Goal: Task Accomplishment & Management: Manage account settings

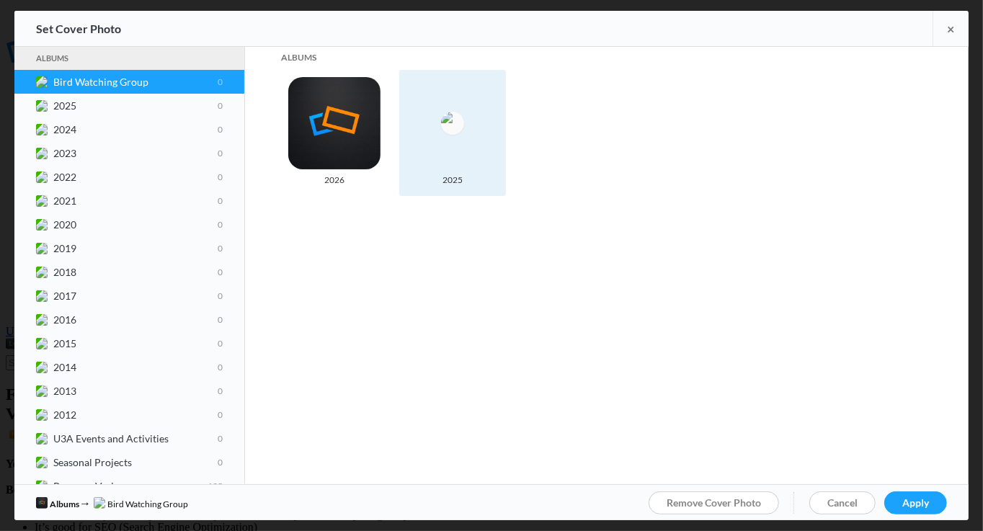
click at [458, 125] on img at bounding box center [452, 123] width 23 height 23
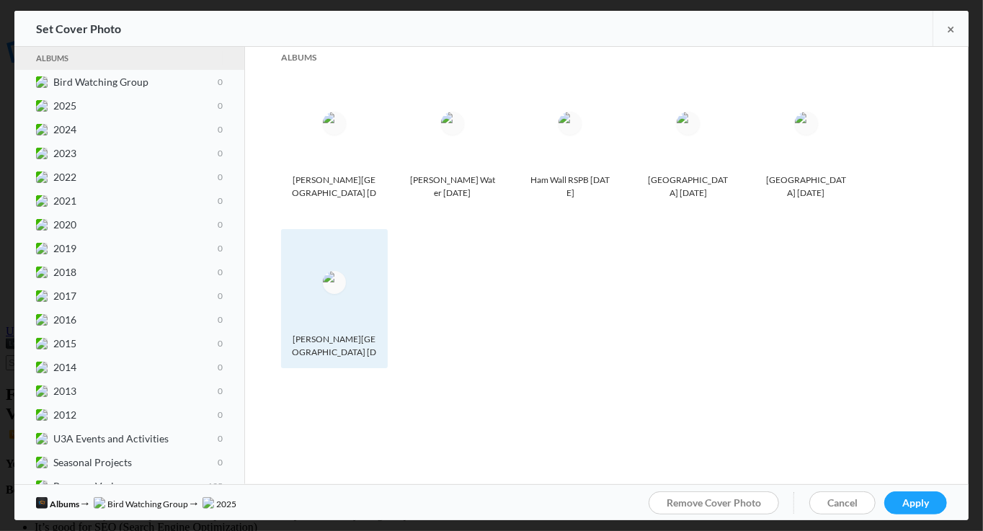
click at [334, 290] on img at bounding box center [334, 282] width 23 height 23
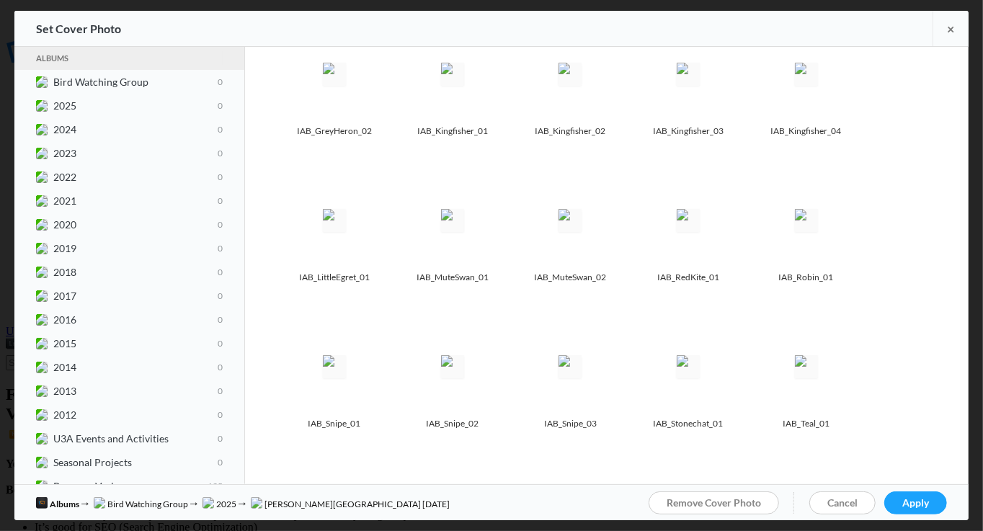
scroll to position [99, 0]
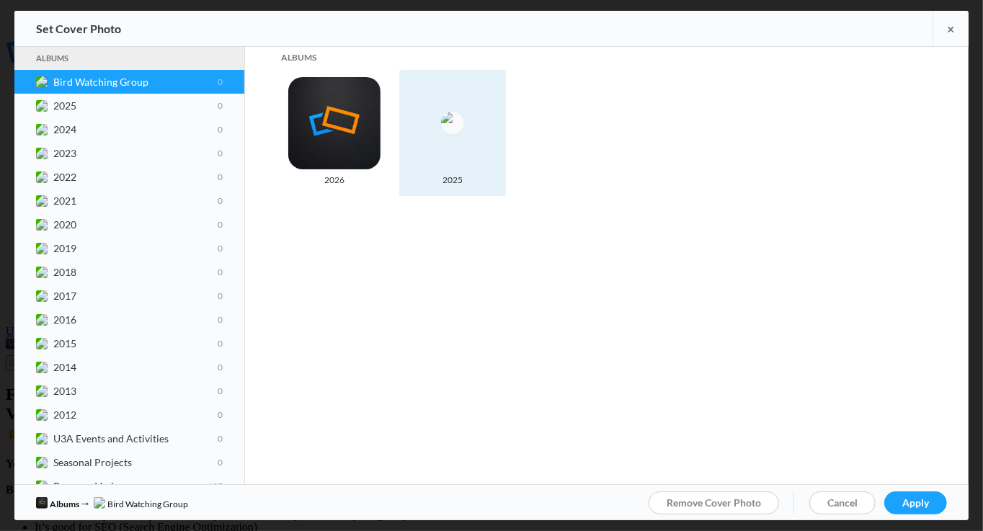
click at [464, 135] on img at bounding box center [452, 123] width 23 height 23
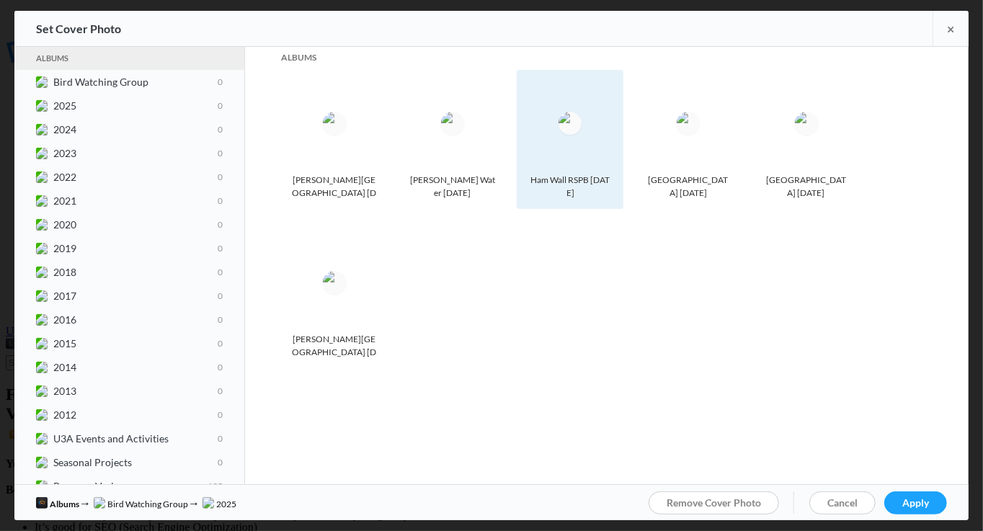
click at [582, 135] on img at bounding box center [570, 123] width 23 height 23
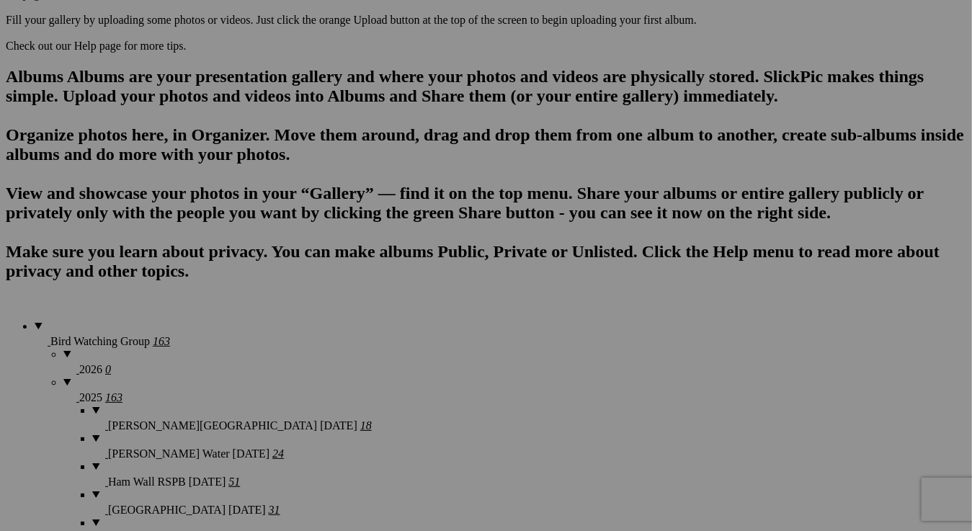
scroll to position [897, 0]
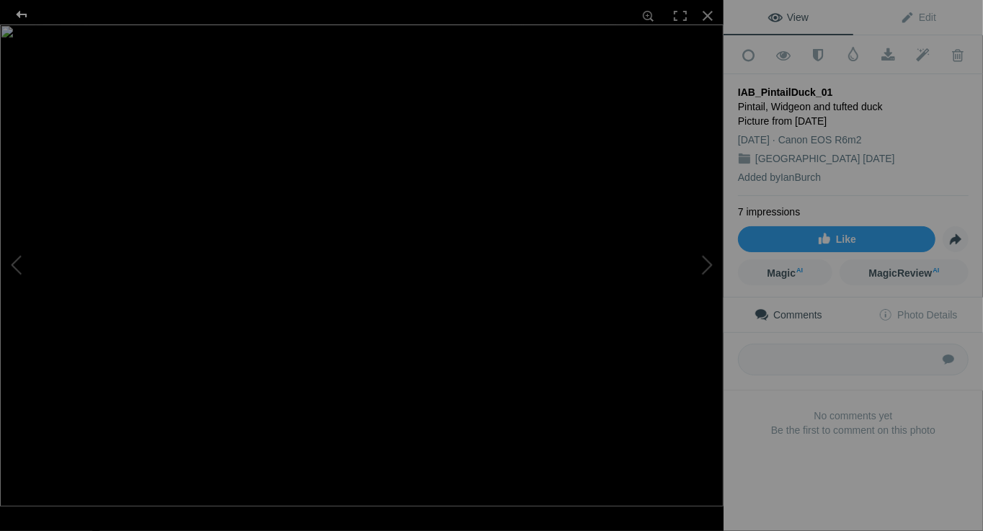
click at [21, 10] on div at bounding box center [22, 14] width 52 height 29
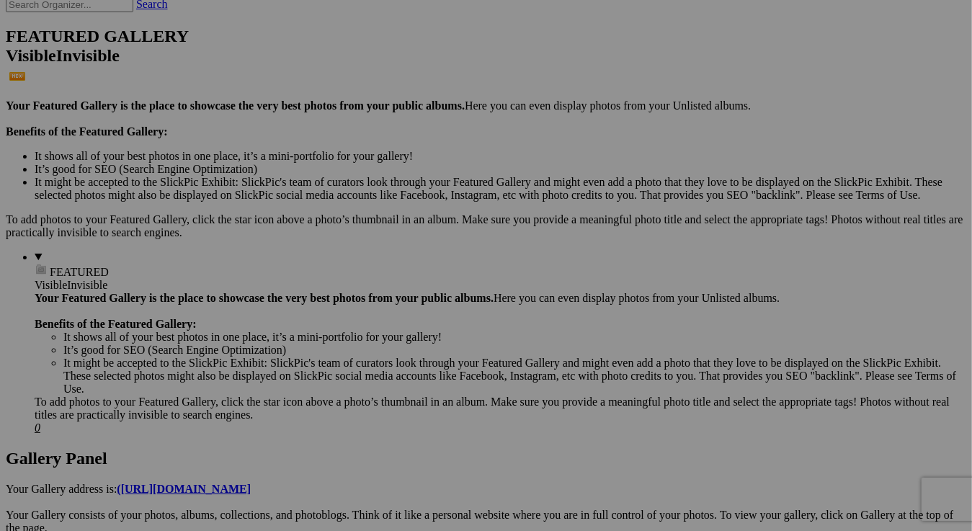
scroll to position [320, 0]
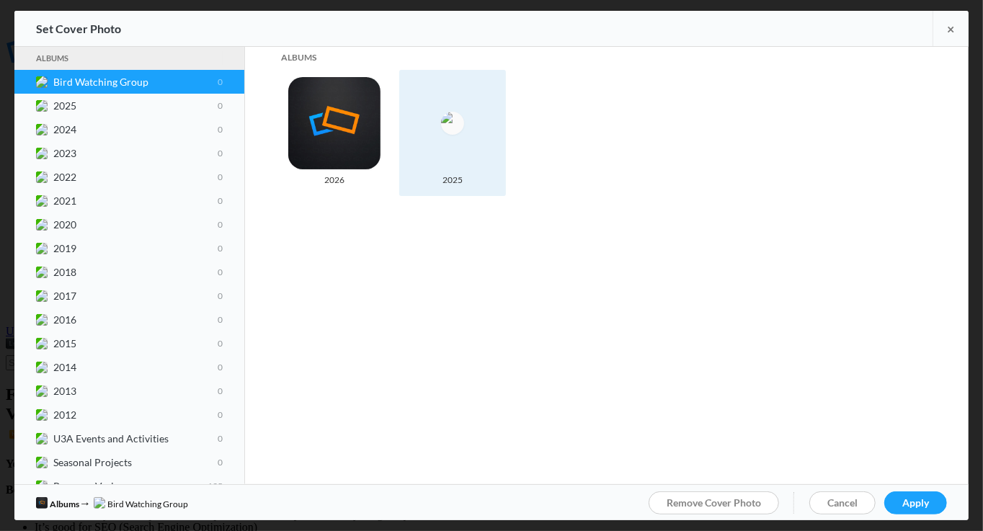
click at [458, 133] on img at bounding box center [452, 123] width 23 height 23
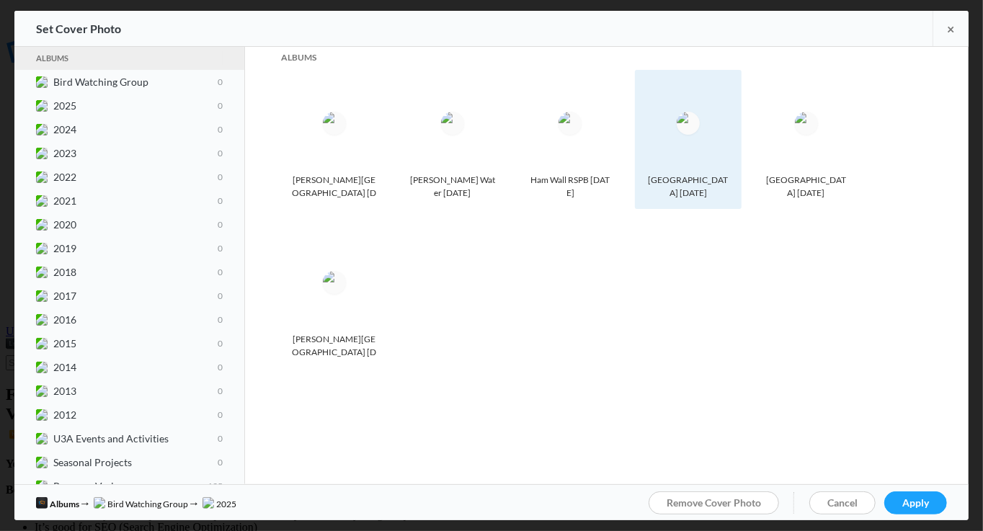
click at [691, 135] on img at bounding box center [688, 123] width 23 height 23
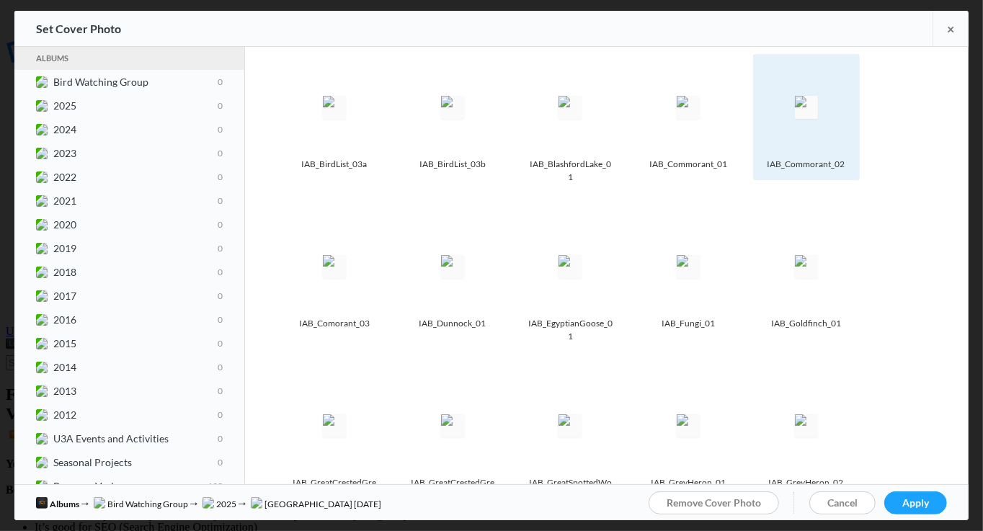
click at [808, 109] on img at bounding box center [806, 107] width 23 height 23
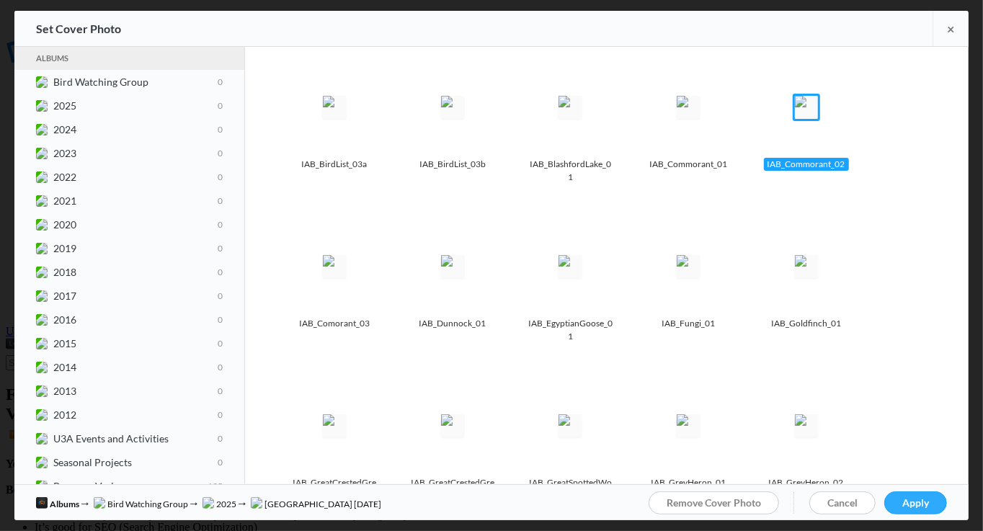
click at [922, 498] on span "Apply" at bounding box center [916, 503] width 27 height 12
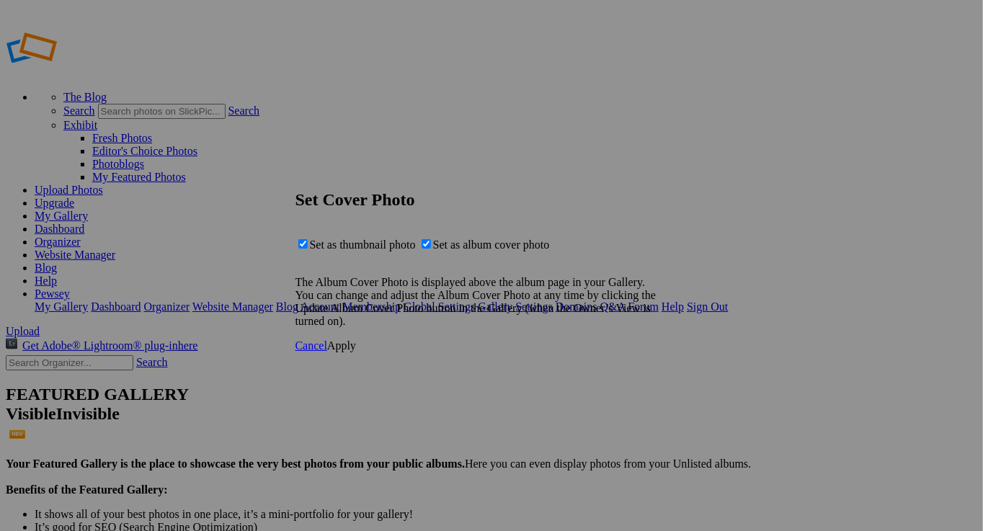
click at [356, 352] on span "Apply" at bounding box center [341, 346] width 29 height 12
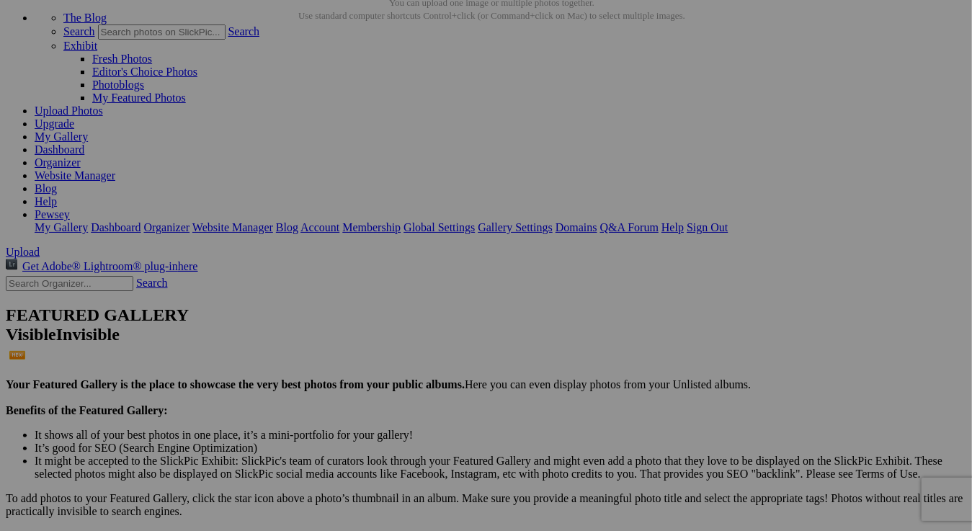
scroll to position [72, 0]
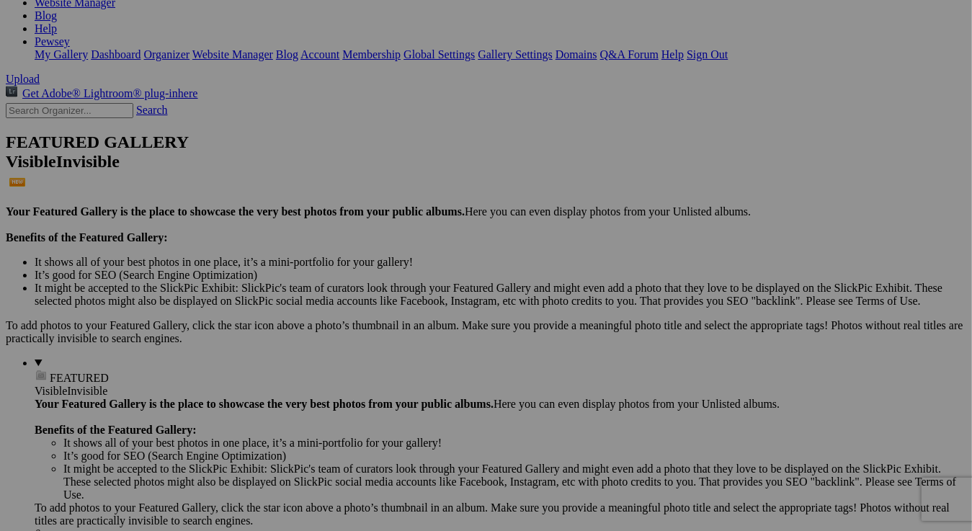
scroll to position [248, 0]
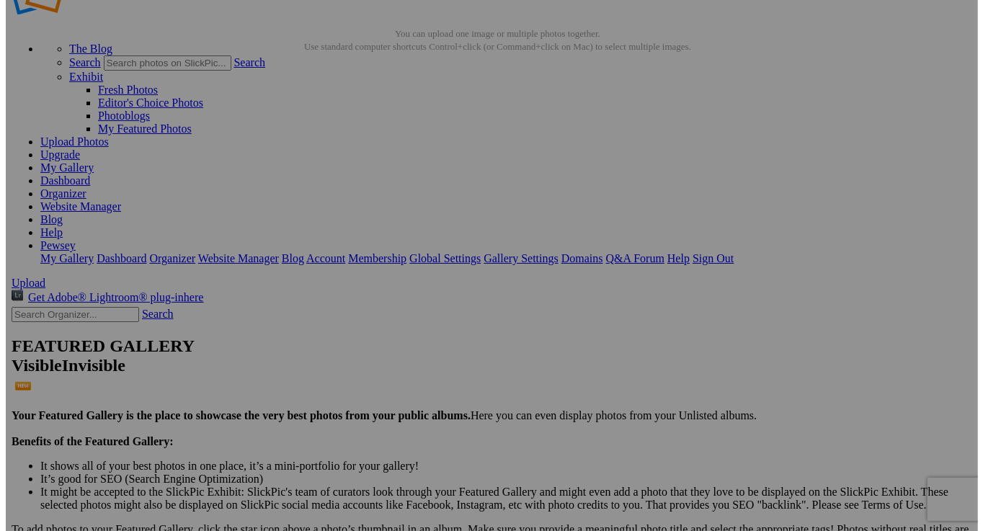
scroll to position [72, 0]
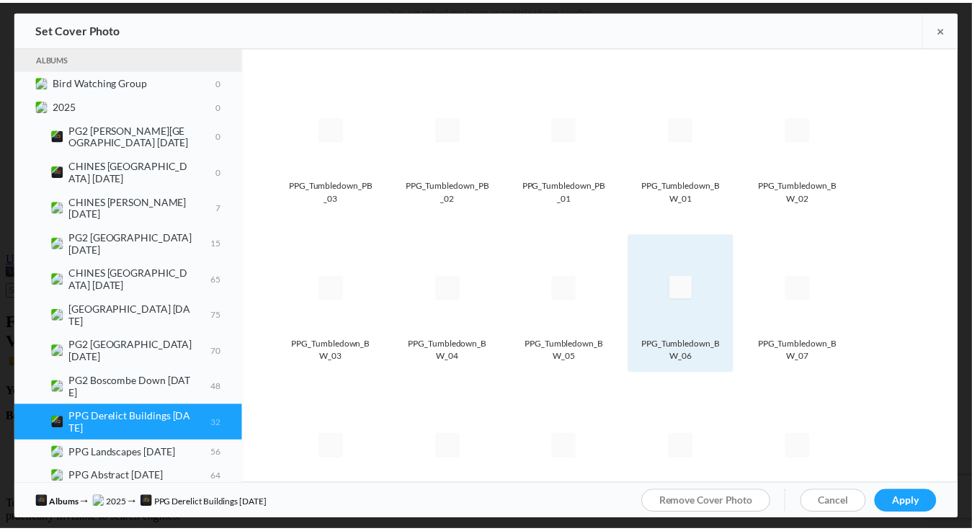
scroll to position [144, 0]
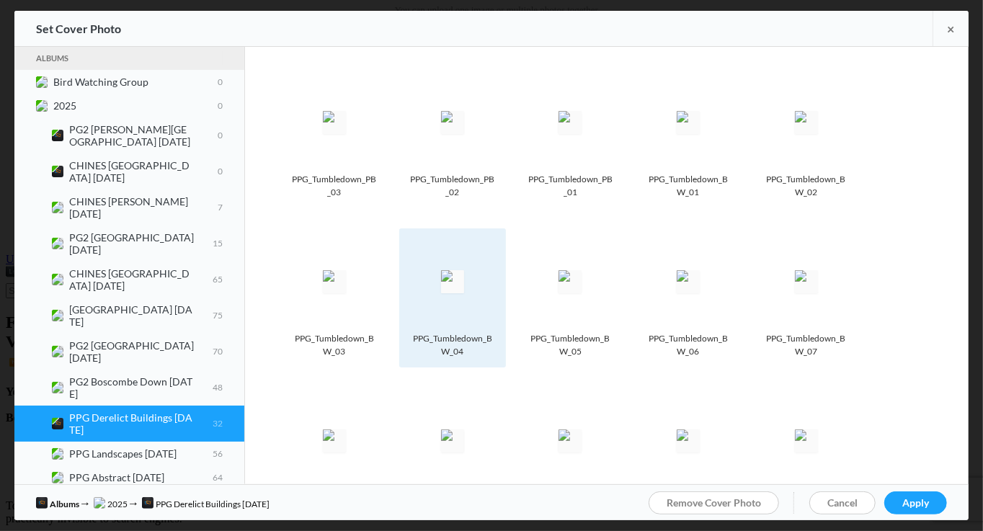
click at [457, 285] on img at bounding box center [452, 281] width 23 height 23
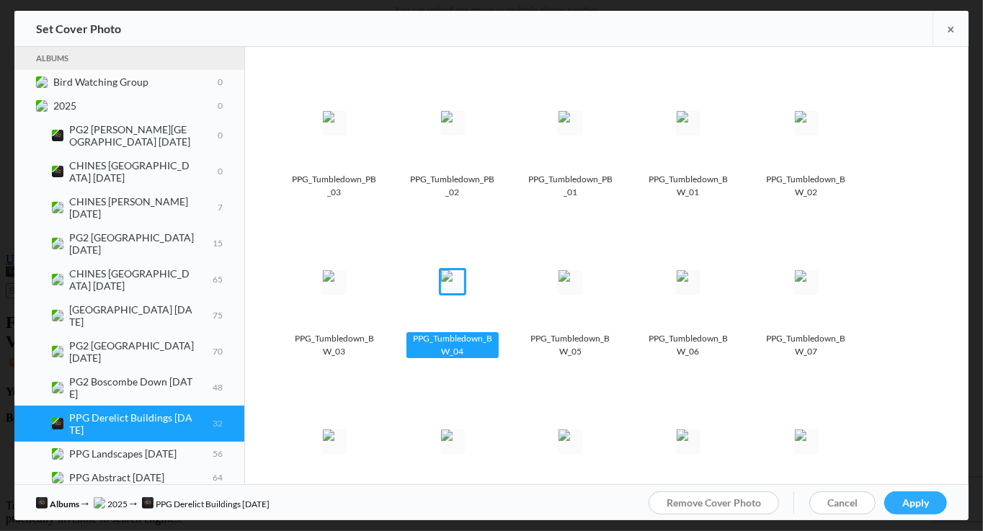
click at [904, 498] on span "Apply" at bounding box center [916, 503] width 27 height 12
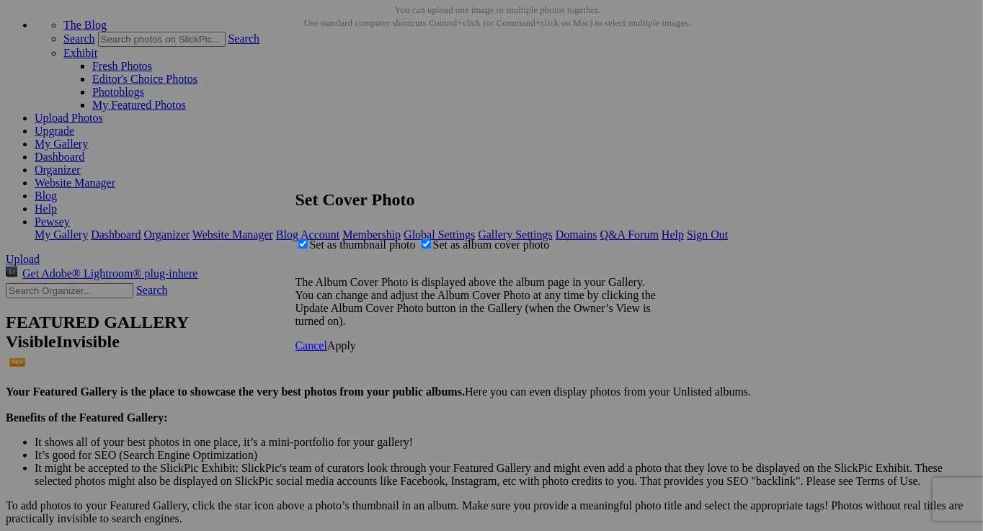
click at [356, 352] on span "Apply" at bounding box center [341, 346] width 29 height 12
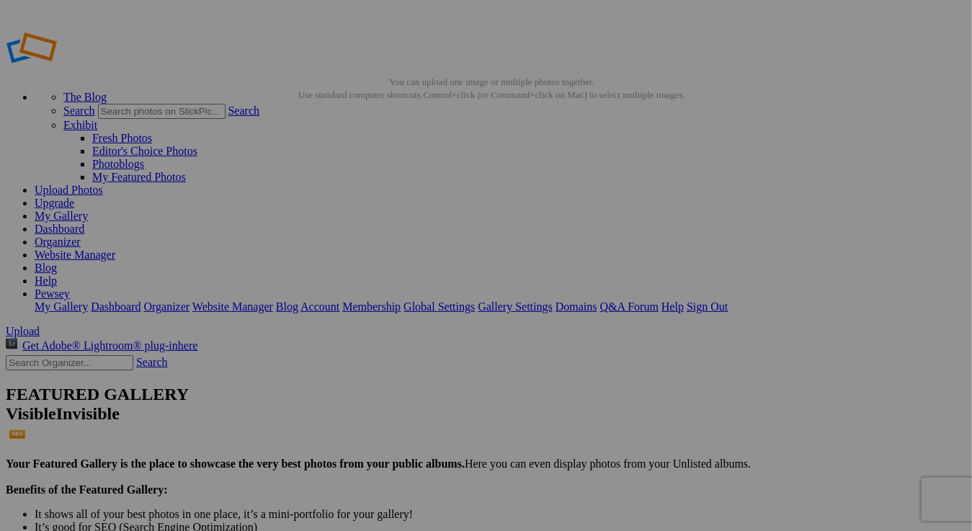
click at [410, 227] on img at bounding box center [401, 215] width 108 height 72
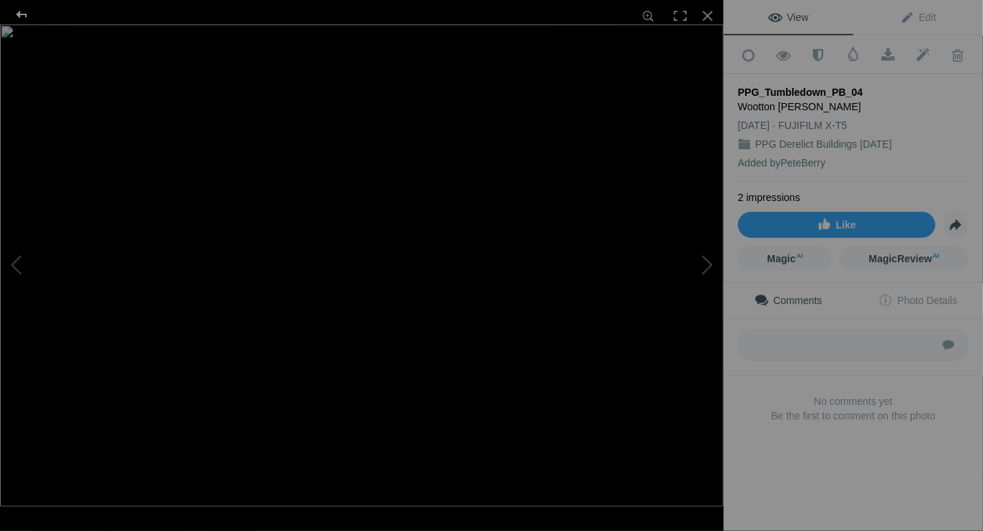
click at [19, 13] on div at bounding box center [22, 14] width 52 height 29
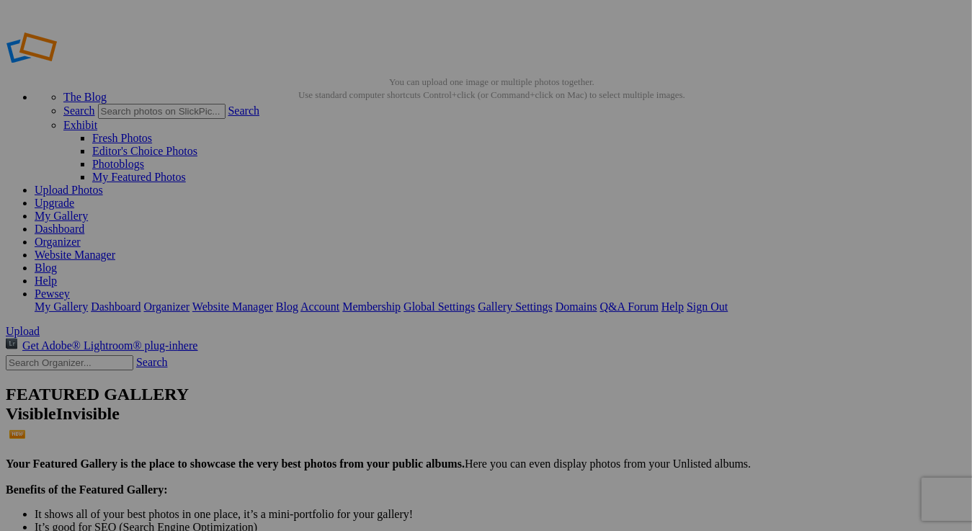
drag, startPoint x: 348, startPoint y: 76, endPoint x: 895, endPoint y: 160, distance: 552.8
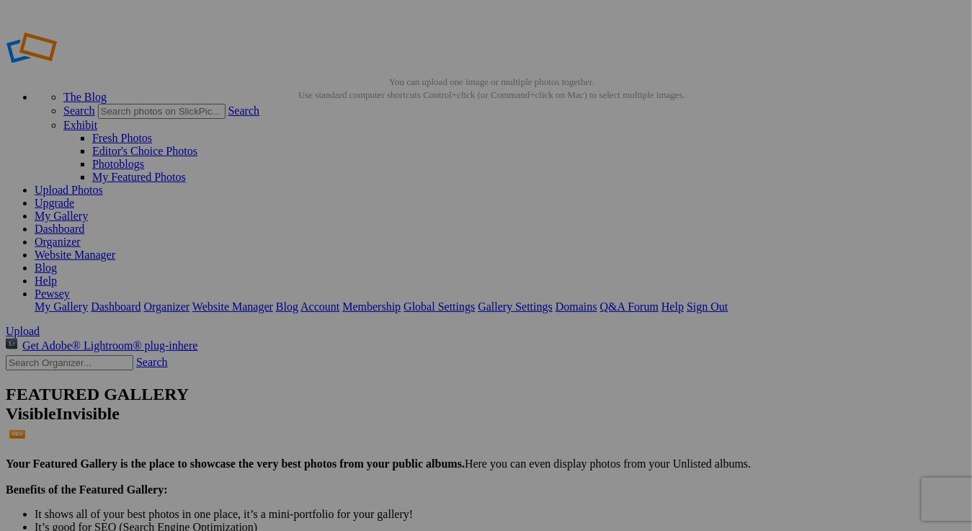
click at [88, 210] on link "My Gallery" at bounding box center [61, 216] width 53 height 12
click at [84, 223] on link "Dashboard" at bounding box center [60, 229] width 50 height 12
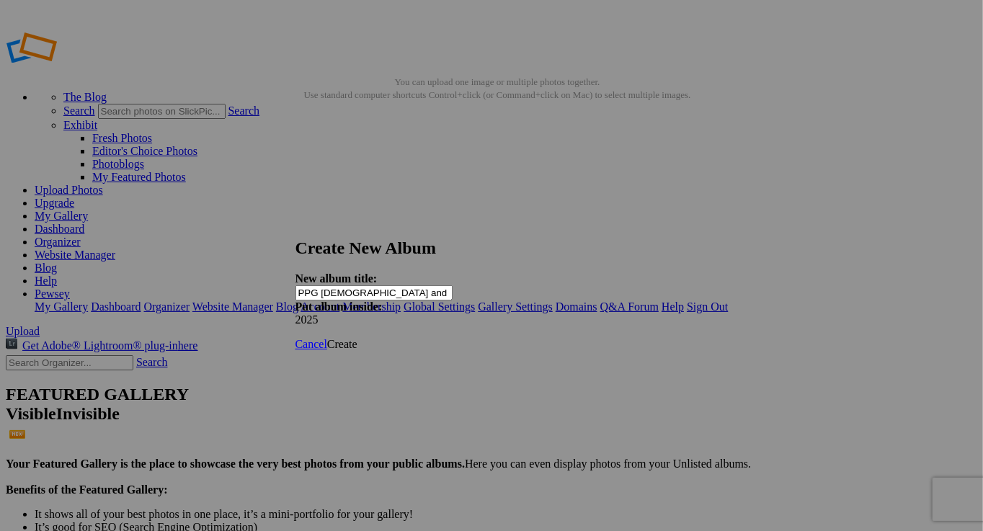
type input "PPG [DEMOGRAPHIC_DATA] and Graveyards [DATE]"
click at [358, 338] on span "Create" at bounding box center [342, 344] width 30 height 12
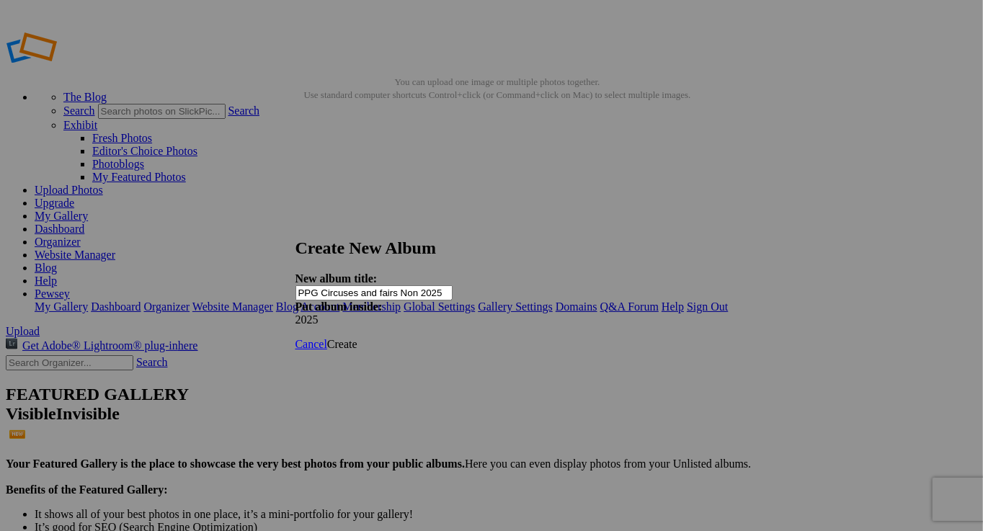
type input "PPG Circuses and fairs Non 2025"
click at [358, 338] on span "Create" at bounding box center [342, 344] width 30 height 12
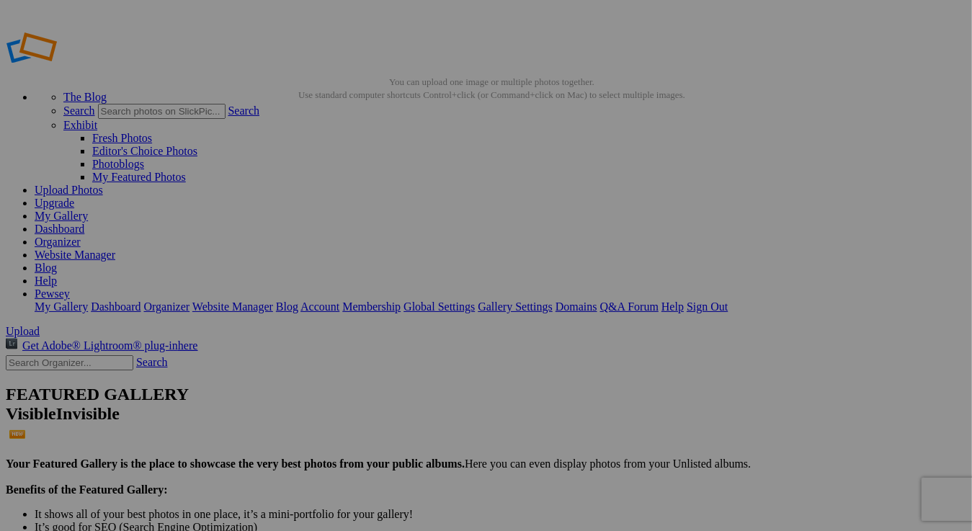
drag, startPoint x: 270, startPoint y: 270, endPoint x: 231, endPoint y: 309, distance: 54.5
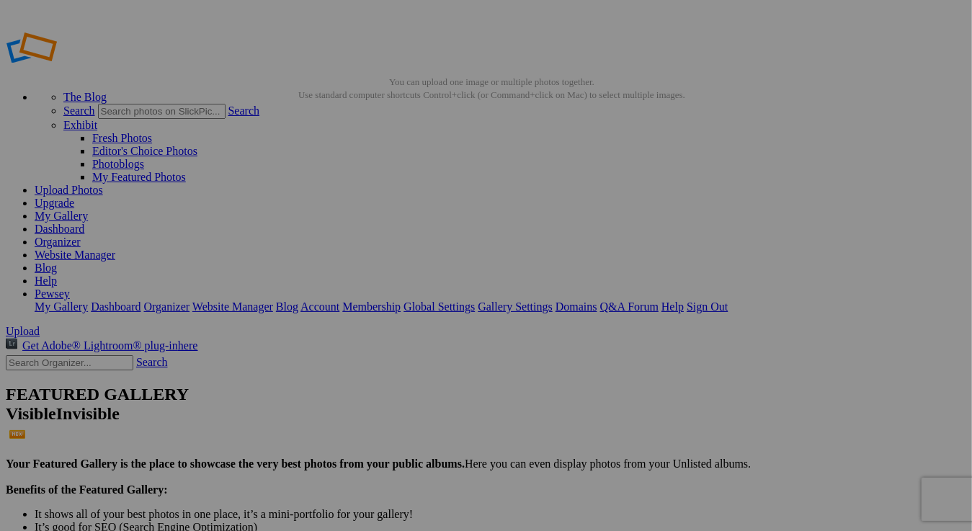
type input "PPG Circuses and Fairs Non 2025"
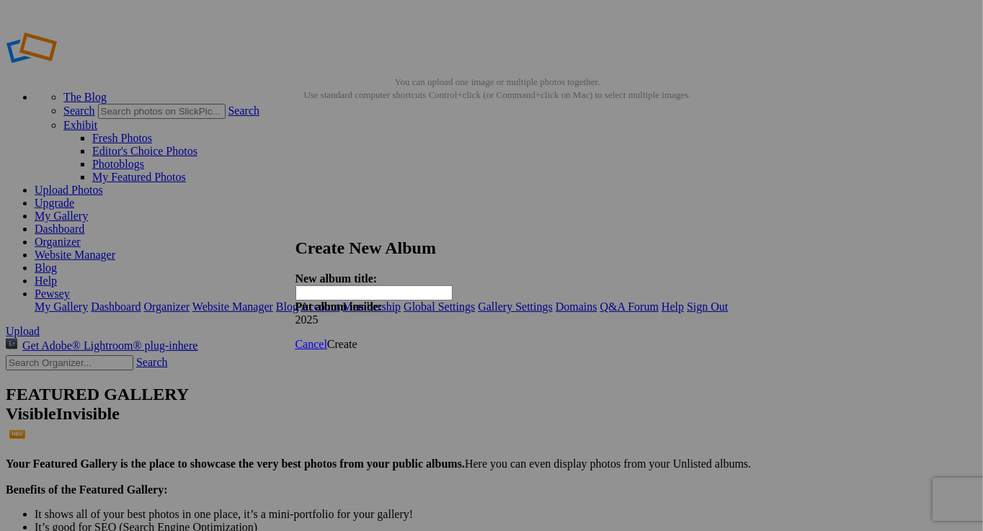
click at [384, 285] on input "text" at bounding box center [374, 292] width 157 height 15
type input "PPG Eight Views of One [DATE]"
click at [358, 338] on span "Create" at bounding box center [342, 344] width 30 height 12
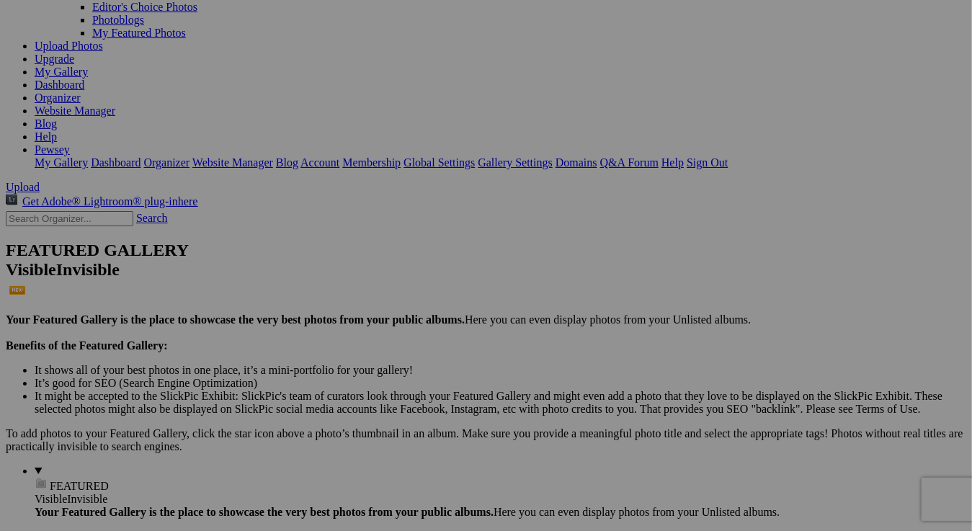
scroll to position [216, 0]
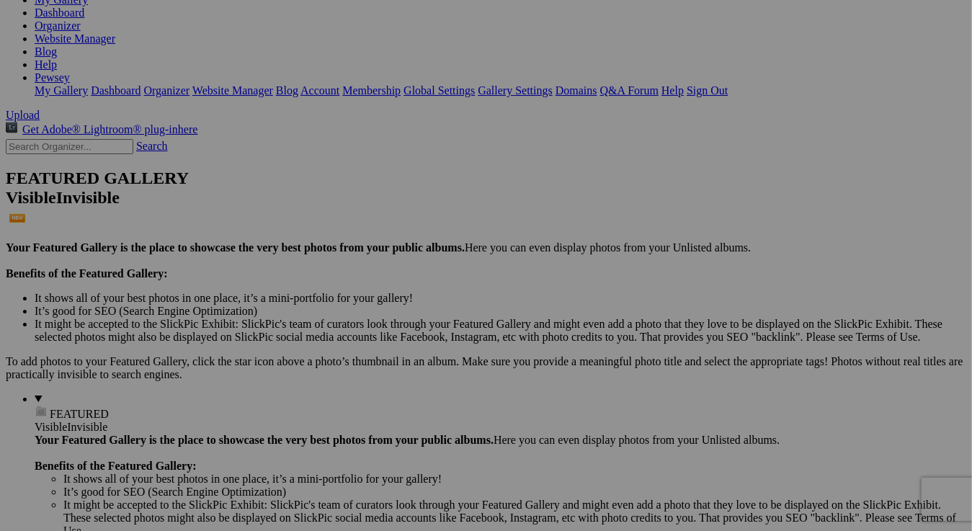
drag, startPoint x: 402, startPoint y: 359, endPoint x: 453, endPoint y: 427, distance: 85.1
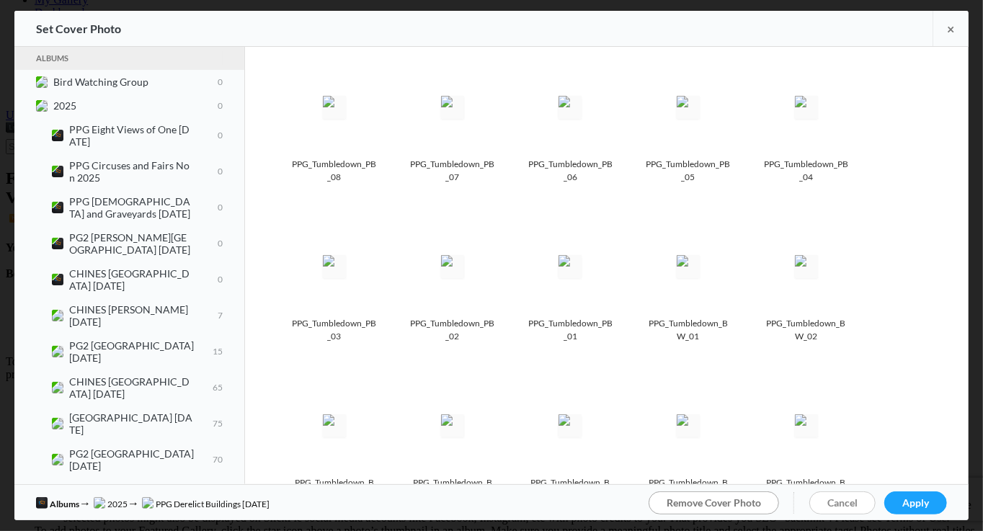
click at [712, 502] on span "Remove Cover Photo" at bounding box center [714, 503] width 94 height 12
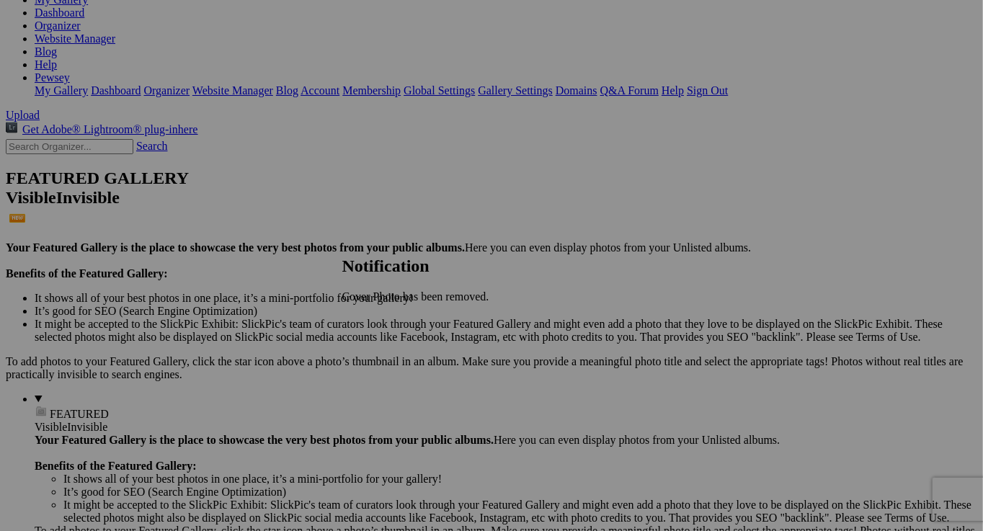
click at [359, 317] on span "OK" at bounding box center [350, 321] width 17 height 12
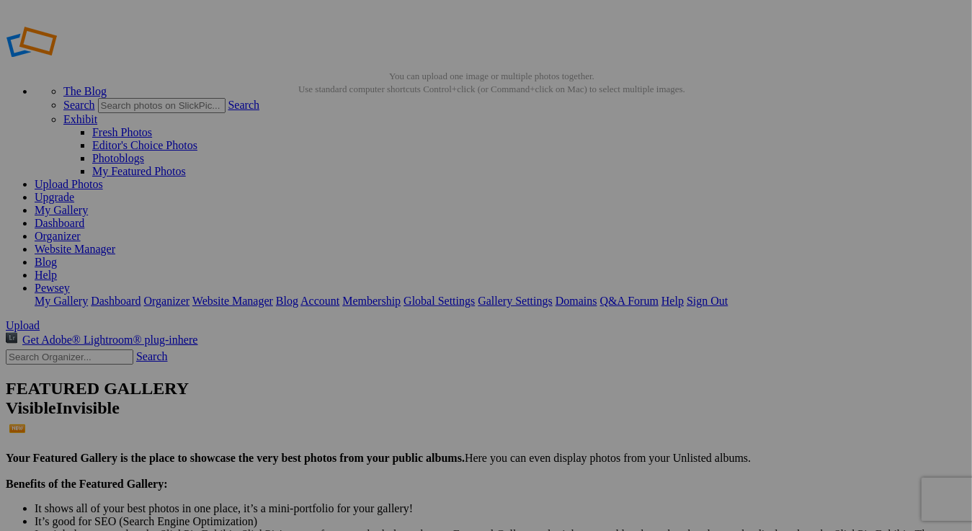
scroll to position [0, 0]
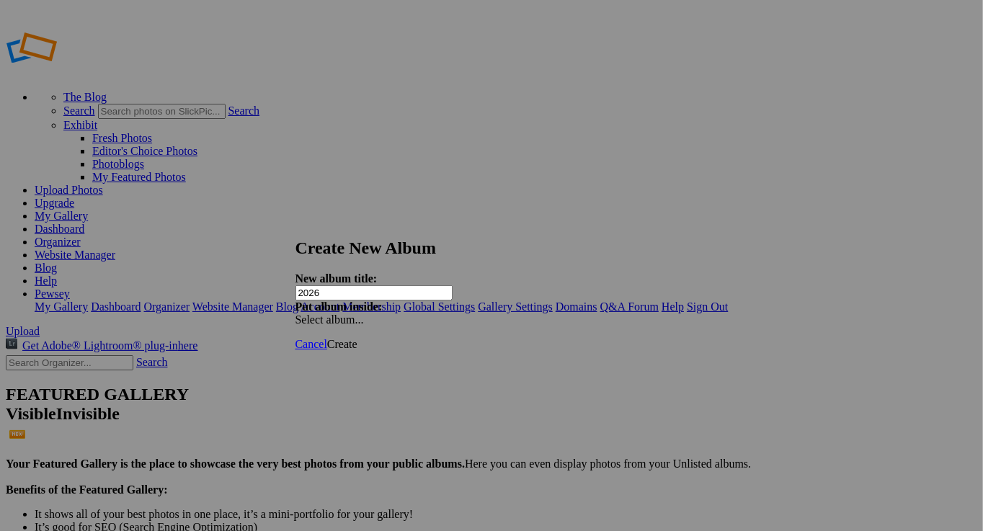
type input "2026"
click at [358, 338] on span "Create" at bounding box center [342, 344] width 30 height 12
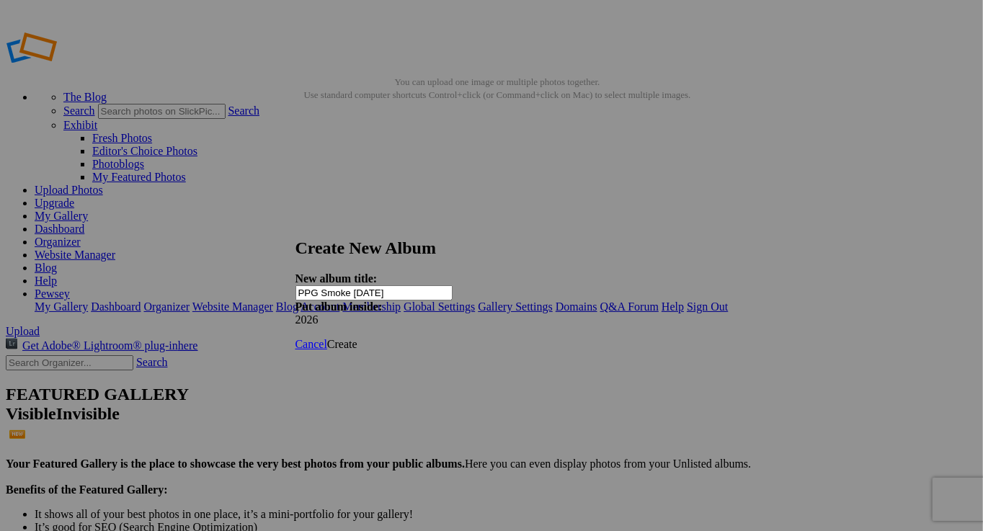
type input "PPG Smoke [DATE]"
click at [358, 338] on span "Create" at bounding box center [342, 344] width 30 height 12
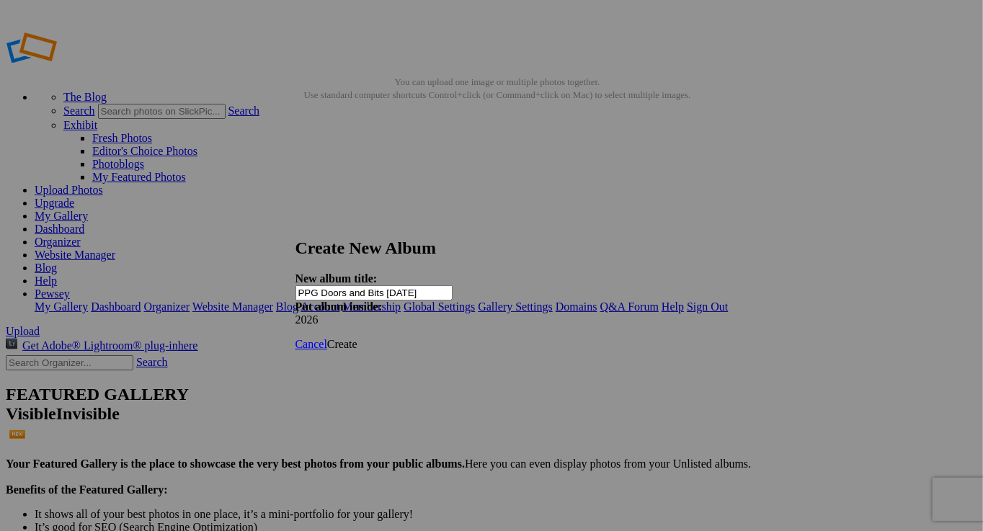
type input "PPG Doors and Bits [DATE]"
click at [358, 338] on span "Create" at bounding box center [342, 344] width 30 height 12
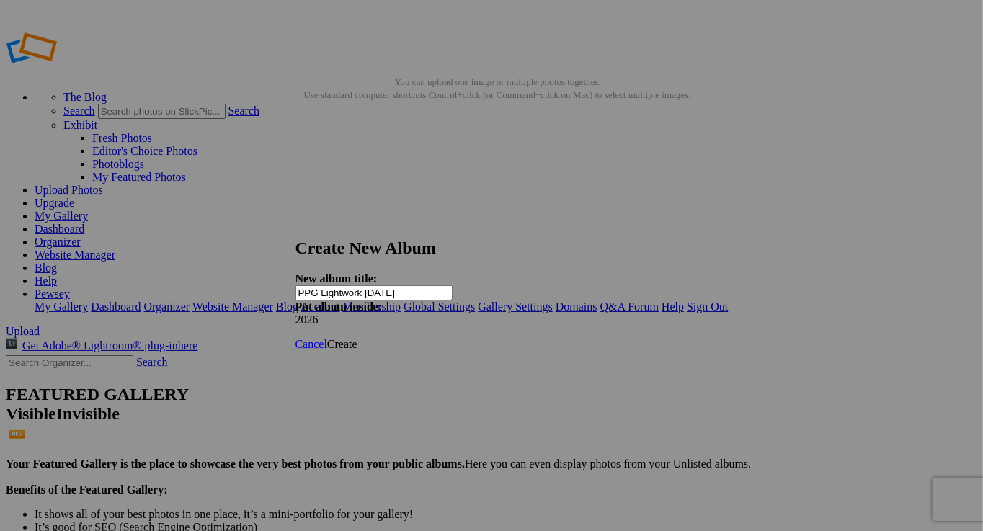
type input "PPG Lightwork [DATE]"
click at [358, 338] on span "Create" at bounding box center [342, 344] width 30 height 12
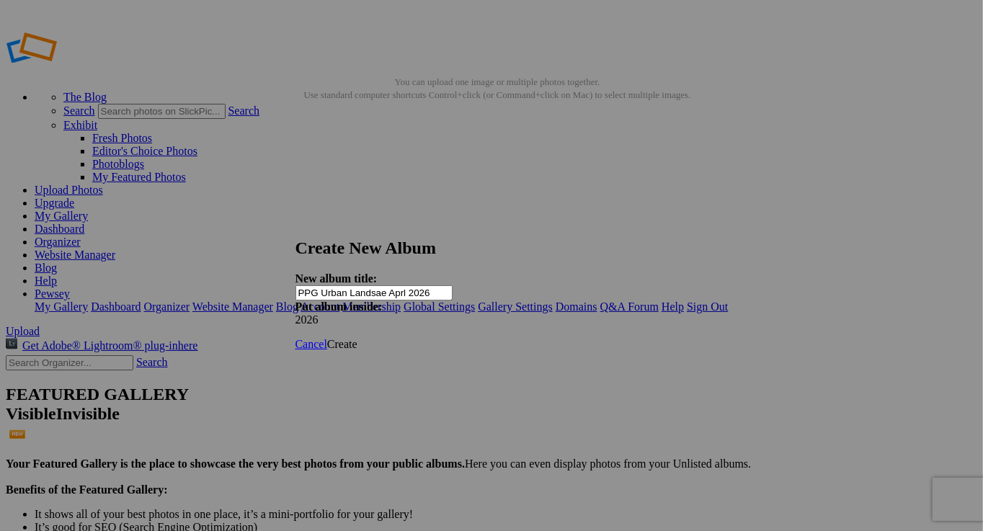
type input "PPG Urban Landsae Aprl 2026"
click at [358, 338] on link "Create" at bounding box center [342, 344] width 30 height 12
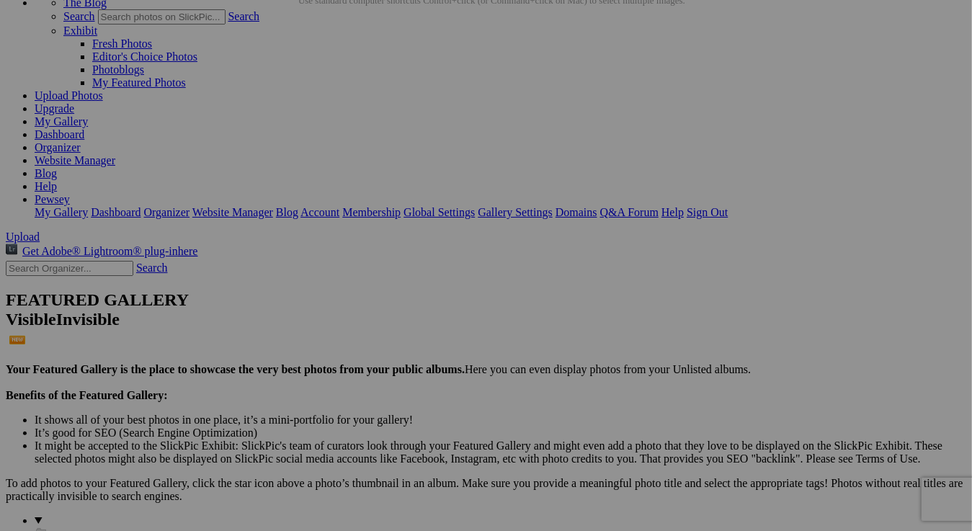
scroll to position [72, 0]
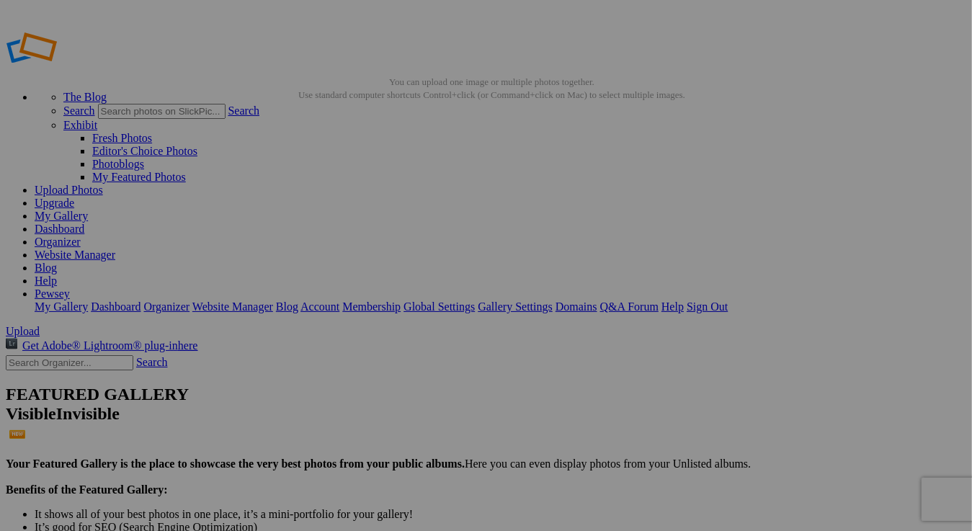
type input "PPG Urban Landscape Aprl 2026"
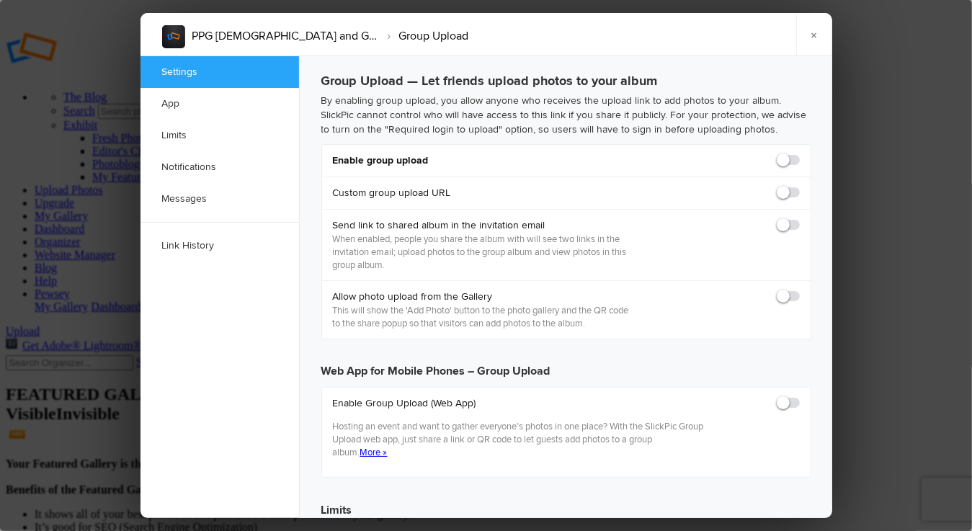
checkbox input "true"
click at [800, 154] on span at bounding box center [800, 154] width 0 height 0
click at [799, 154] on input "checkbox" at bounding box center [799, 153] width 1 height 1
checkbox input "true"
type input "https://slickpic.us/183371170Ykz"
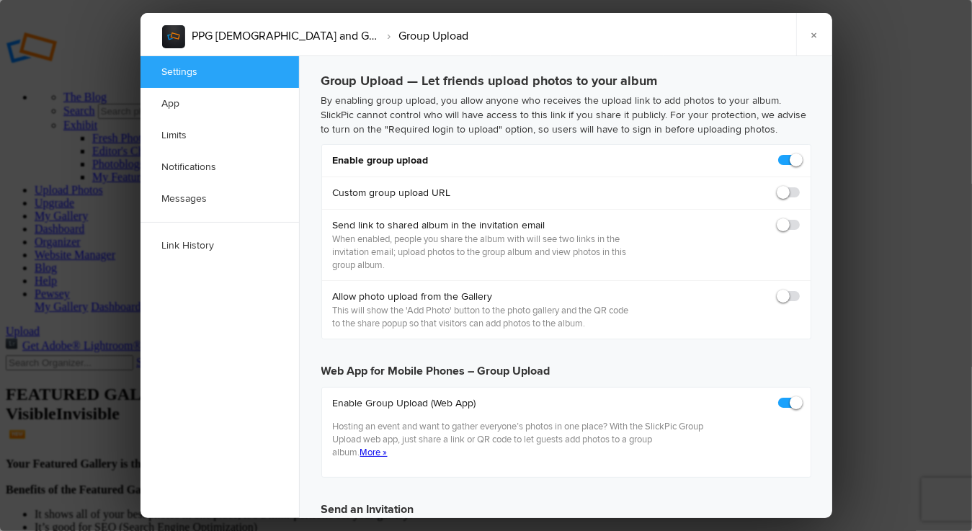
click at [800, 186] on span at bounding box center [800, 186] width 0 height 0
click at [799, 186] on input "checkbox" at bounding box center [799, 185] width 1 height 1
checkbox input "true"
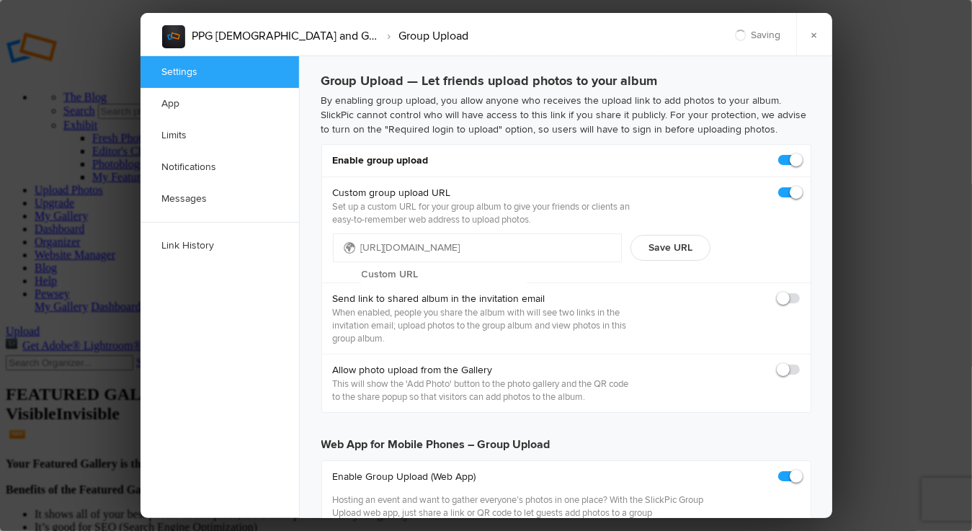
type input "https://slickpic.us/18337119j1ET"
click at [510, 264] on input "text" at bounding box center [444, 275] width 166 height 22
type input "churches"
click at [676, 246] on button "Save URL" at bounding box center [671, 248] width 80 height 26
type input "https://slickpic.us/churches"
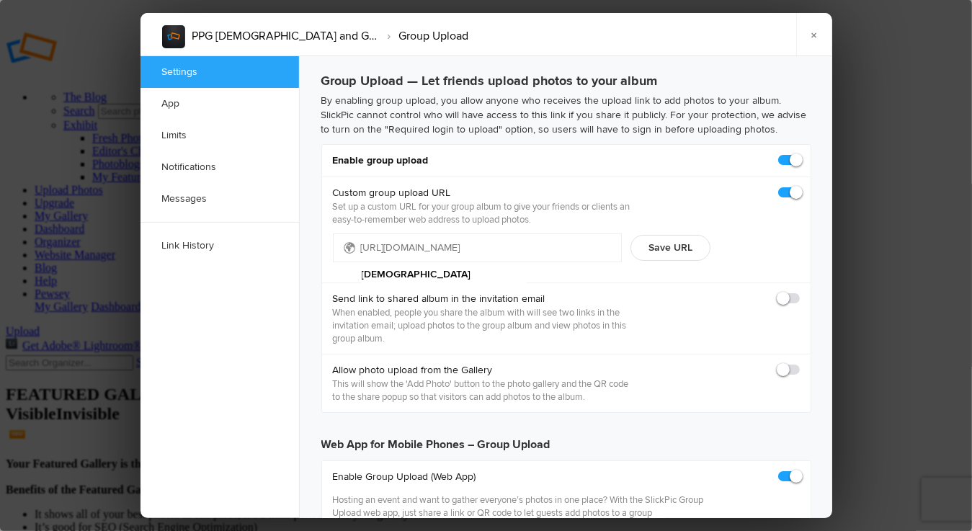
drag, startPoint x: 485, startPoint y: 246, endPoint x: 352, endPoint y: 249, distance: 133.4
click at [352, 249] on div "https://slickpic.us/ churches" at bounding box center [478, 248] width 290 height 29
click at [527, 264] on input "churches" at bounding box center [444, 275] width 166 height 22
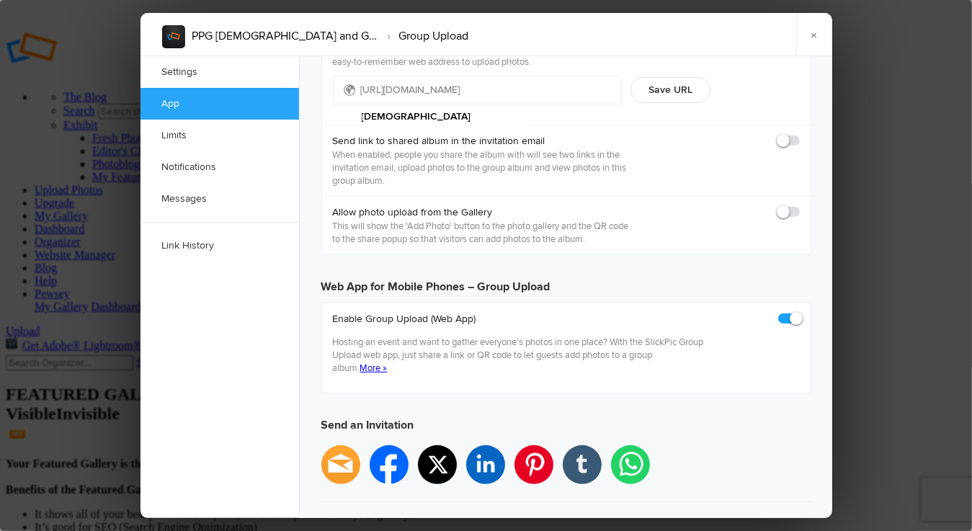
scroll to position [288, 0]
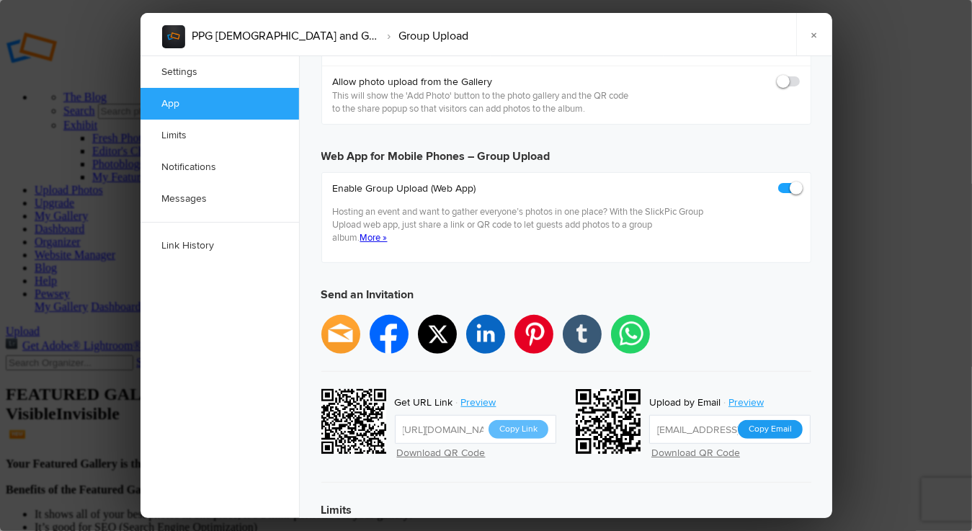
click at [774, 420] on button "Copy Email" at bounding box center [770, 429] width 65 height 19
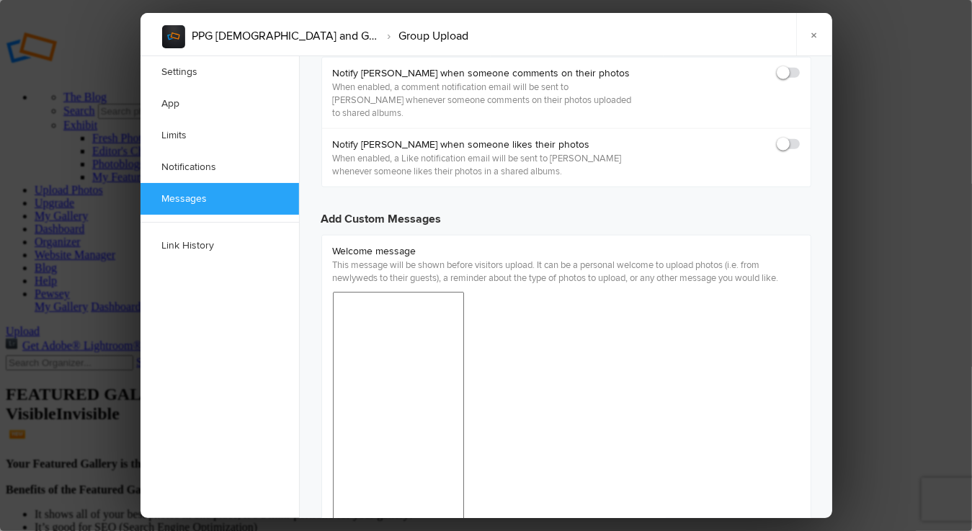
scroll to position [772, 0]
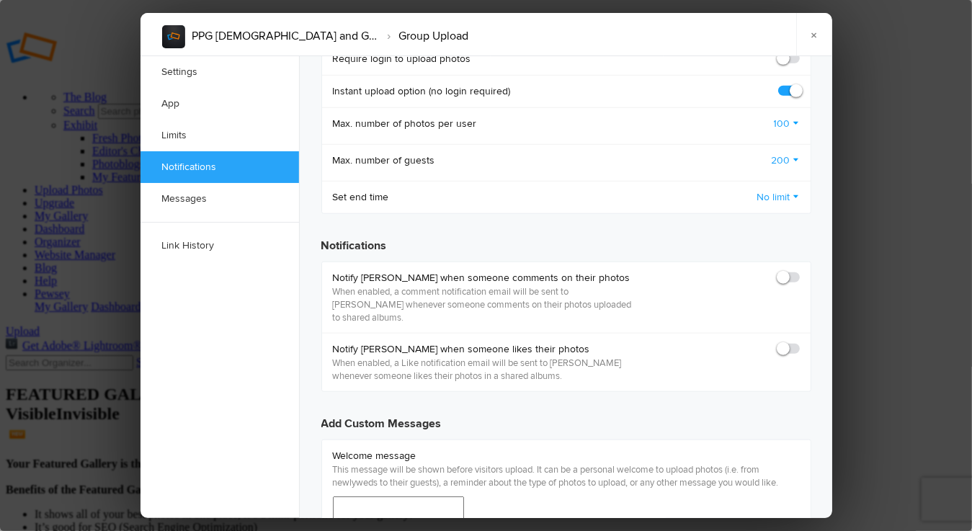
click at [800, 342] on span at bounding box center [800, 342] width 0 height 0
click at [799, 342] on input "checkbox" at bounding box center [799, 342] width 1 height 1
checkbox input "true"
click at [800, 271] on span at bounding box center [800, 271] width 0 height 0
click at [799, 270] on input "checkbox" at bounding box center [799, 270] width 1 height 1
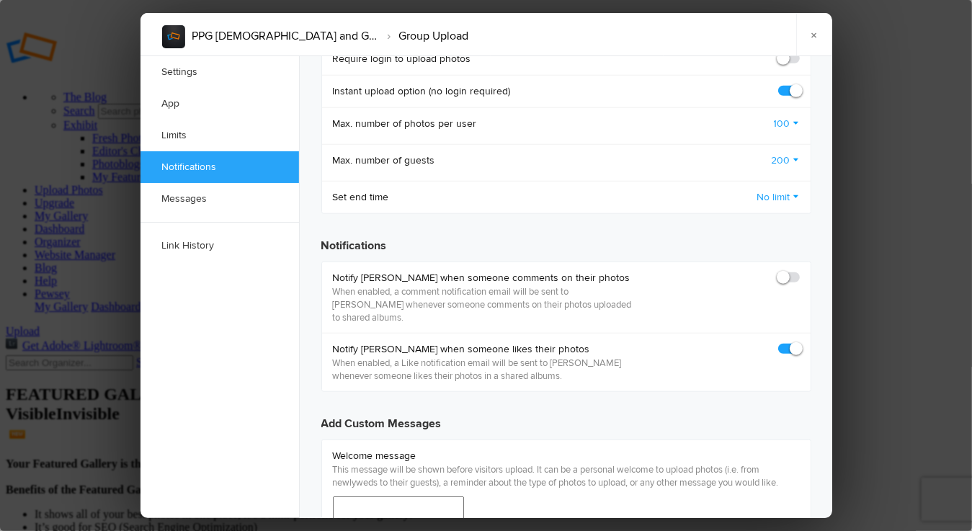
checkbox input "true"
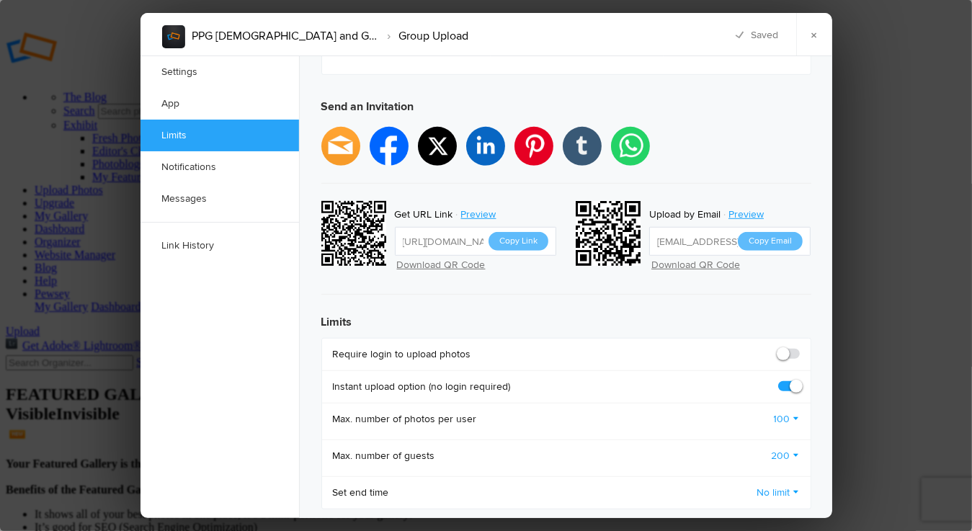
scroll to position [412, 0]
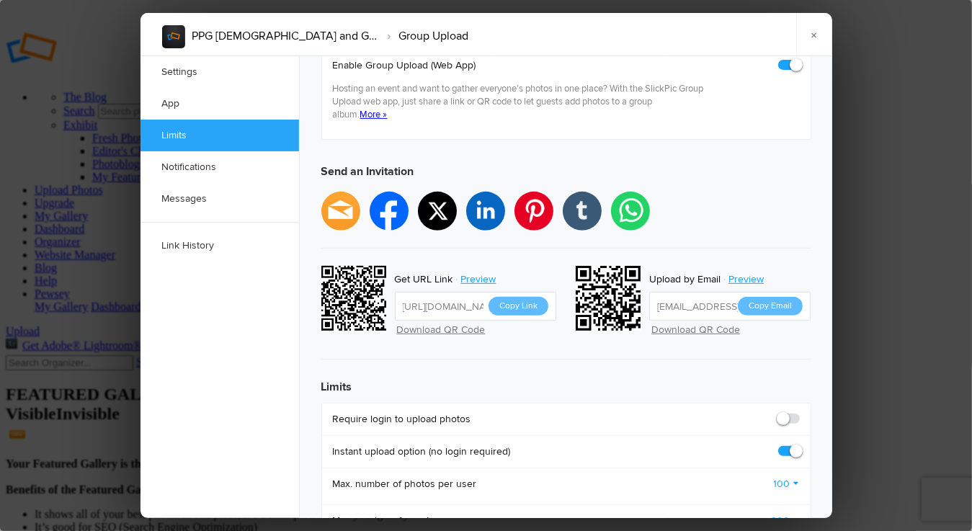
click at [800, 412] on span at bounding box center [800, 412] width 0 height 0
click at [799, 412] on input "checkbox" at bounding box center [799, 412] width 1 height 1
checkbox input "true"
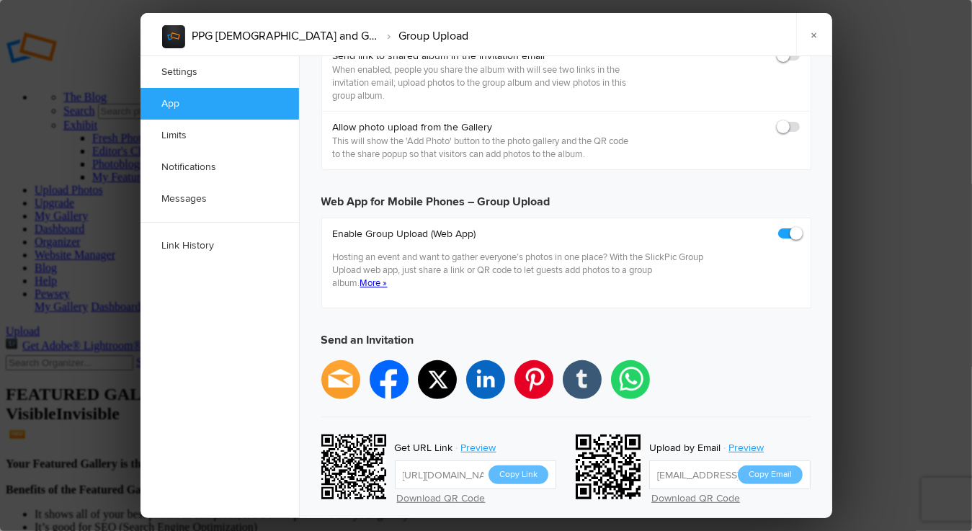
scroll to position [123, 0]
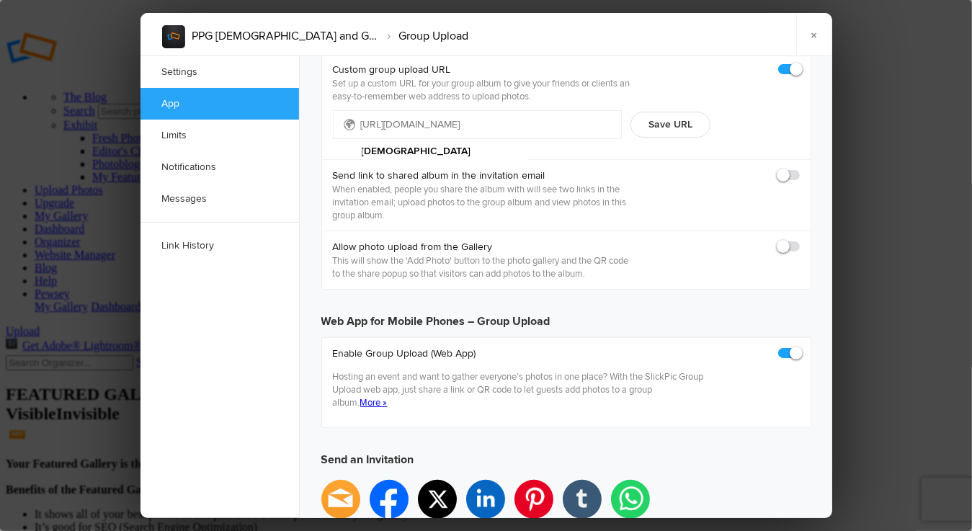
click at [800, 240] on span at bounding box center [800, 240] width 0 height 0
click at [799, 240] on input "checkbox" at bounding box center [799, 239] width 1 height 1
checkbox input "true"
click at [800, 169] on span at bounding box center [800, 169] width 0 height 0
click at [799, 169] on input "checkbox" at bounding box center [799, 168] width 1 height 1
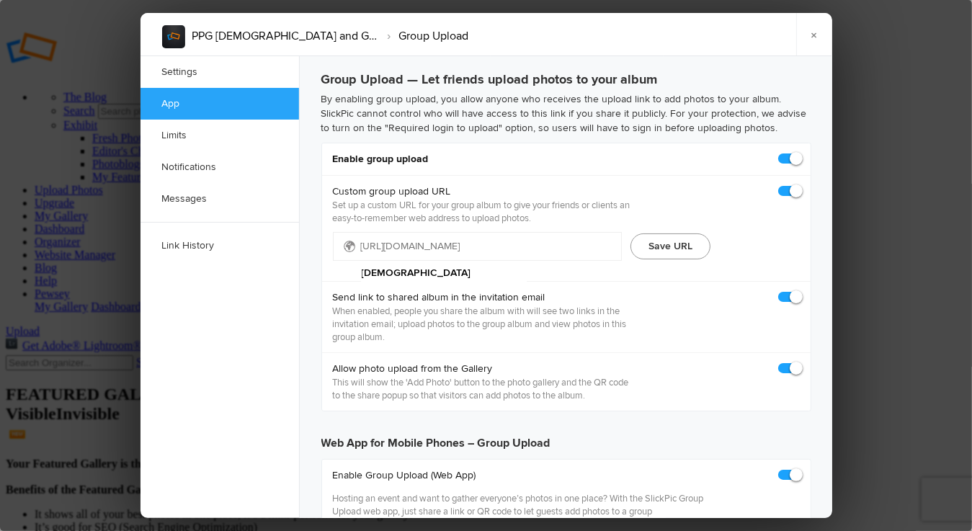
scroll to position [0, 0]
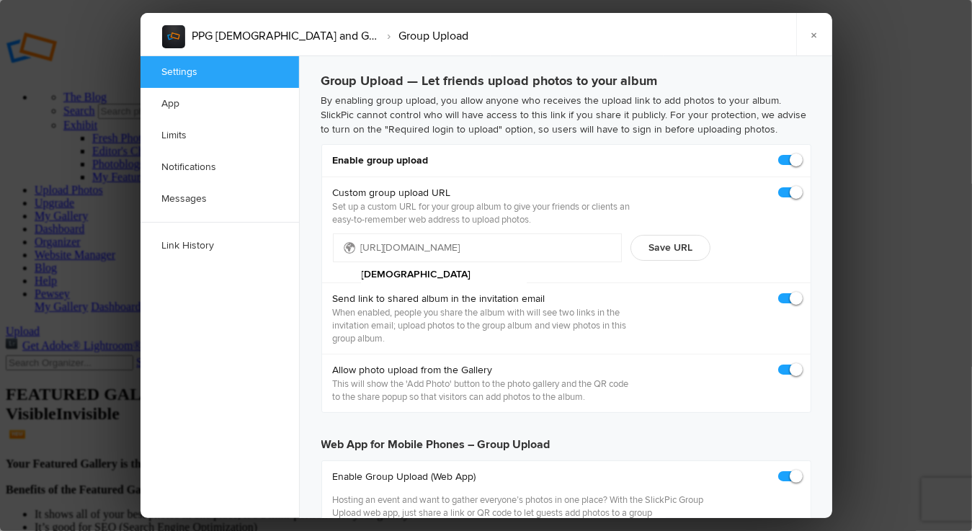
click at [800, 292] on span at bounding box center [800, 292] width 0 height 0
click at [799, 292] on input "checkbox" at bounding box center [799, 291] width 1 height 1
checkbox input "false"
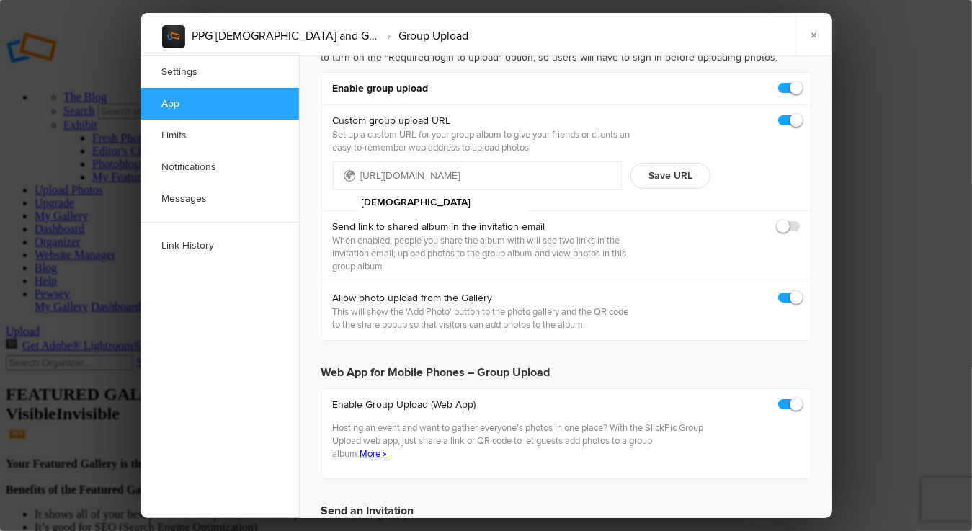
click at [800, 398] on span at bounding box center [800, 398] width 0 height 0
click at [799, 398] on input "checkbox" at bounding box center [799, 397] width 1 height 1
checkbox input "false"
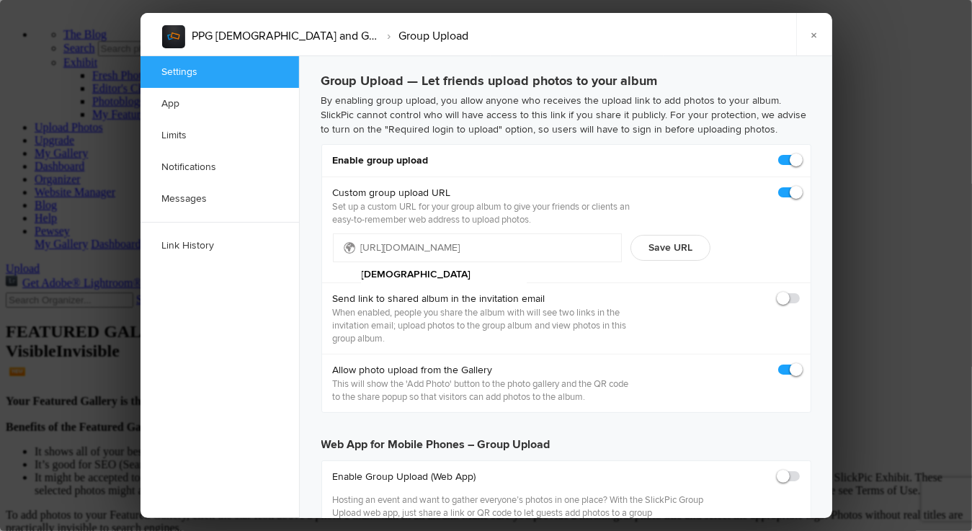
scroll to position [0, 0]
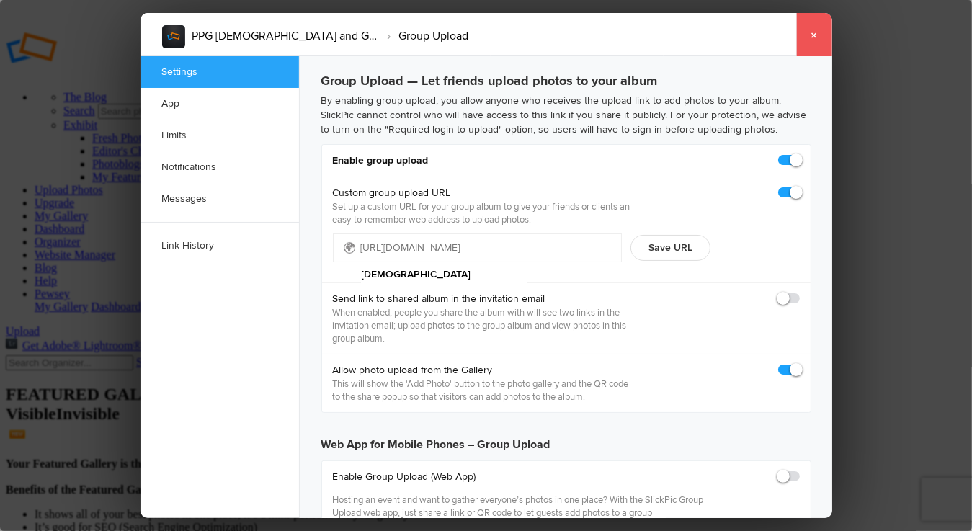
click at [816, 33] on link "×" at bounding box center [815, 34] width 36 height 43
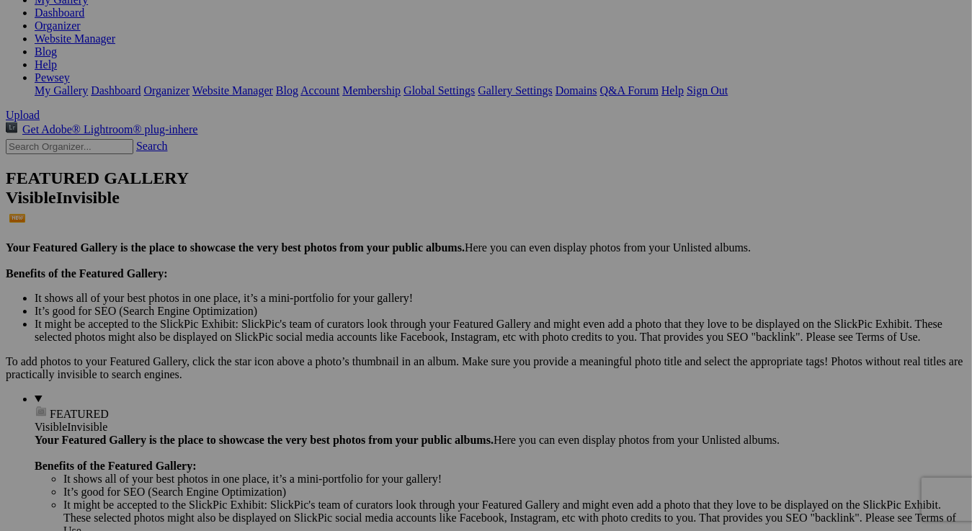
scroll to position [288, 0]
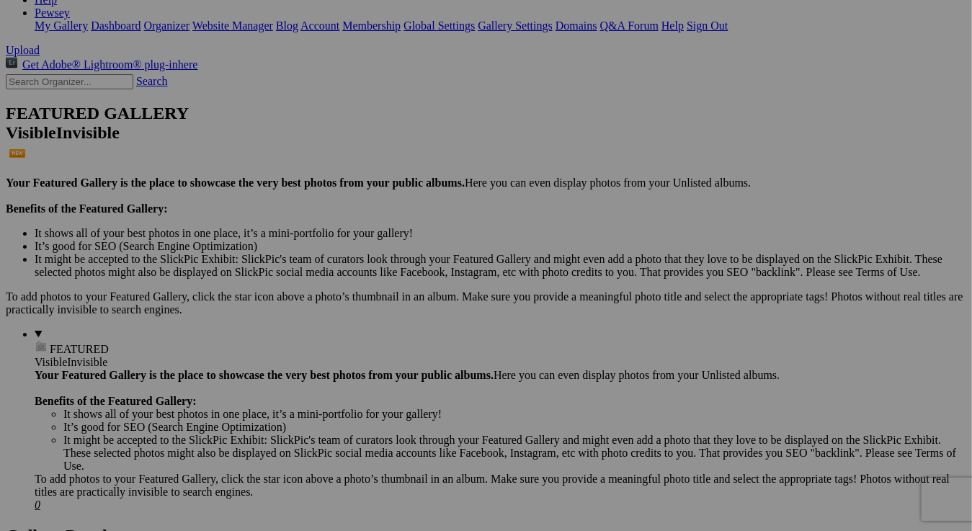
scroll to position [288, 0]
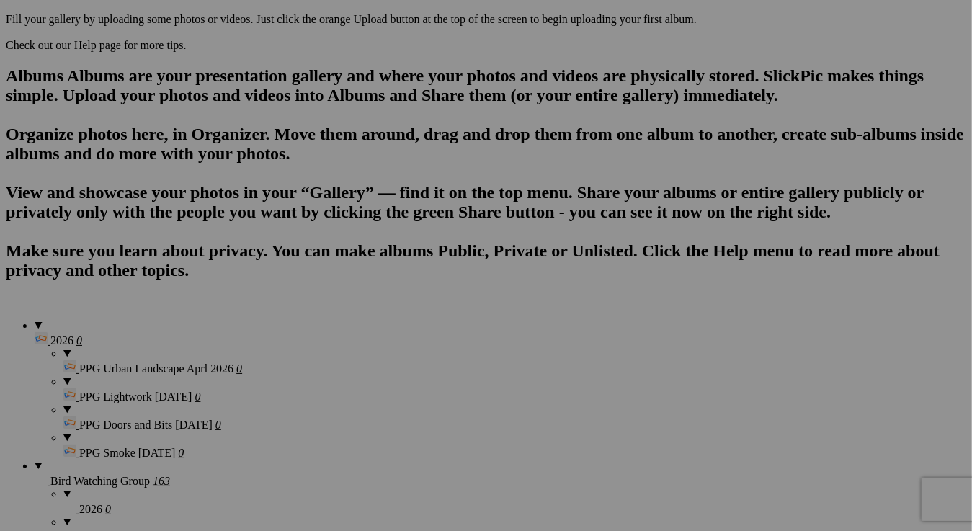
scroll to position [686, 0]
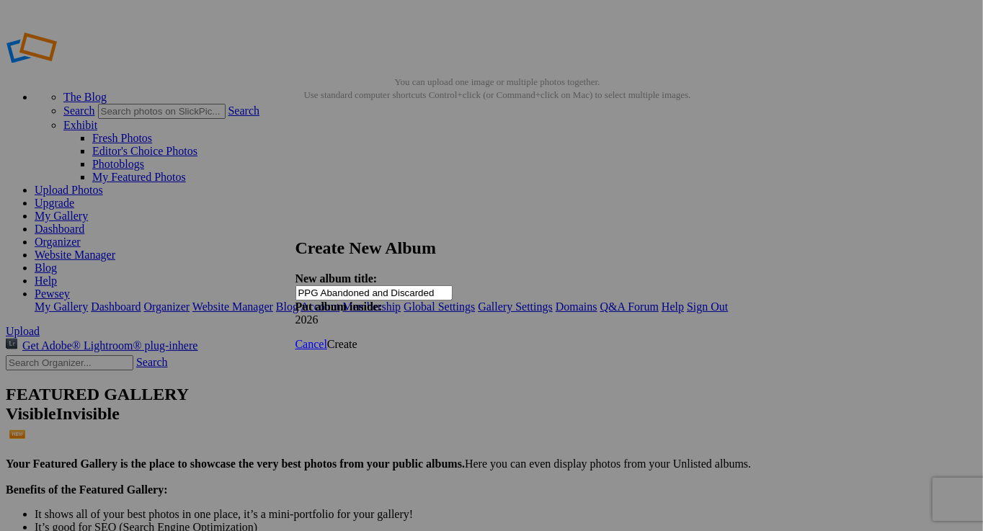
type input "PPG Abandoned and Discarded"
click at [358, 338] on span "Create" at bounding box center [342, 344] width 30 height 12
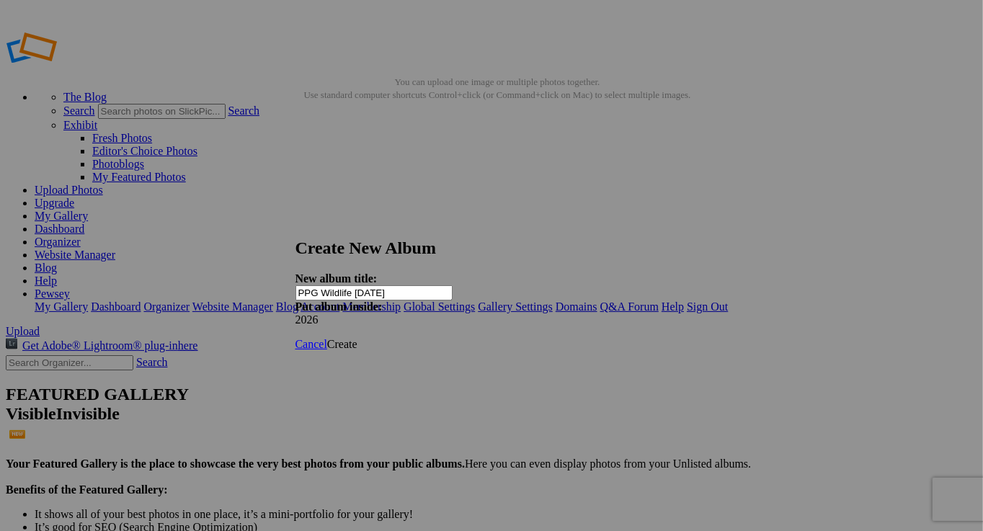
type input "PPG Wildlife [DATE]"
click at [358, 338] on span "Create" at bounding box center [342, 344] width 30 height 12
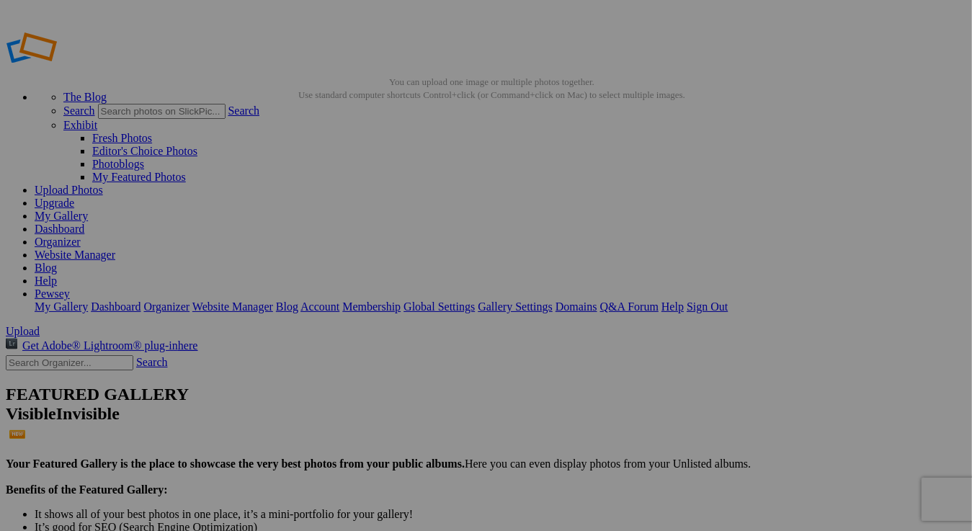
type input "PPG Abandoned and Discarded May 2026"
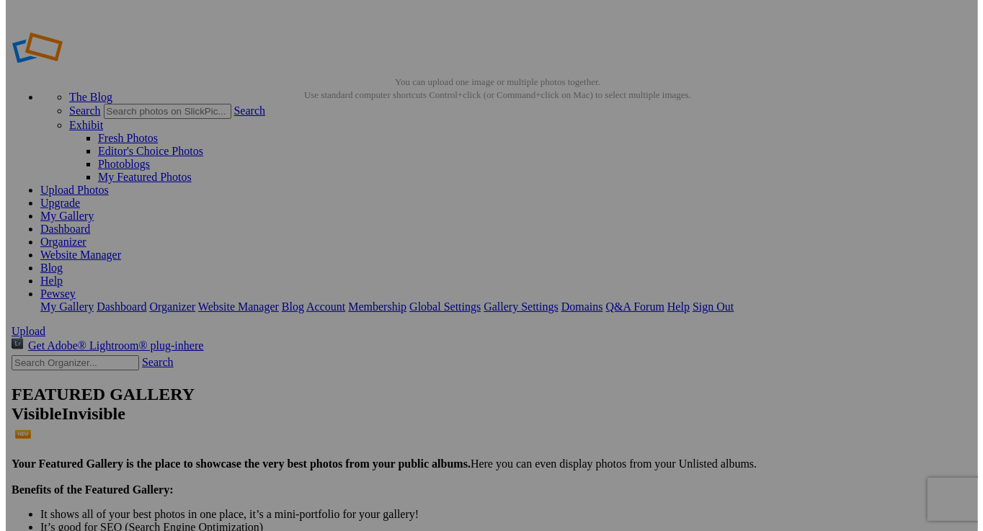
scroll to position [0, 0]
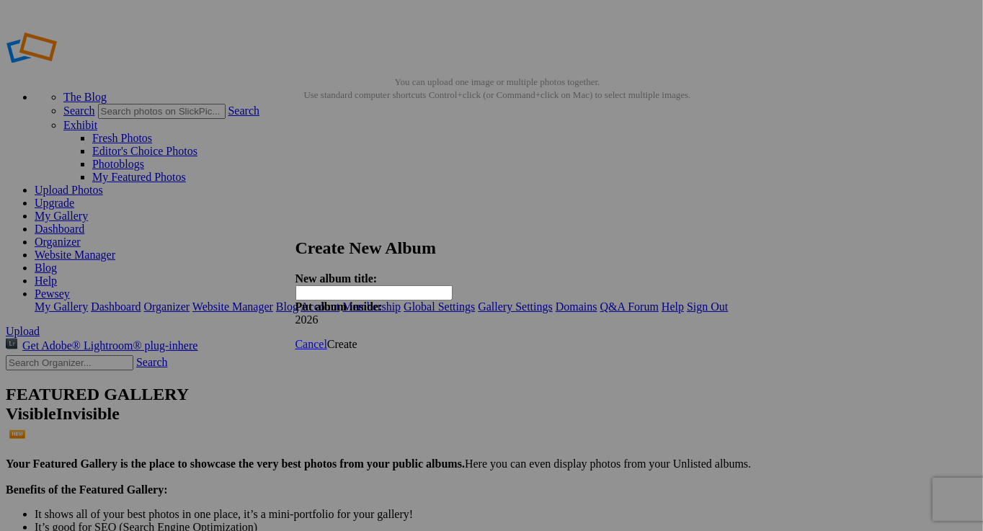
click at [356, 285] on input "text" at bounding box center [374, 292] width 157 height 15
type input "PPG Working Life July 2026"
click at [358, 338] on span "Create" at bounding box center [342, 344] width 30 height 12
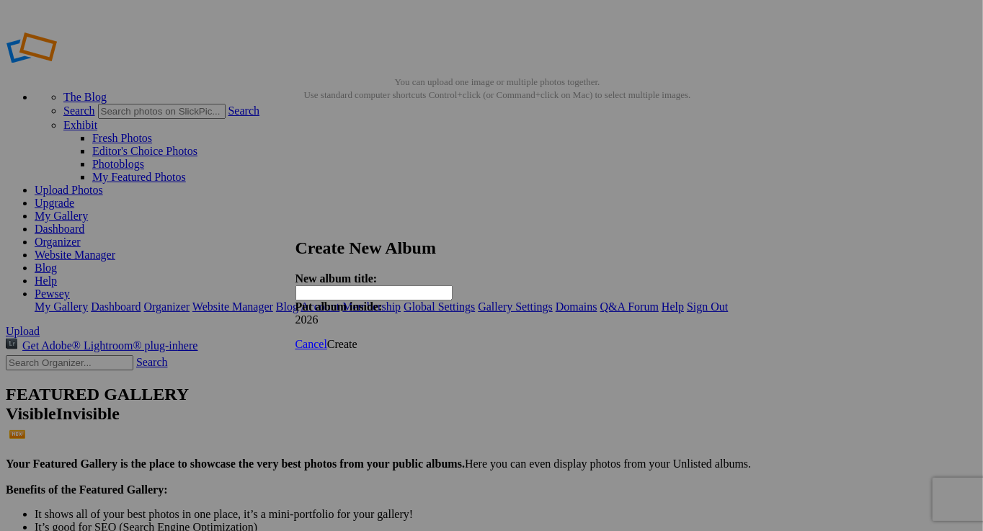
click at [368, 285] on input "text" at bounding box center [374, 292] width 157 height 15
type input "PPG Your Choice [DATE]"
click at [358, 338] on span "Create" at bounding box center [342, 344] width 30 height 12
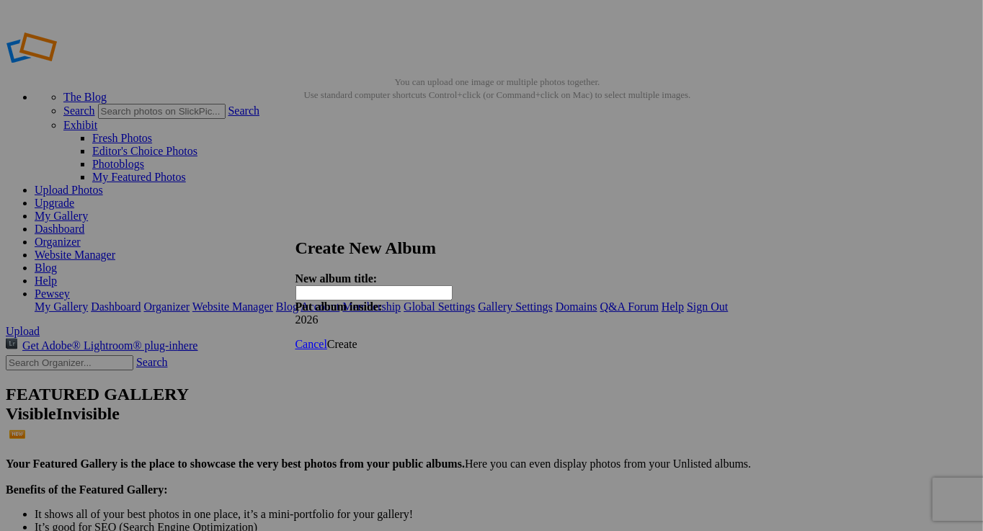
click at [370, 285] on input "text" at bounding box center [374, 292] width 157 height 15
type input "PPG Bridges [DATE]"
click at [358, 338] on link "Create" at bounding box center [342, 344] width 30 height 12
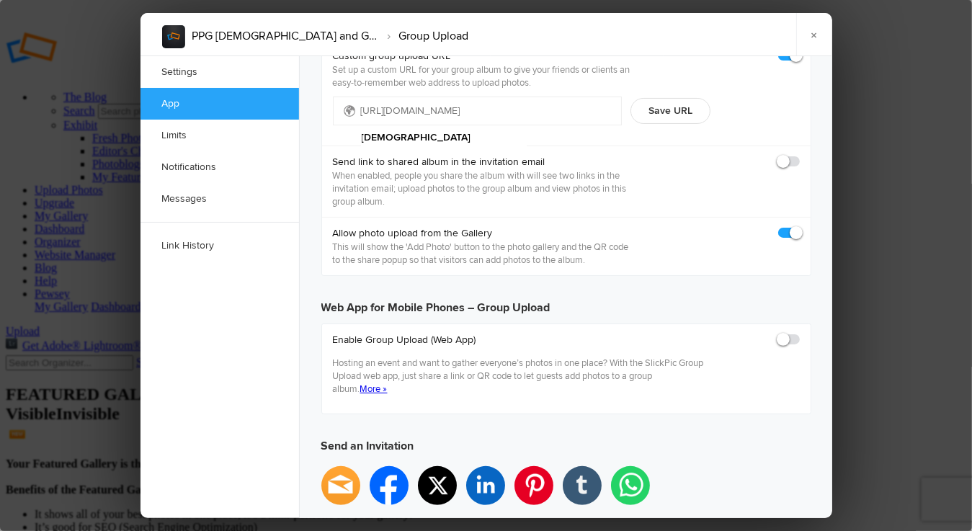
scroll to position [288, 0]
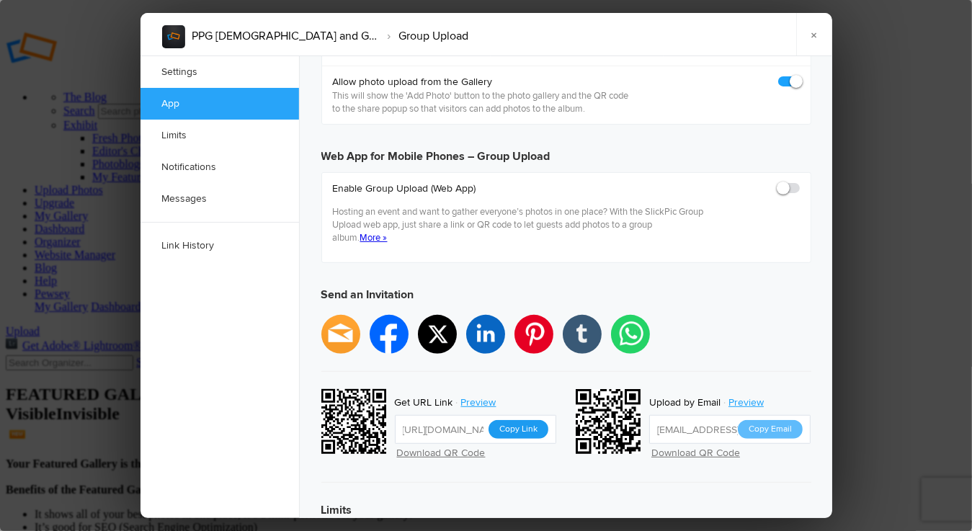
click at [510, 420] on button "Copy Link" at bounding box center [519, 429] width 60 height 19
click at [483, 394] on link "Preview" at bounding box center [480, 403] width 54 height 19
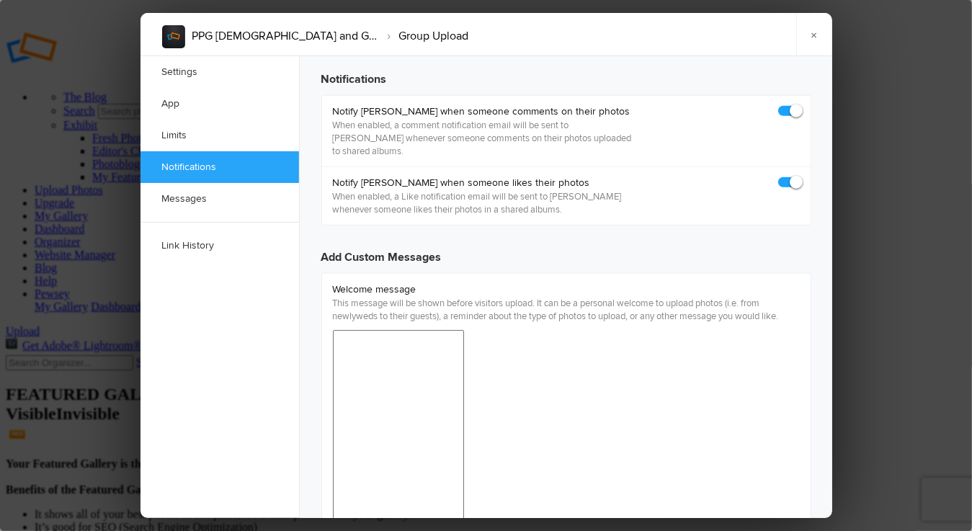
scroll to position [937, 0]
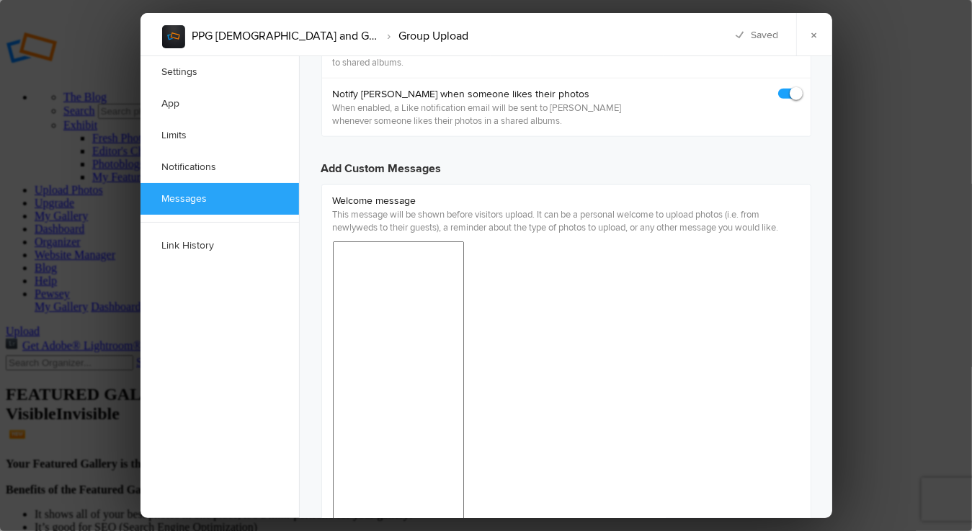
scroll to position [1081, 0]
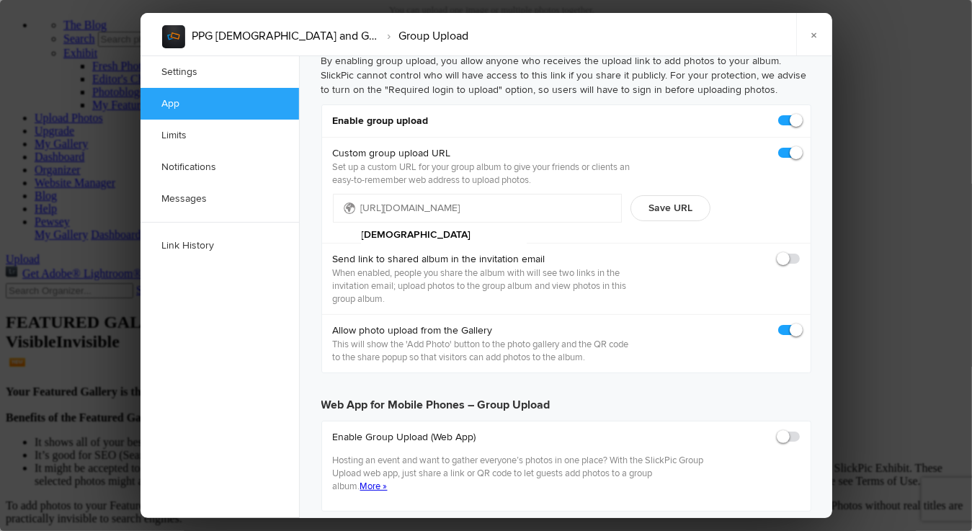
scroll to position [0, 0]
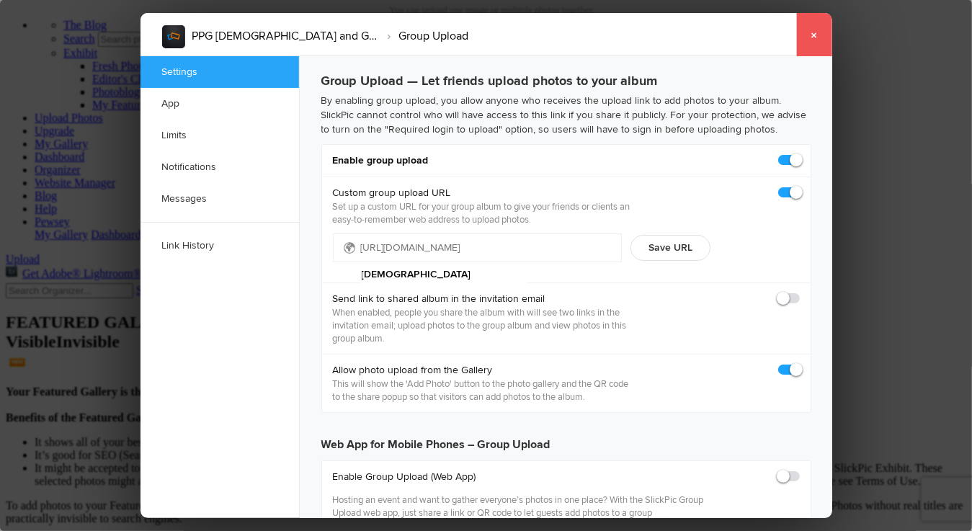
click at [812, 28] on link "×" at bounding box center [815, 34] width 36 height 43
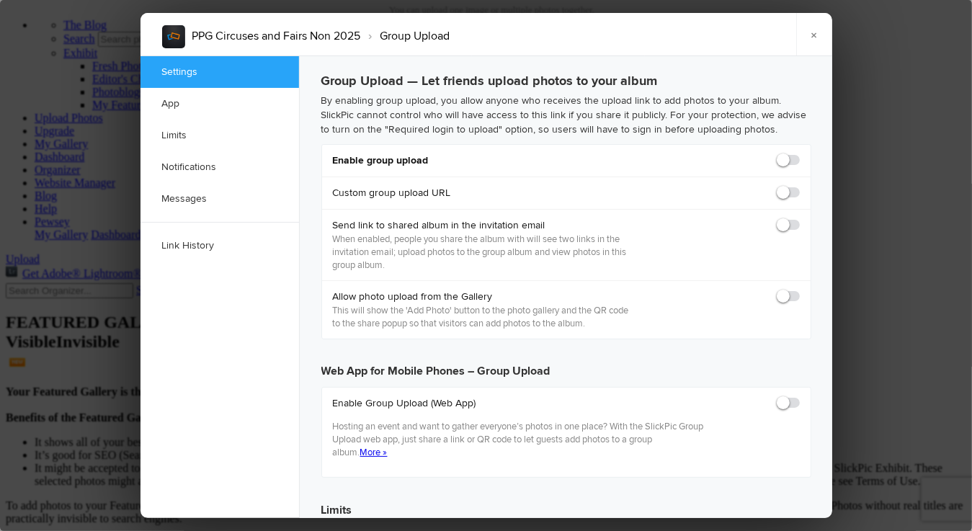
checkbox input "true"
click at [800, 154] on span at bounding box center [800, 154] width 0 height 0
click at [799, 154] on input "checkbox" at bounding box center [799, 153] width 1 height 1
checkbox input "true"
type input "https://slickpic.us/183373114EkM"
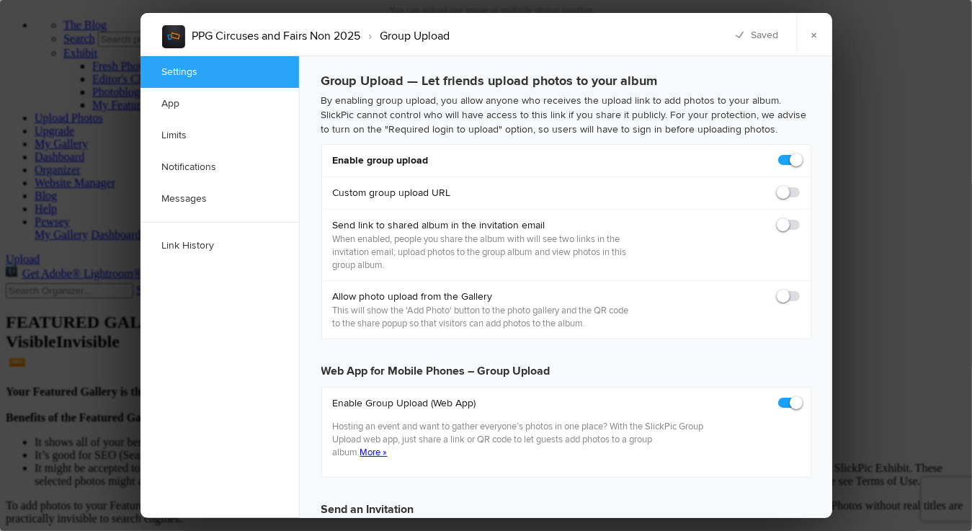
click at [800, 186] on span at bounding box center [800, 186] width 0 height 0
click at [799, 186] on input "checkbox" at bounding box center [799, 185] width 1 height 1
checkbox input "true"
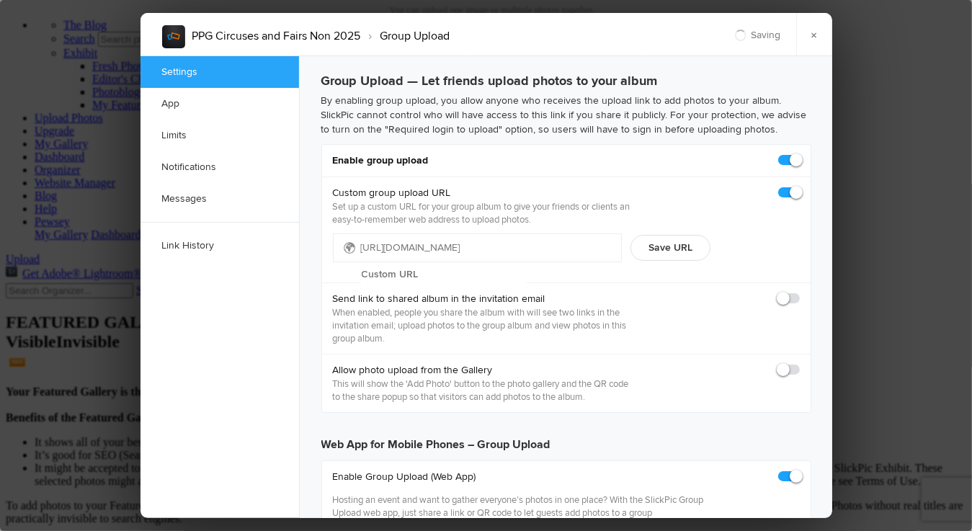
type input "https://slickpic.us/18337312UYxQ"
click at [507, 264] on input "text" at bounding box center [444, 275] width 166 height 22
type input "Circus"
click at [676, 247] on button "Save URL" at bounding box center [671, 248] width 80 height 26
type input "https://slickpic.us/Circus"
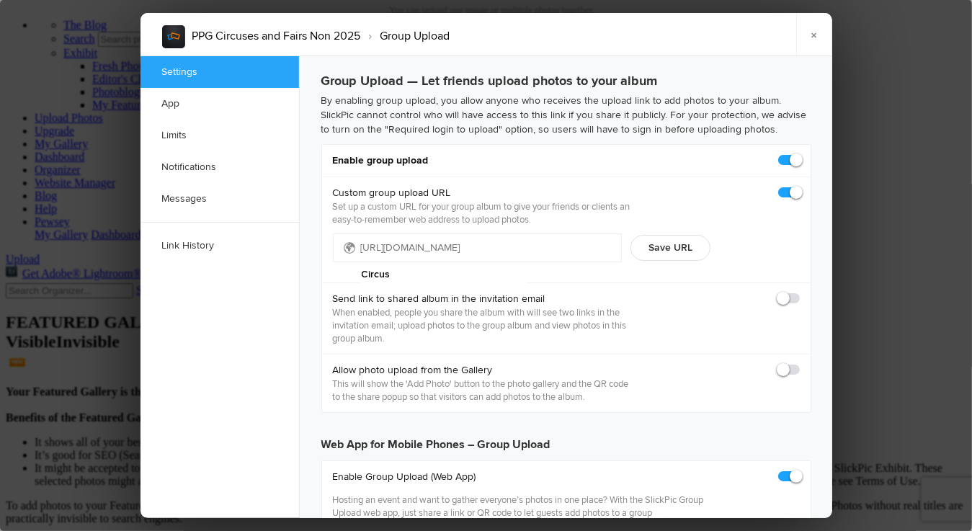
click at [800, 363] on span at bounding box center [800, 363] width 0 height 0
click at [799, 363] on input "checkbox" at bounding box center [799, 363] width 1 height 1
checkbox input "true"
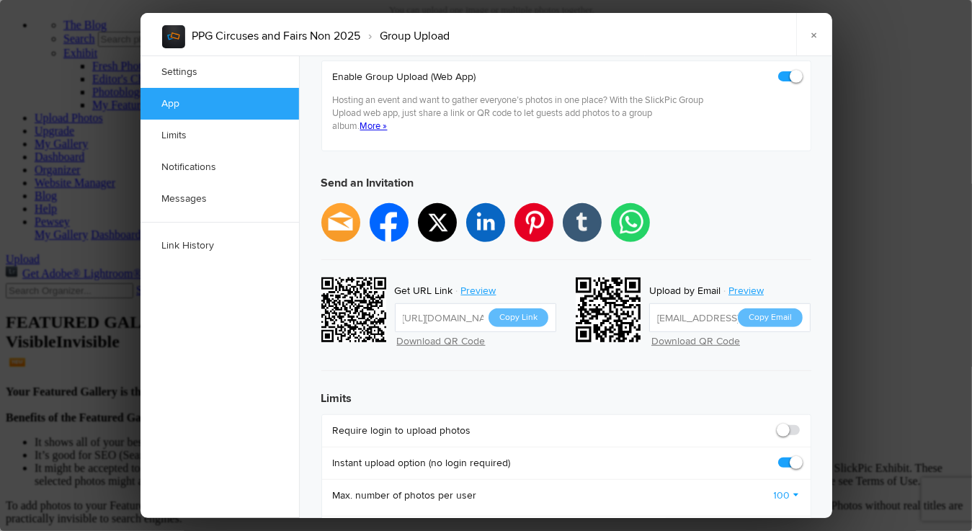
scroll to position [433, 0]
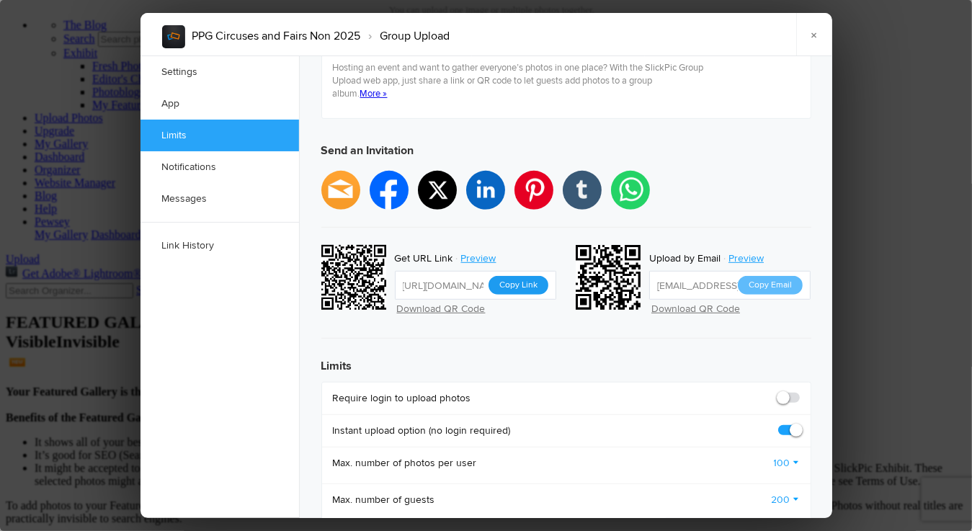
click at [518, 276] on button "Copy Link" at bounding box center [519, 285] width 60 height 19
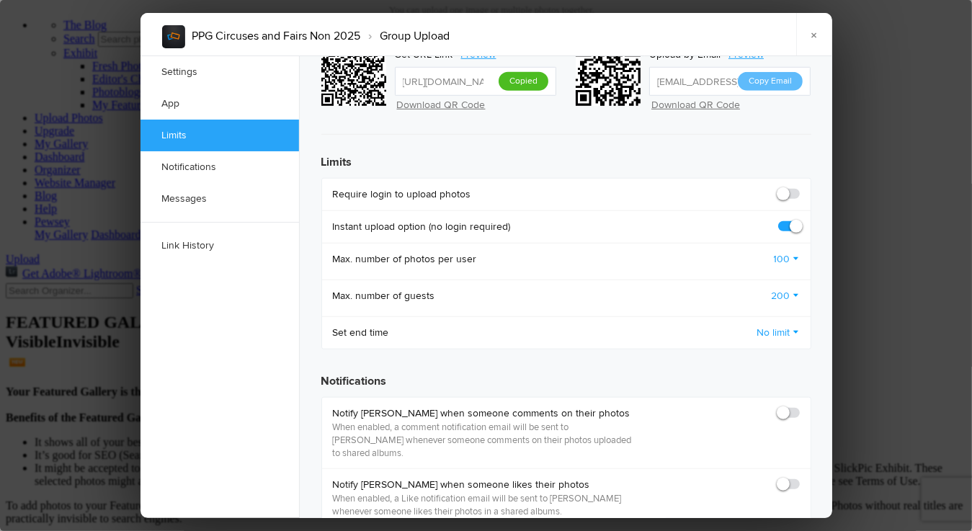
scroll to position [649, 0]
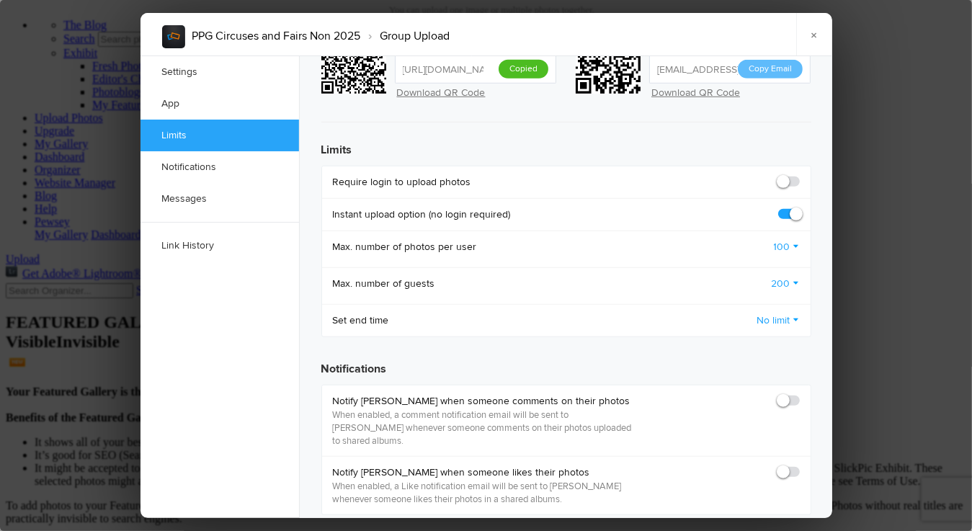
click at [800, 175] on span at bounding box center [800, 175] width 0 height 0
click at [799, 174] on input "checkbox" at bounding box center [799, 174] width 1 height 1
checkbox input "true"
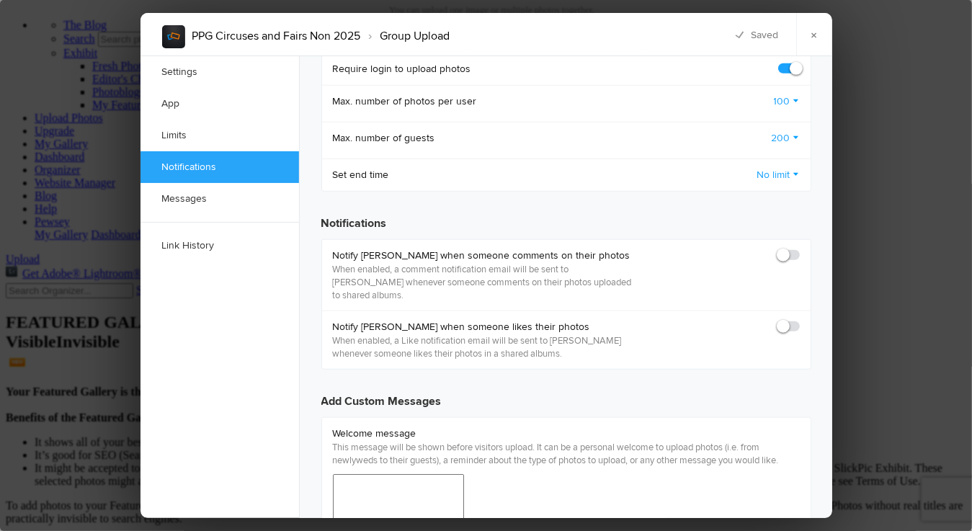
scroll to position [793, 0]
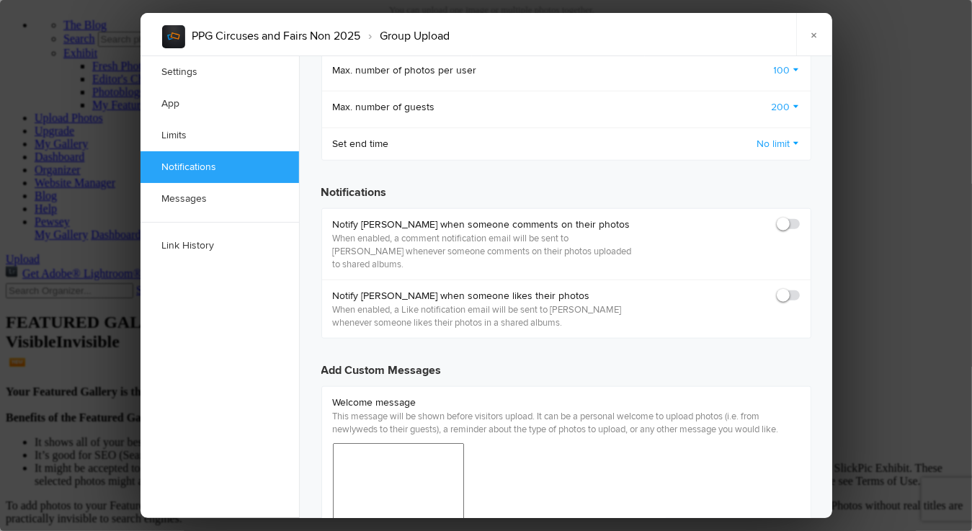
click at [800, 218] on span at bounding box center [800, 218] width 0 height 0
click at [799, 217] on input "checkbox" at bounding box center [799, 217] width 1 height 1
checkbox input "true"
click at [800, 289] on span at bounding box center [800, 289] width 0 height 0
click at [799, 288] on input "checkbox" at bounding box center [799, 288] width 1 height 1
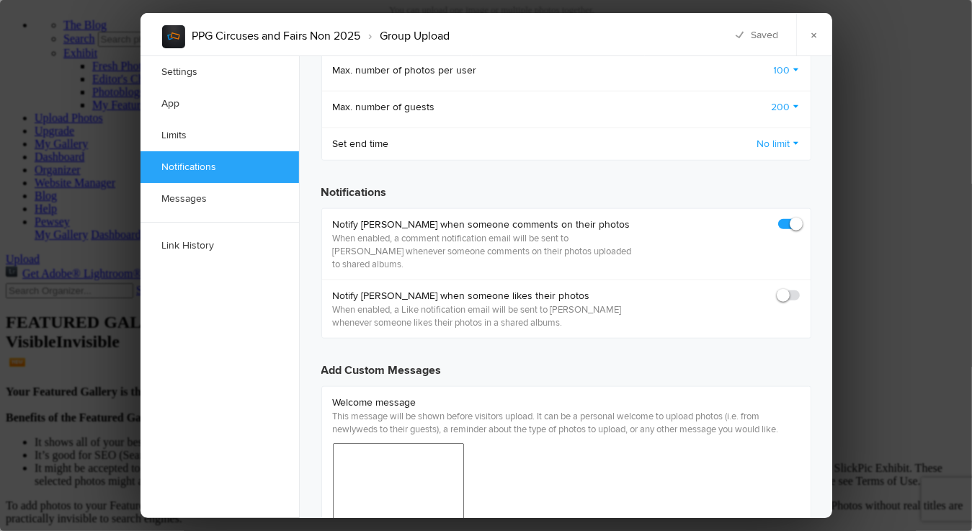
checkbox input "true"
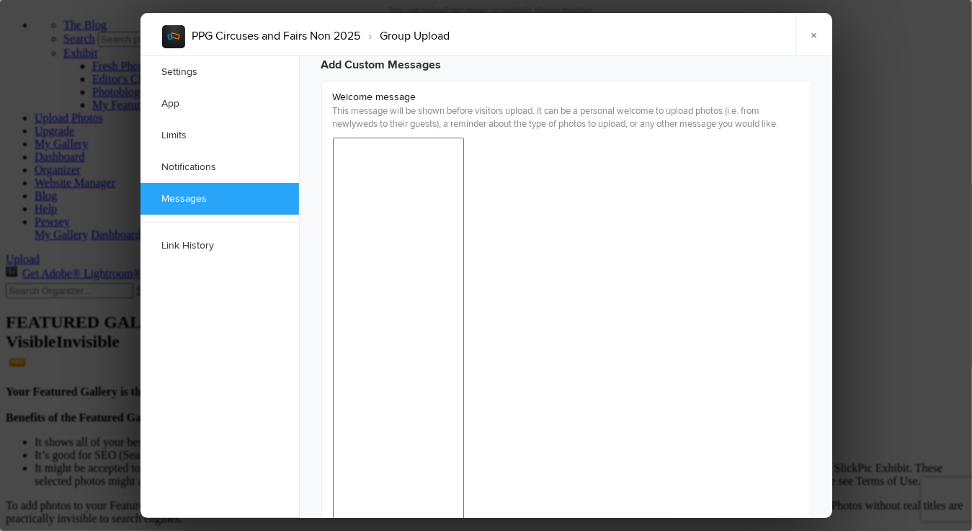
scroll to position [1100, 0]
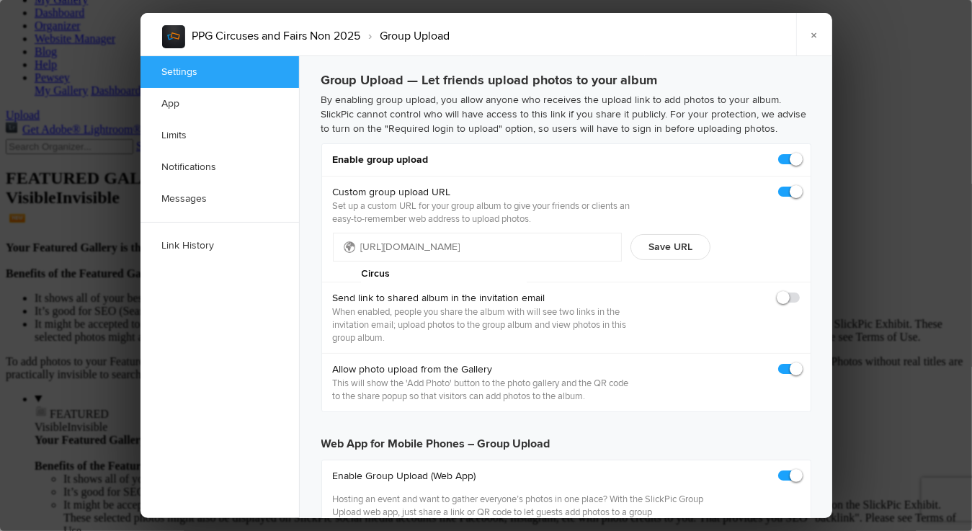
scroll to position [0, 0]
click at [815, 33] on link "×" at bounding box center [815, 34] width 36 height 43
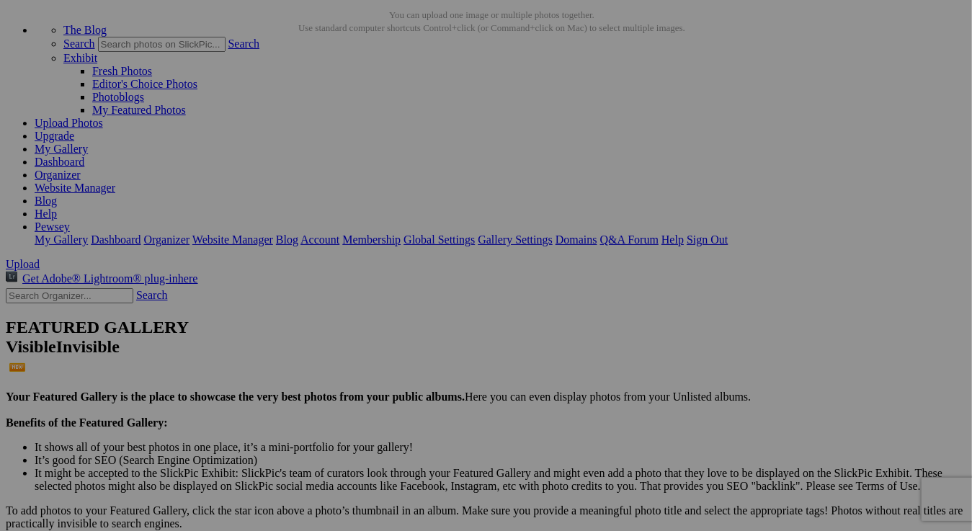
scroll to position [72, 0]
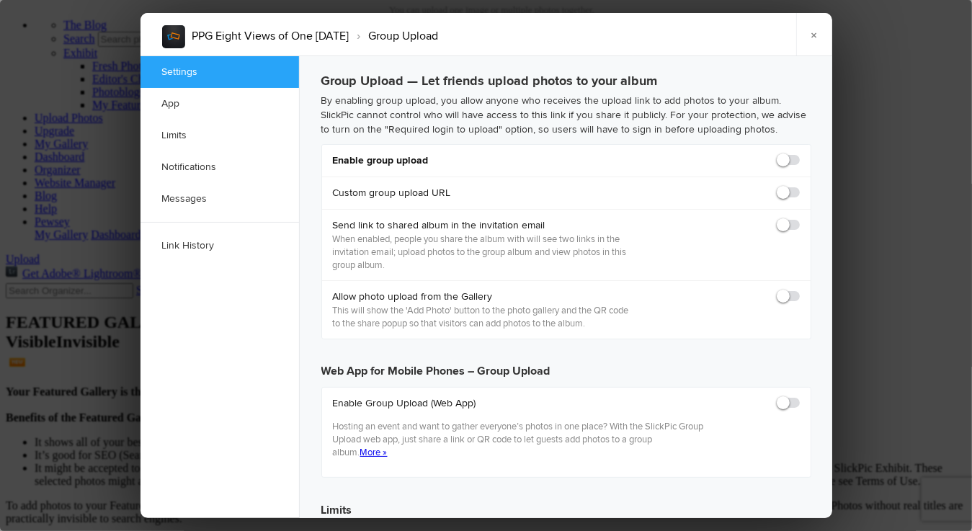
scroll to position [0, 0]
checkbox input "true"
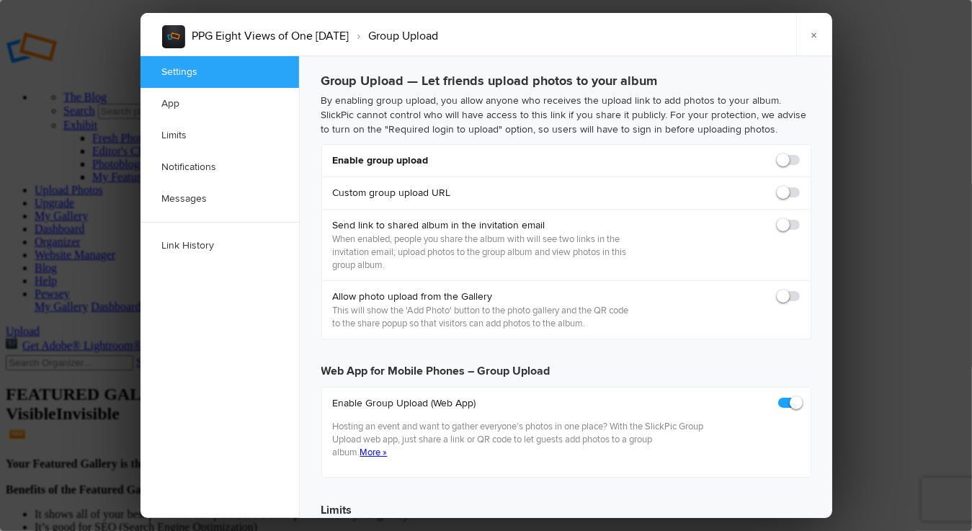
click at [800, 154] on span at bounding box center [800, 154] width 0 height 0
click at [799, 154] on input "checkbox" at bounding box center [799, 153] width 1 height 1
checkbox input "true"
type input "https://slickpic.us/18337327zMj5"
click at [800, 186] on span at bounding box center [800, 186] width 0 height 0
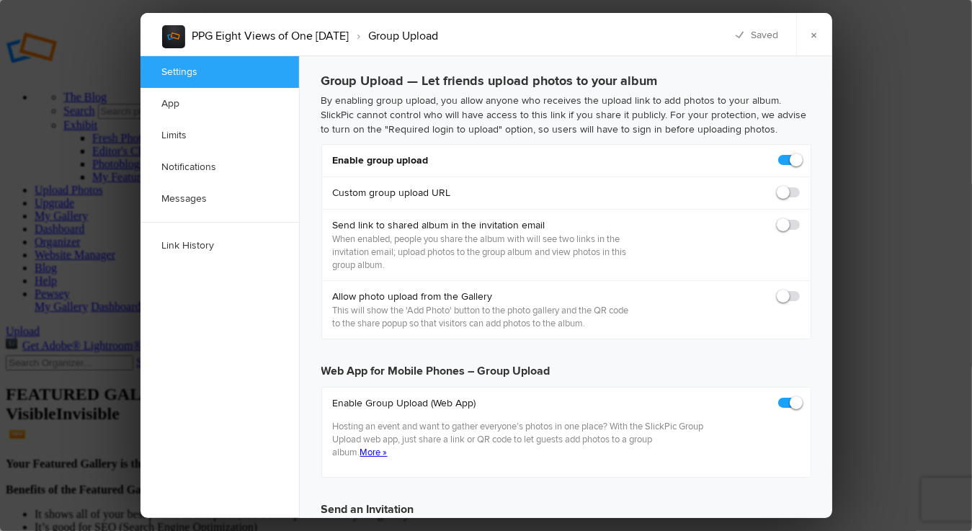
click at [799, 186] on input "checkbox" at bounding box center [799, 185] width 1 height 1
checkbox input "true"
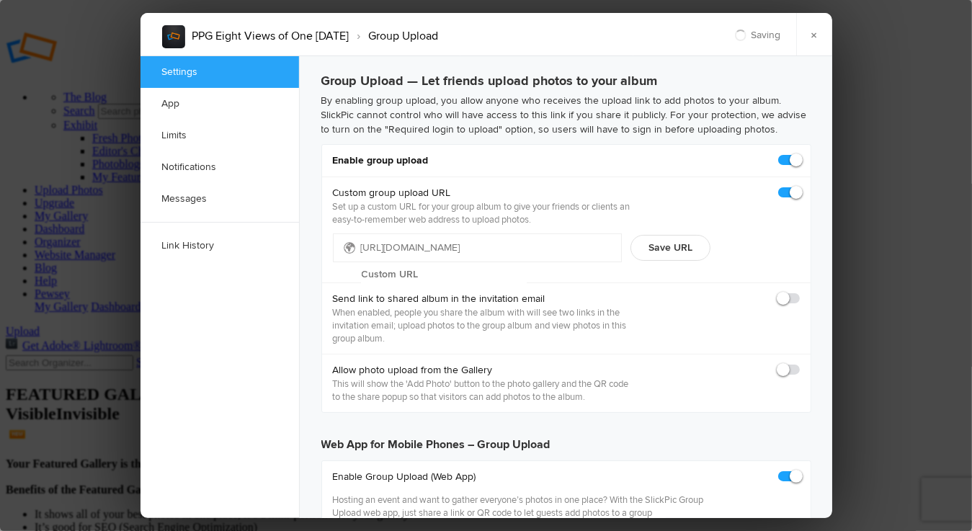
type input "https://slickpic.us/18337328kMZE"
click at [449, 264] on input "text" at bounding box center [444, 275] width 166 height 22
click at [472, 264] on input "eighttoone" at bounding box center [444, 275] width 166 height 22
type input "eightofone"
click at [668, 247] on button "Save URL" at bounding box center [671, 248] width 80 height 26
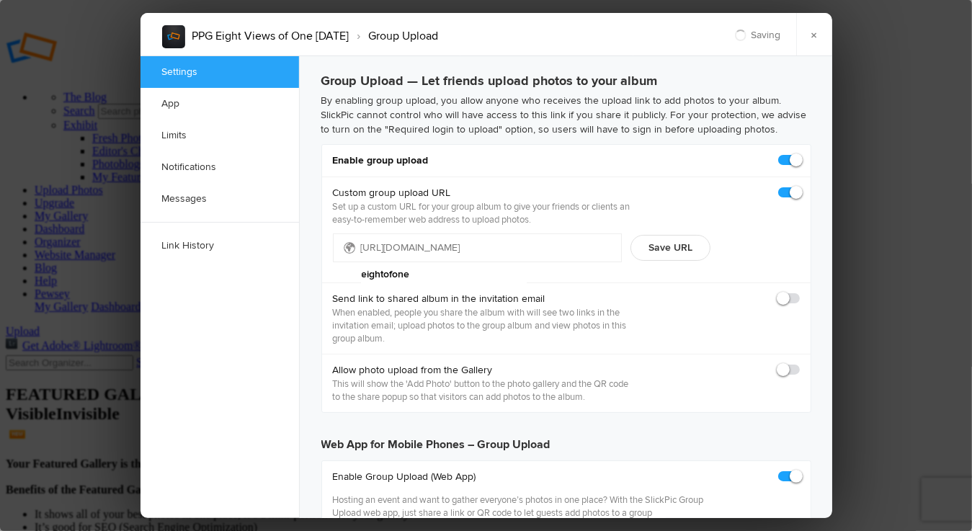
type input "https://slickpic.us/eightofone"
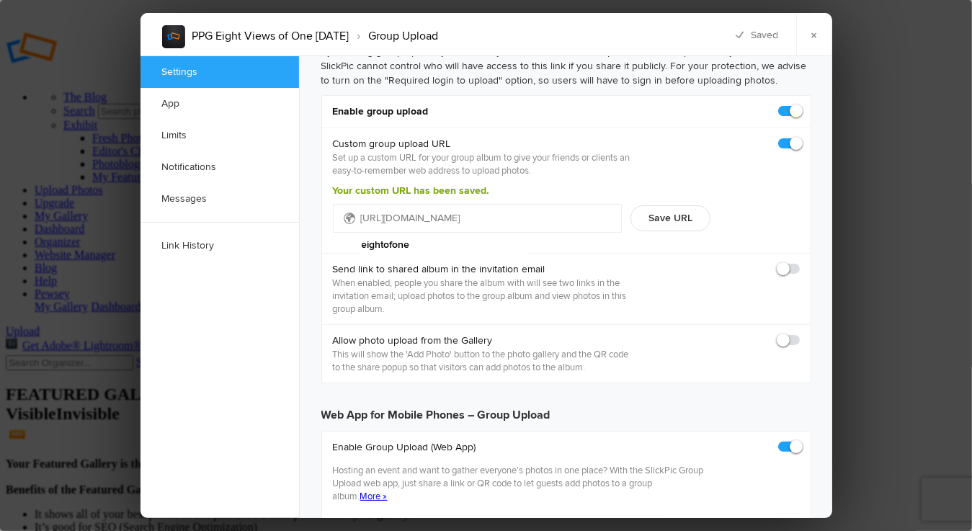
scroll to position [72, 0]
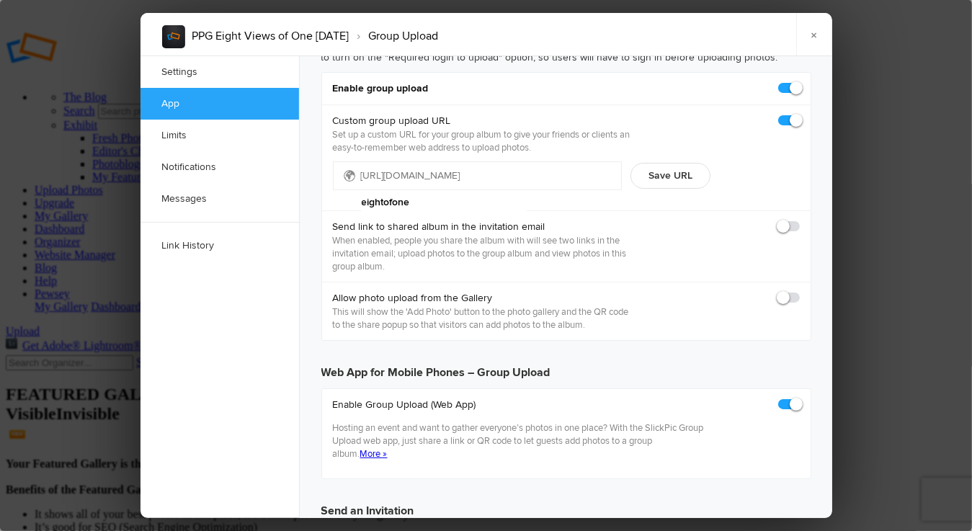
click at [800, 291] on span at bounding box center [800, 291] width 0 height 0
click at [799, 291] on input "checkbox" at bounding box center [799, 291] width 1 height 1
checkbox input "true"
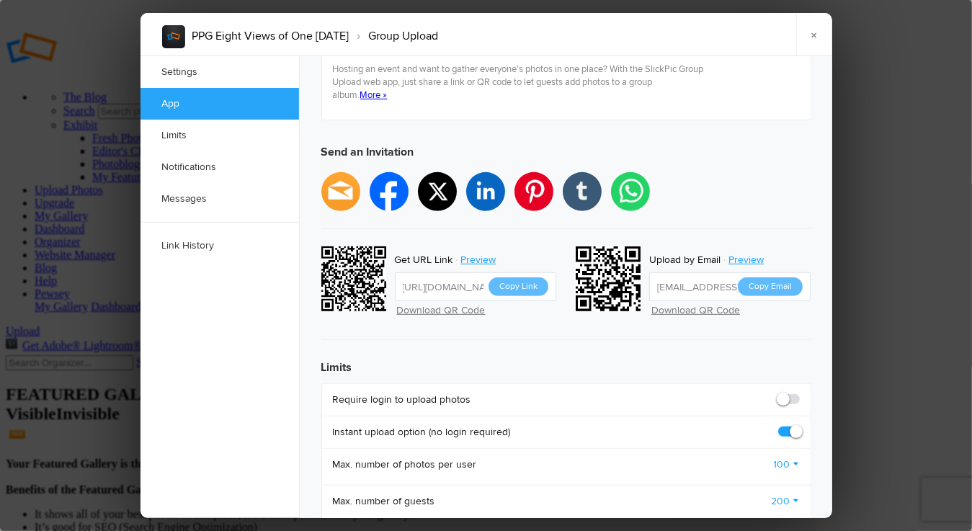
scroll to position [433, 0]
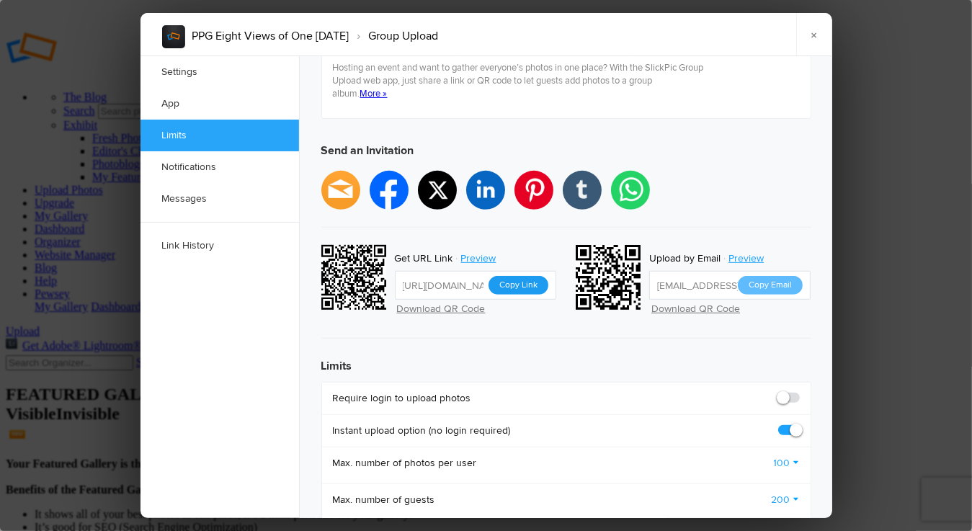
click at [519, 276] on button "Copy Link" at bounding box center [519, 285] width 60 height 19
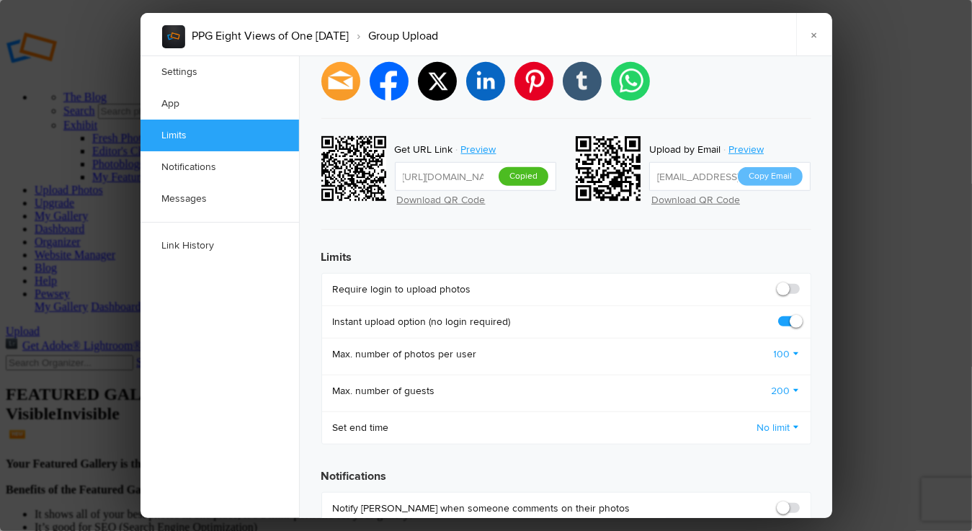
scroll to position [649, 0]
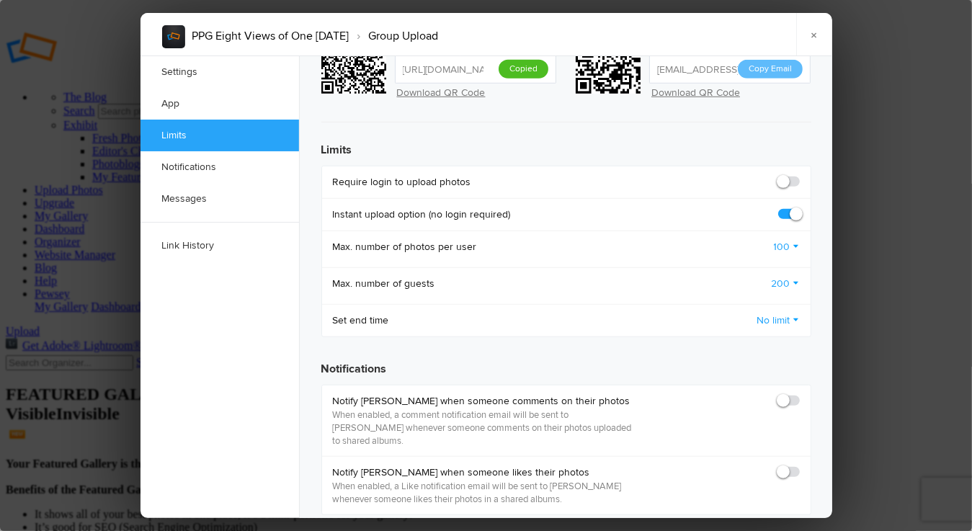
click at [800, 175] on span at bounding box center [800, 175] width 0 height 0
click at [799, 174] on input "checkbox" at bounding box center [799, 174] width 1 height 1
checkbox input "true"
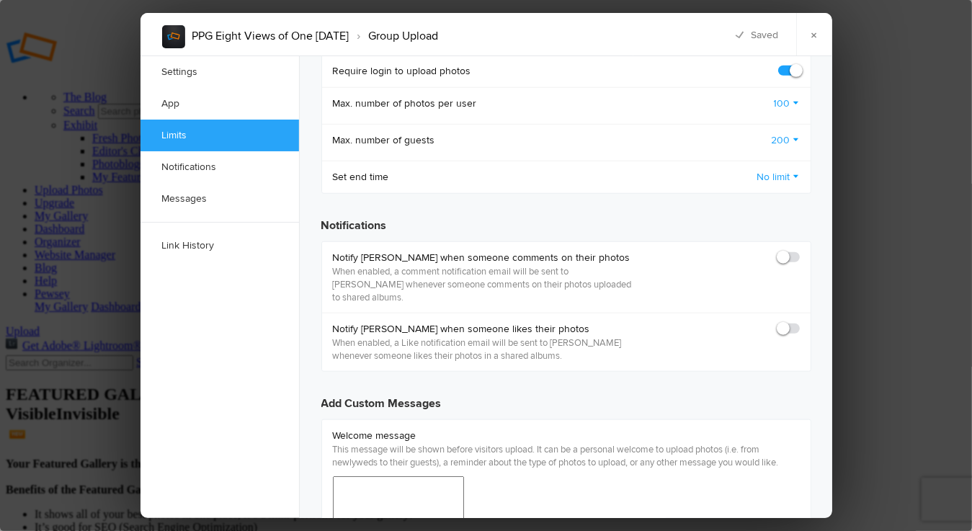
scroll to position [865, 0]
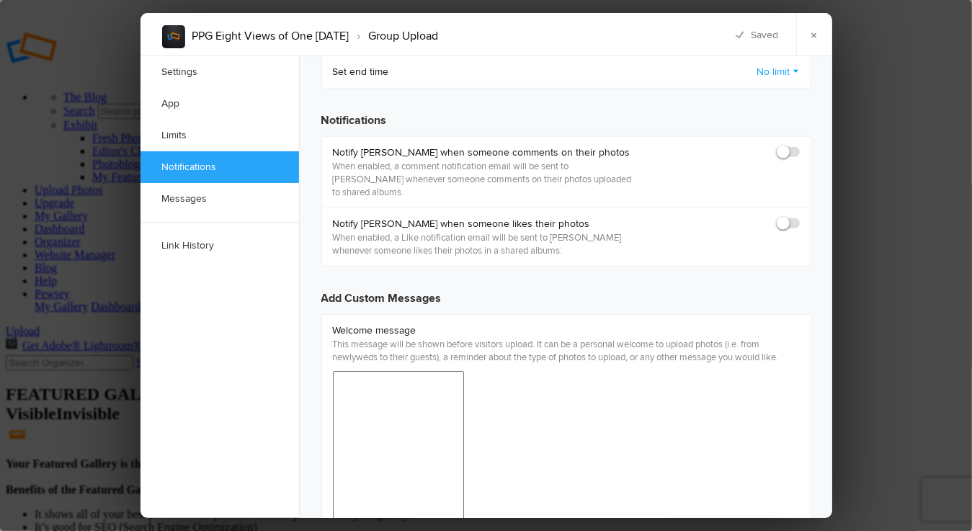
click at [800, 146] on span at bounding box center [800, 146] width 0 height 0
click at [799, 145] on input "checkbox" at bounding box center [799, 145] width 1 height 1
checkbox input "true"
click at [800, 217] on span at bounding box center [800, 217] width 0 height 0
click at [799, 216] on input "checkbox" at bounding box center [799, 216] width 1 height 1
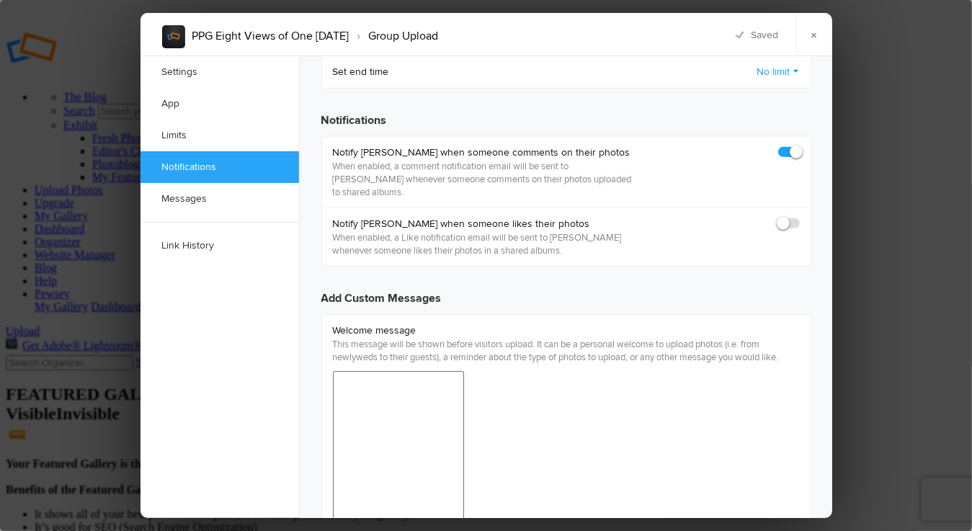
checkbox input "true"
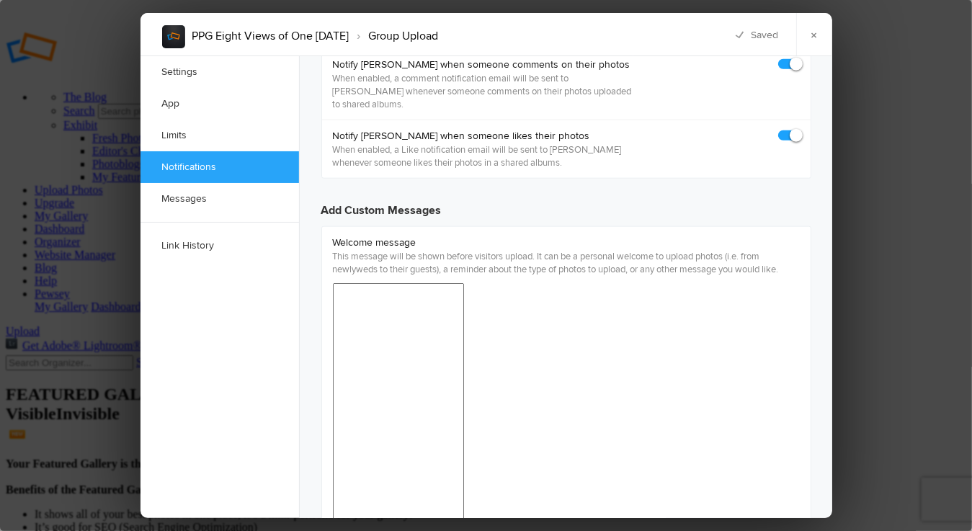
scroll to position [1081, 0]
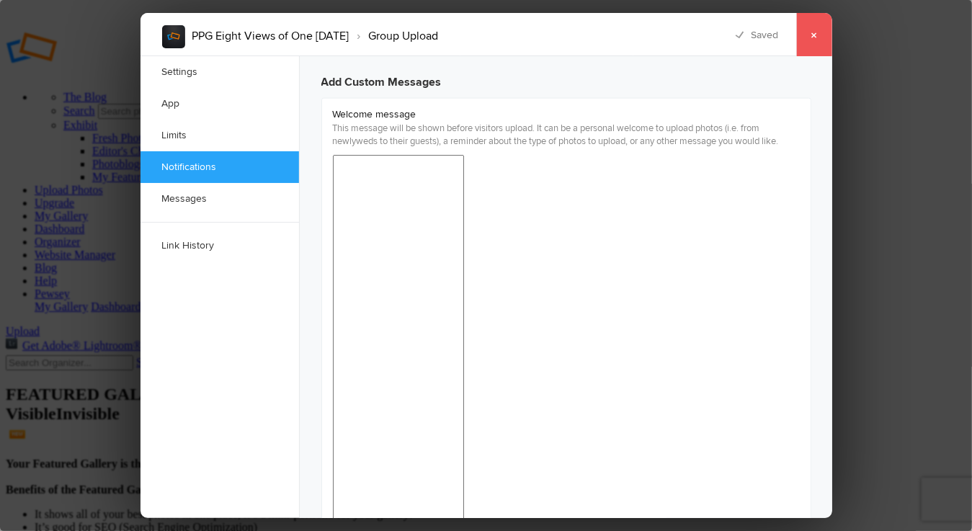
click at [817, 30] on link "×" at bounding box center [815, 34] width 36 height 43
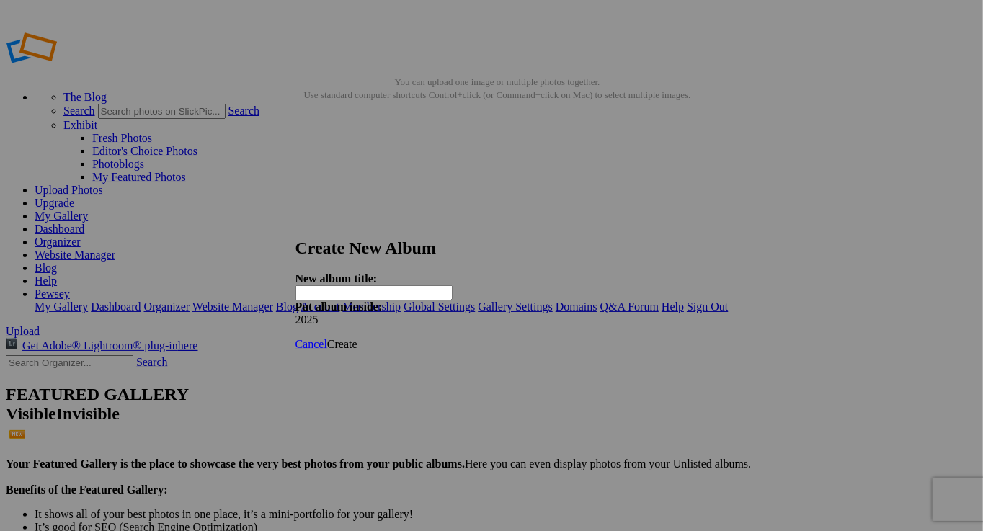
click at [353, 285] on input "text" at bounding box center [374, 292] width 157 height 15
type input "CHINES [PERSON_NAME] [DATE]"
click at [358, 338] on link "Create" at bounding box center [342, 344] width 30 height 12
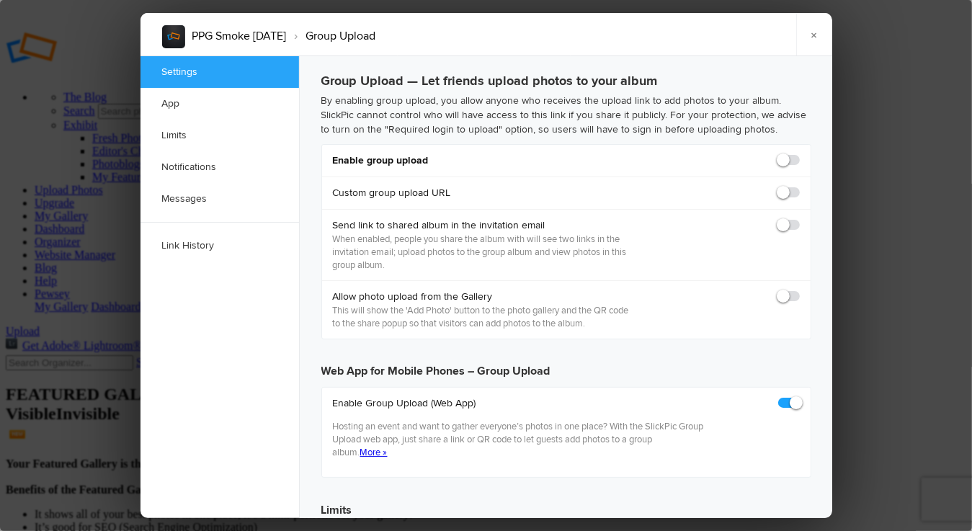
checkbox input "true"
click at [800, 154] on span at bounding box center [800, 154] width 0 height 0
click at [799, 154] on input "checkbox" at bounding box center [799, 153] width 1 height 1
checkbox input "true"
type input "https://slickpic.us/18337370jN2c"
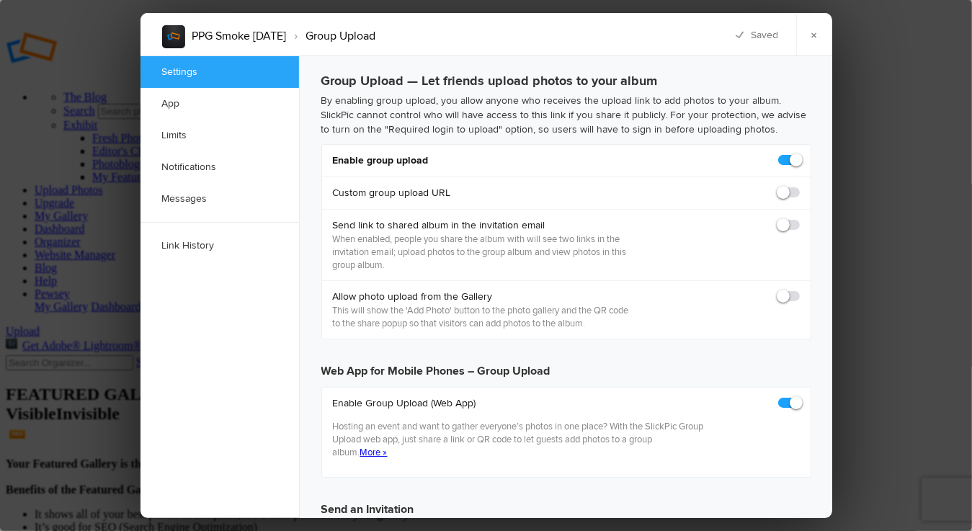
click at [800, 186] on span at bounding box center [800, 186] width 0 height 0
click at [799, 186] on input "checkbox" at bounding box center [799, 185] width 1 height 1
checkbox input "true"
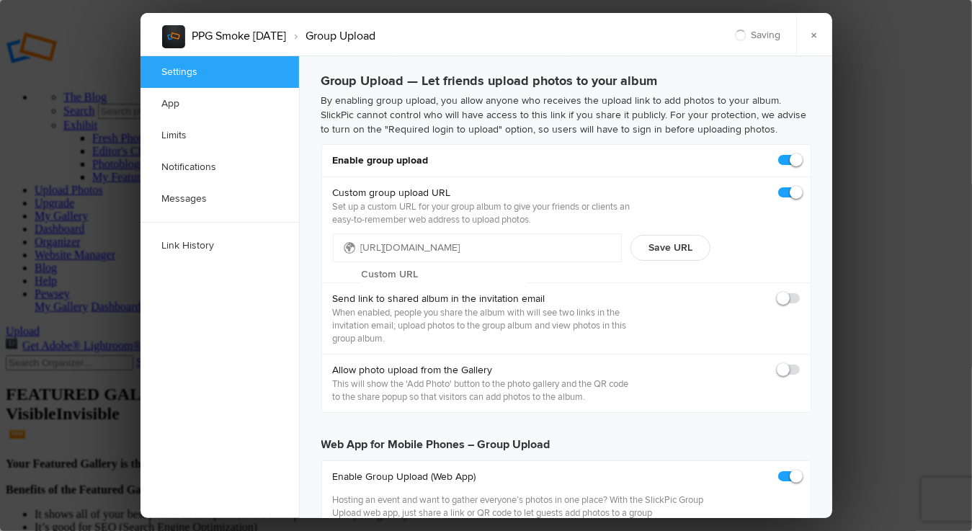
type input "https://slickpic.us/18337371jzyM"
click at [471, 264] on input "text" at bounding box center [444, 275] width 166 height 22
type input "smoke"
click at [691, 246] on button "Save URL" at bounding box center [671, 248] width 80 height 26
type input "https://slickpic.us/smoke"
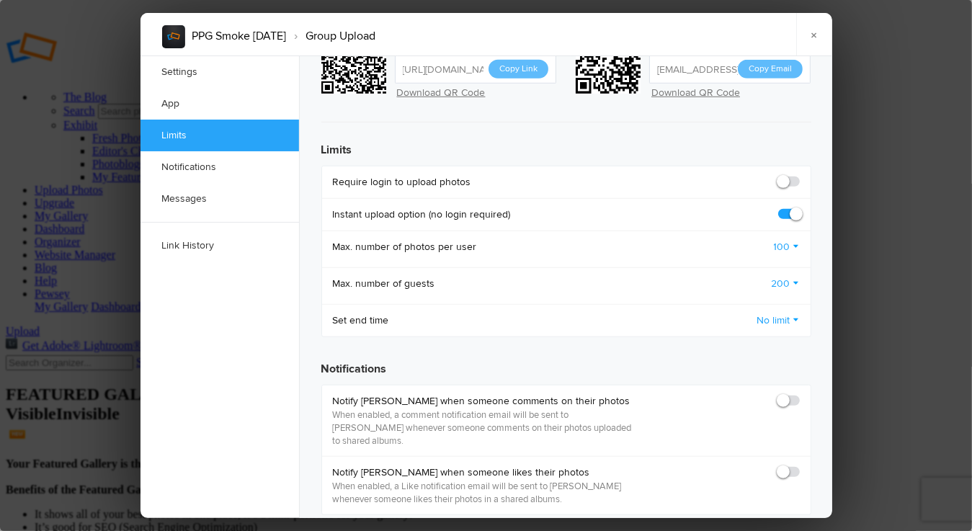
scroll to position [360, 0]
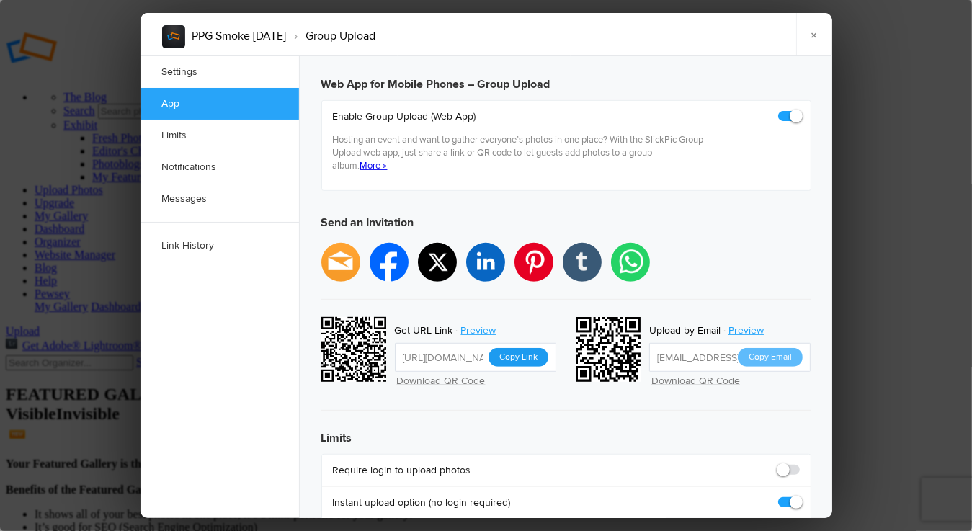
click at [513, 348] on button "Copy Link" at bounding box center [519, 357] width 60 height 19
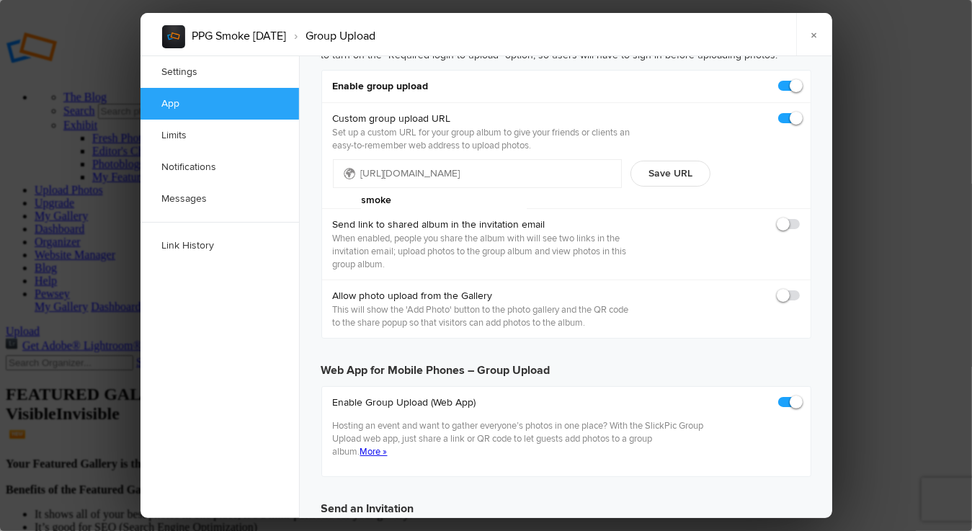
scroll to position [0, 0]
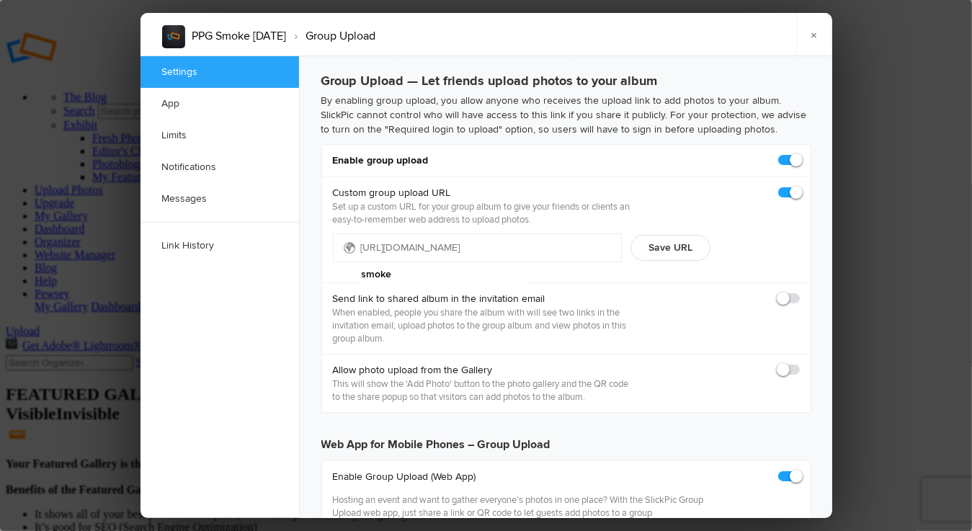
click at [800, 363] on span at bounding box center [800, 363] width 0 height 0
click at [799, 363] on input "checkbox" at bounding box center [799, 363] width 1 height 1
checkbox input "true"
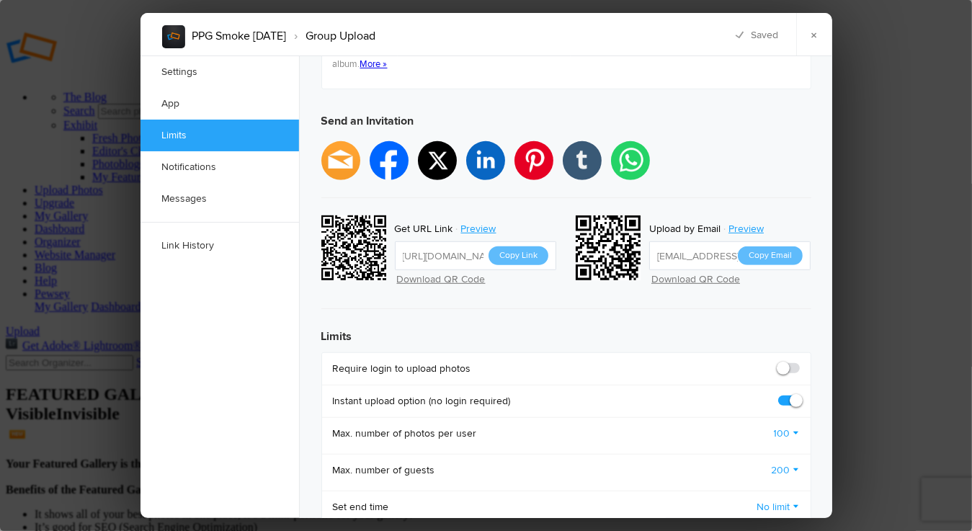
scroll to position [505, 0]
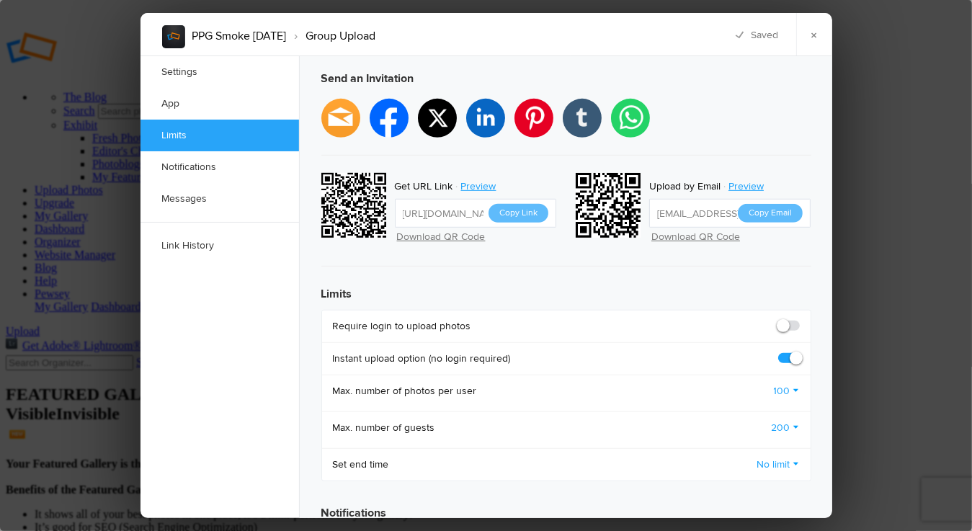
click at [800, 319] on span at bounding box center [800, 319] width 0 height 0
click at [799, 319] on input "checkbox" at bounding box center [799, 319] width 1 height 1
checkbox input "true"
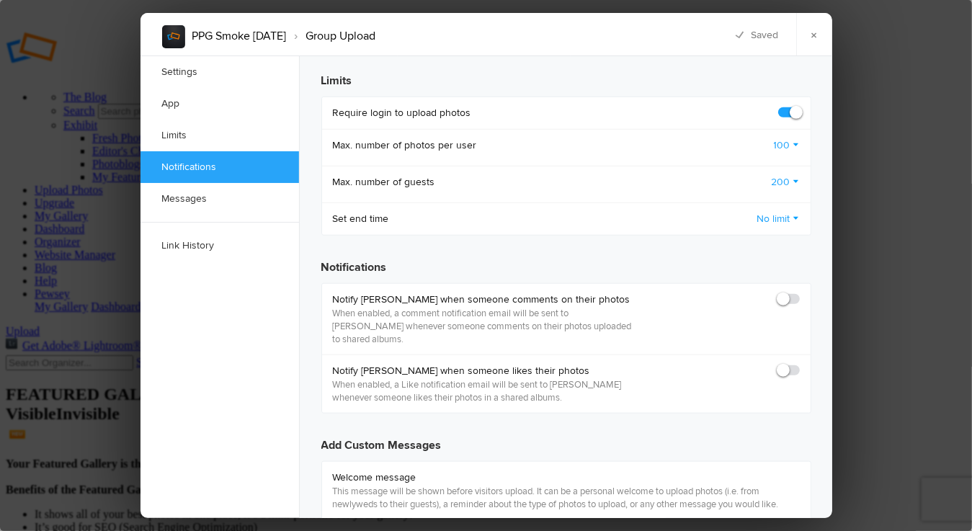
scroll to position [721, 0]
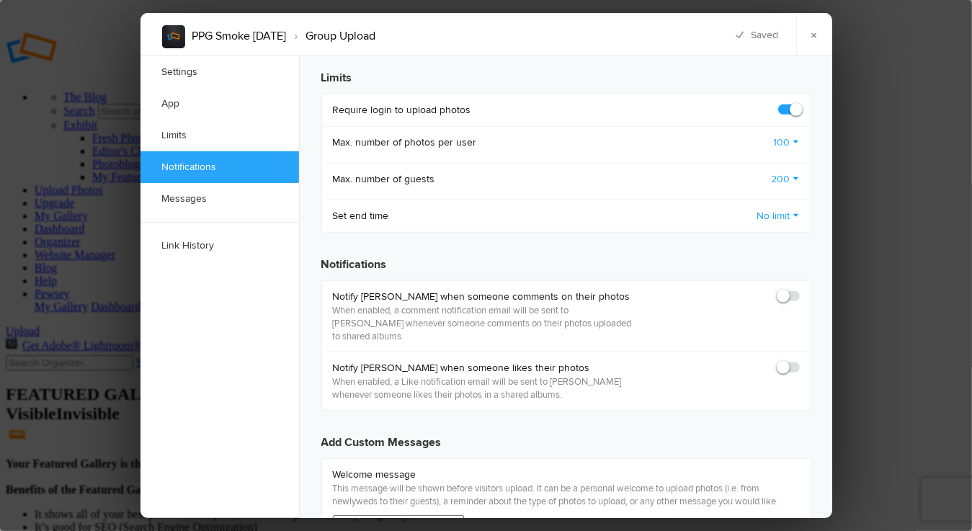
click at [800, 290] on span at bounding box center [800, 290] width 0 height 0
click at [799, 289] on input "checkbox" at bounding box center [799, 289] width 1 height 1
checkbox input "true"
click at [800, 361] on span at bounding box center [800, 361] width 0 height 0
click at [799, 360] on input "checkbox" at bounding box center [799, 360] width 1 height 1
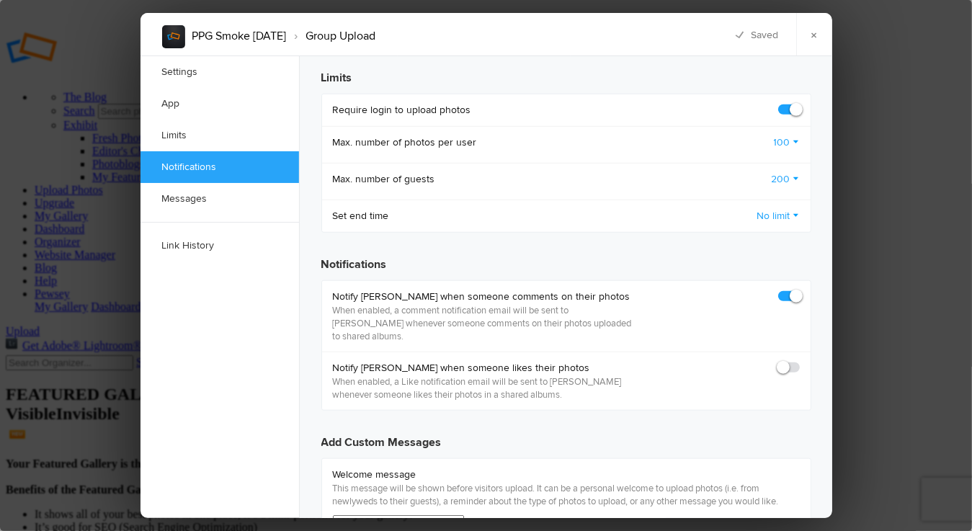
checkbox input "true"
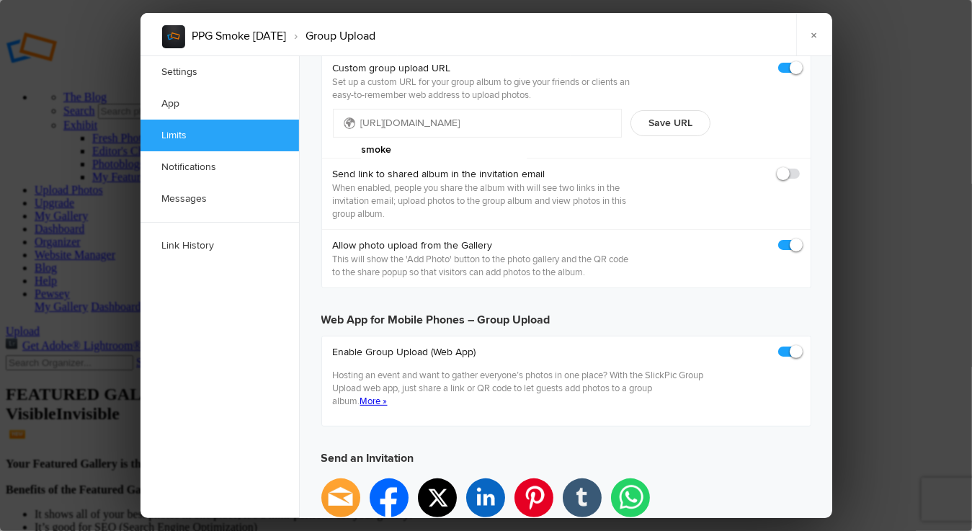
scroll to position [0, 0]
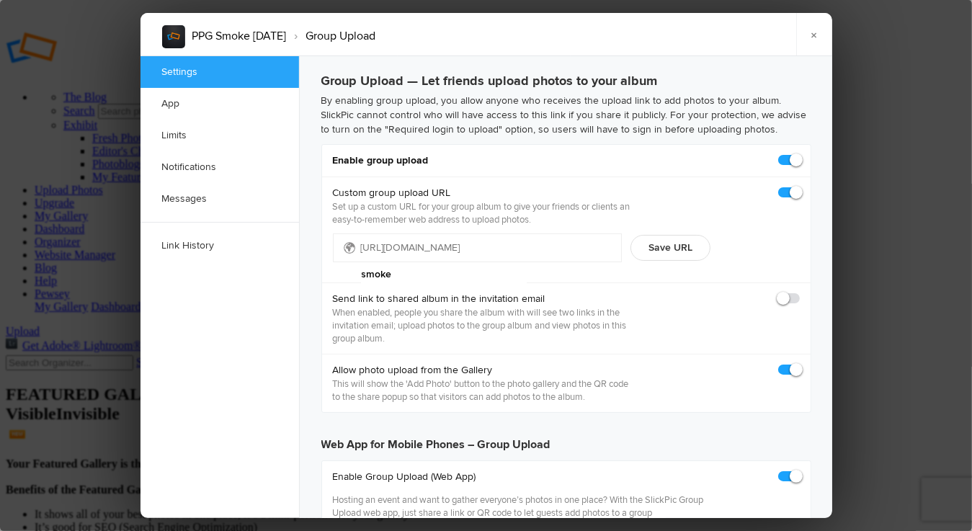
click at [815, 33] on link "×" at bounding box center [815, 34] width 36 height 43
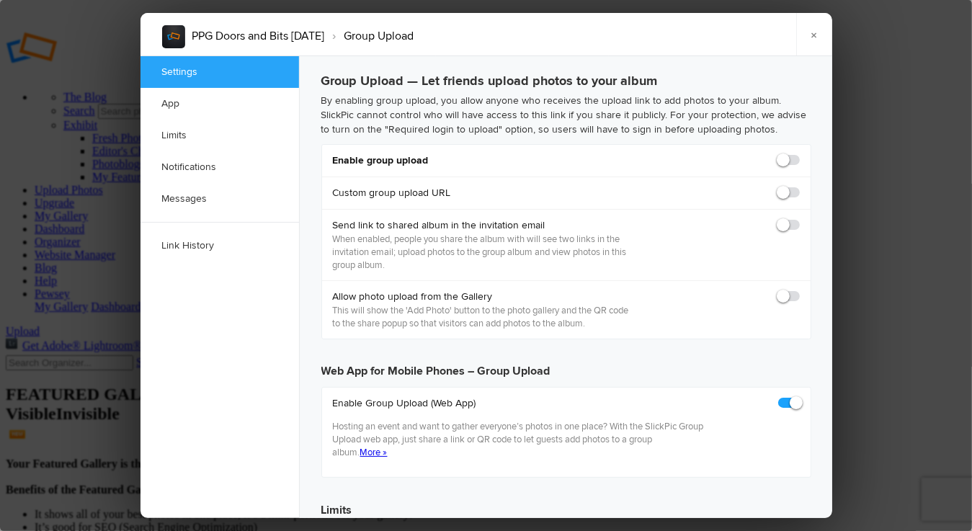
checkbox input "true"
click at [800, 154] on span at bounding box center [800, 154] width 0 height 0
click at [799, 154] on input "checkbox" at bounding box center [799, 153] width 1 height 1
checkbox input "true"
type input "https://slickpic.us/18337381j-TT"
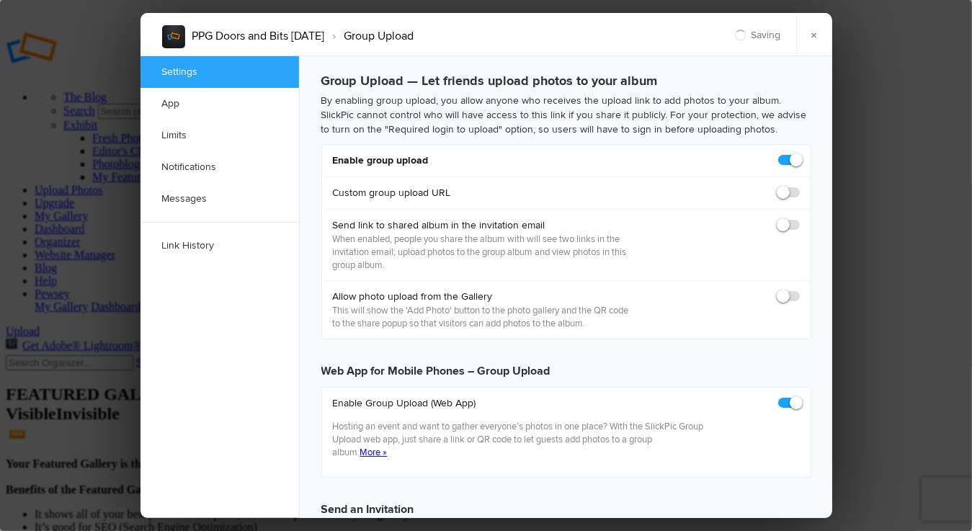
click at [800, 186] on span at bounding box center [800, 186] width 0 height 0
click at [799, 186] on input "checkbox" at bounding box center [799, 185] width 1 height 1
checkbox input "true"
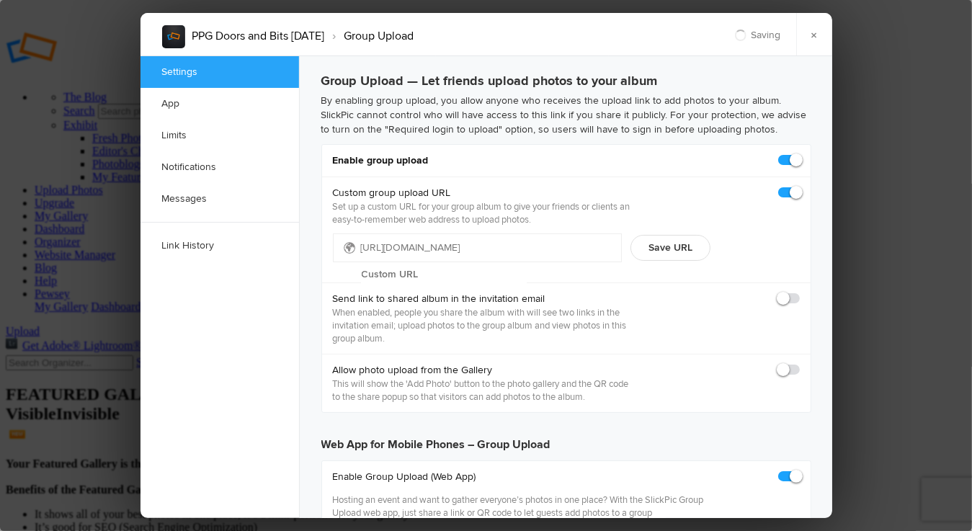
type input "https://slickpic.us/18337382MzN4"
click at [482, 264] on input "text" at bounding box center [444, 275] width 166 height 22
type input "doorbits"
click at [672, 248] on button "Save URL" at bounding box center [671, 248] width 80 height 26
type input "https://slickpic.us/doorbits"
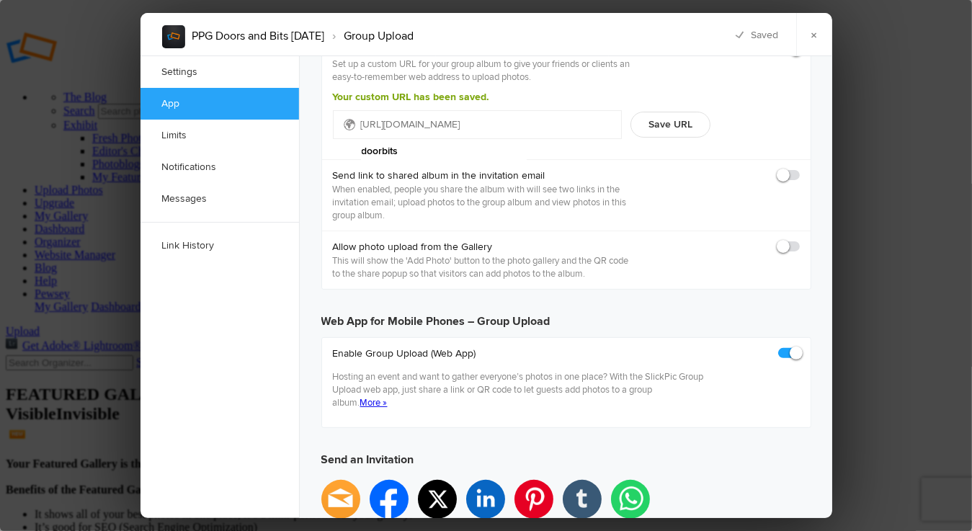
scroll to position [144, 0]
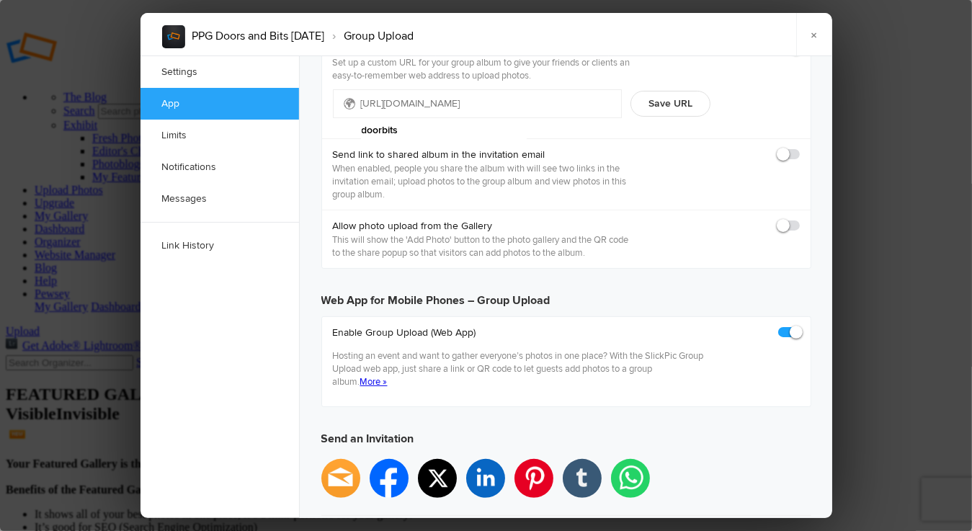
click at [800, 219] on span at bounding box center [800, 219] width 0 height 0
click at [799, 219] on input "checkbox" at bounding box center [799, 218] width 1 height 1
checkbox input "true"
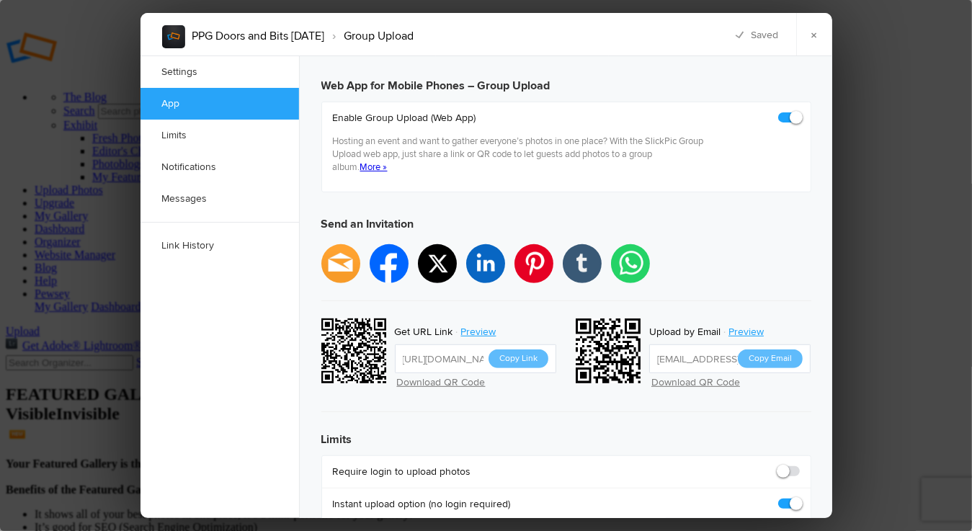
scroll to position [360, 0]
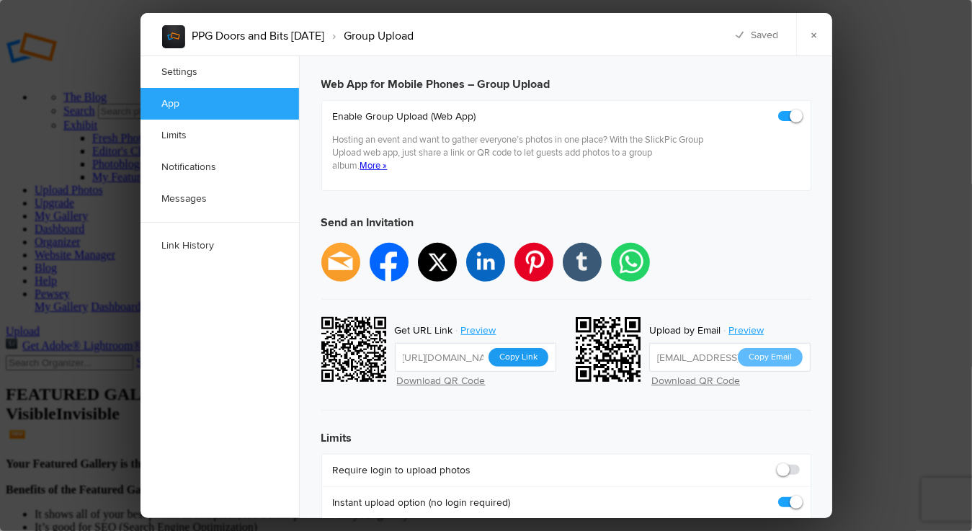
click at [515, 348] on button "Copy Link" at bounding box center [519, 357] width 60 height 19
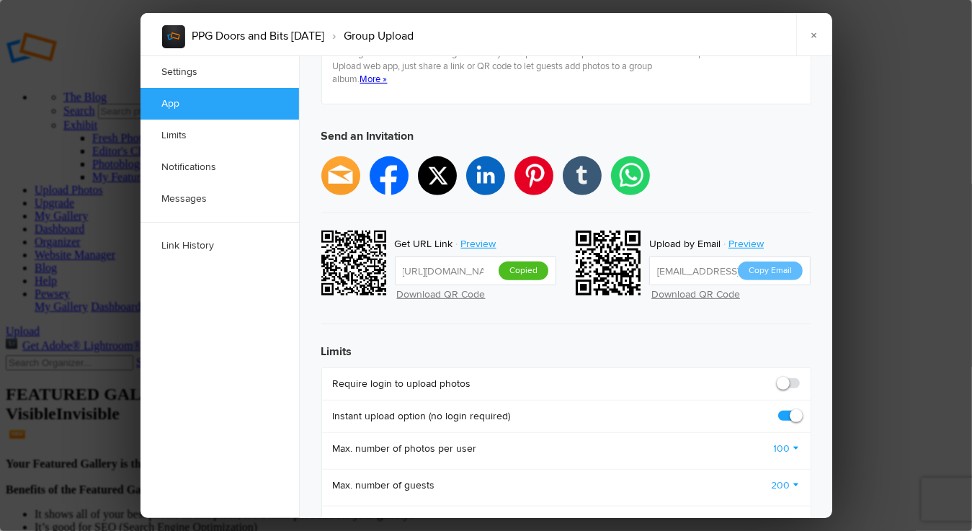
scroll to position [505, 0]
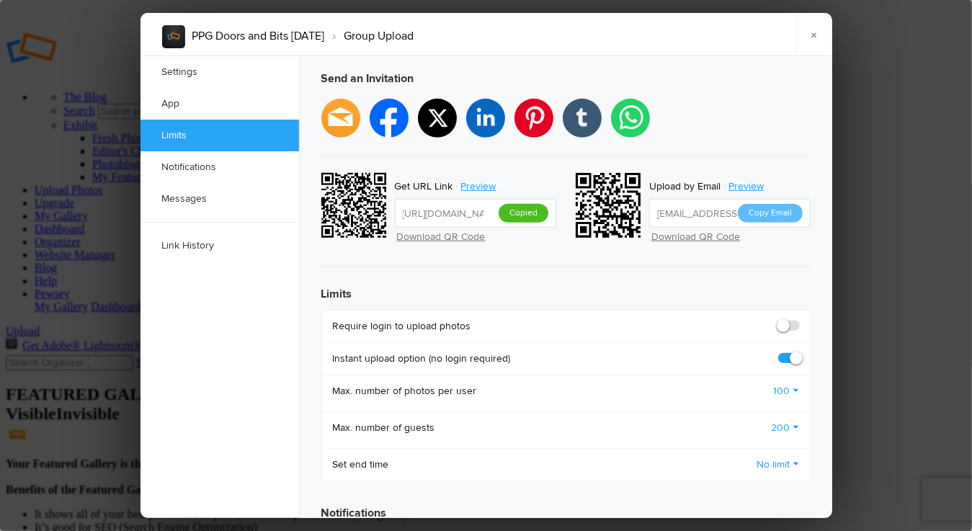
click at [800, 319] on span at bounding box center [800, 319] width 0 height 0
click at [799, 319] on input "checkbox" at bounding box center [799, 319] width 1 height 1
checkbox input "true"
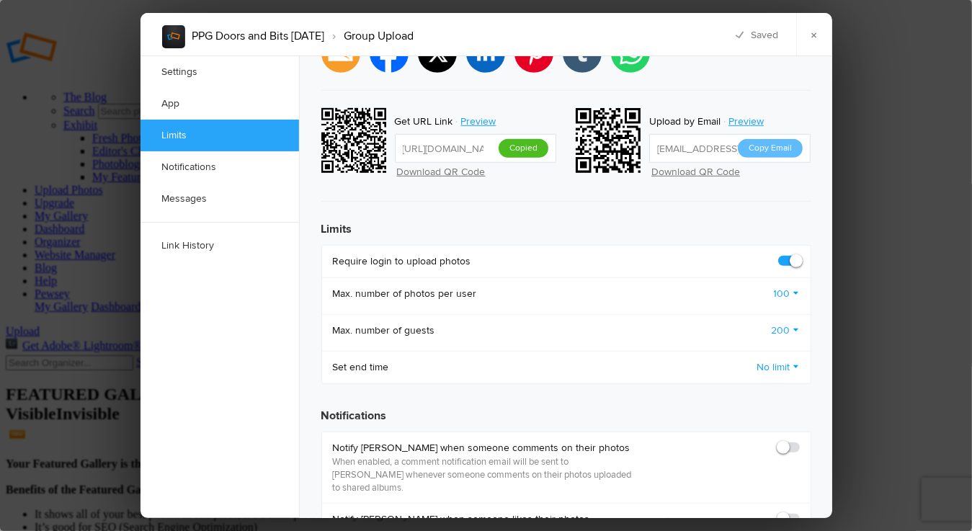
scroll to position [721, 0]
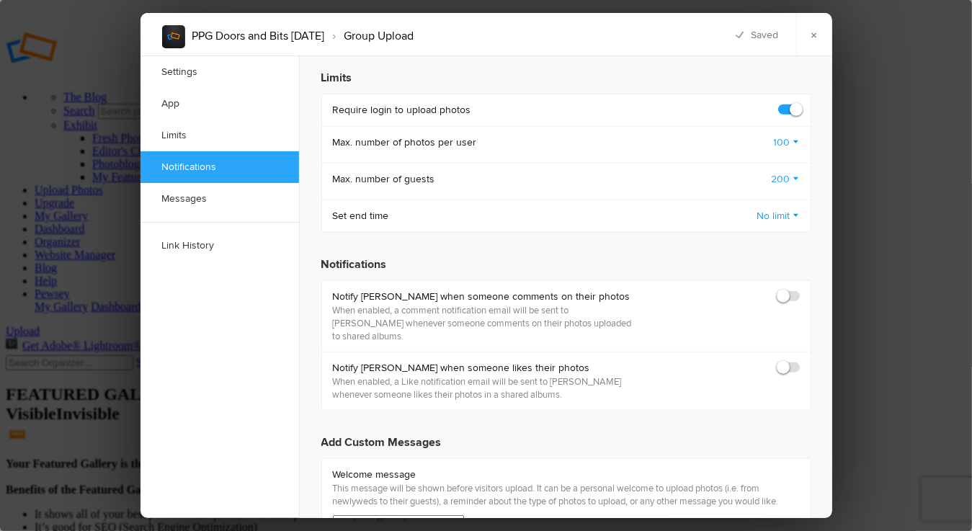
click at [800, 290] on span at bounding box center [800, 290] width 0 height 0
click at [799, 289] on input "checkbox" at bounding box center [799, 289] width 1 height 1
checkbox input "true"
click at [800, 361] on span at bounding box center [800, 361] width 0 height 0
click at [799, 360] on input "checkbox" at bounding box center [799, 360] width 1 height 1
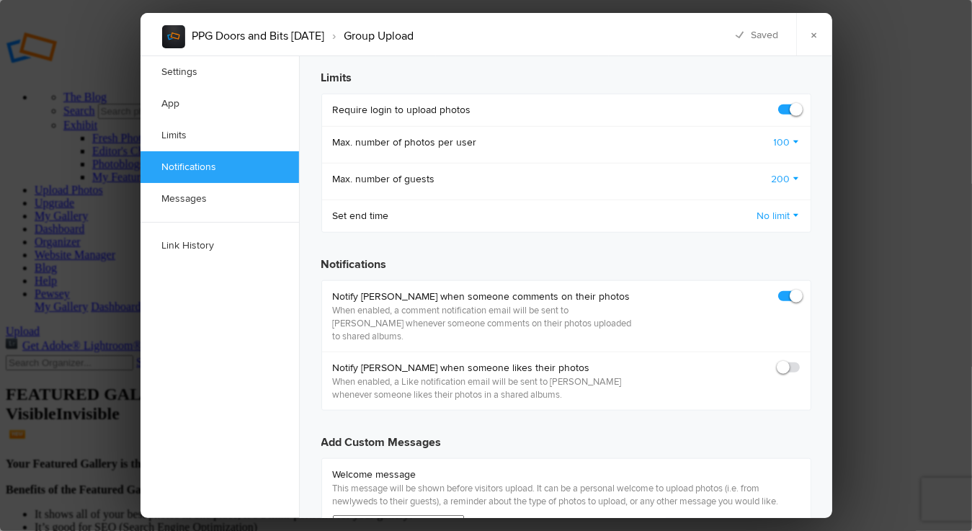
checkbox input "true"
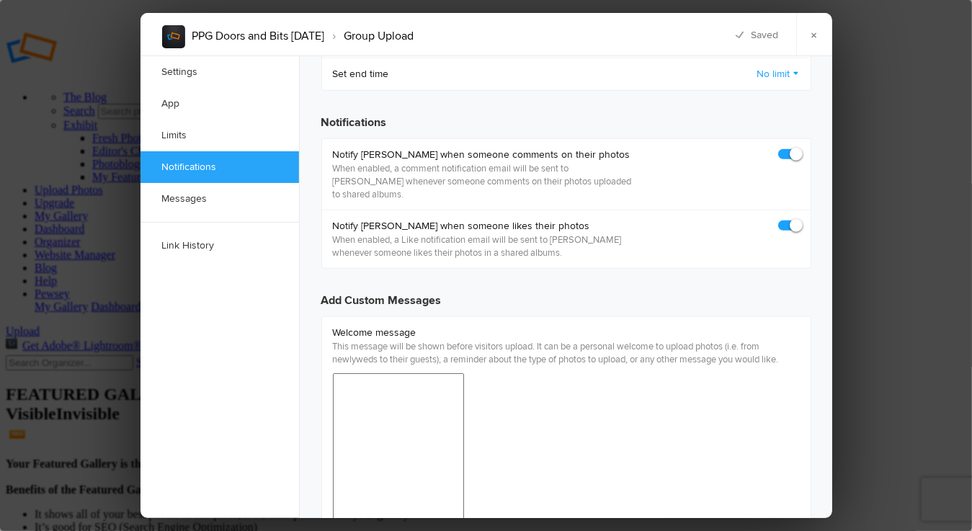
scroll to position [865, 0]
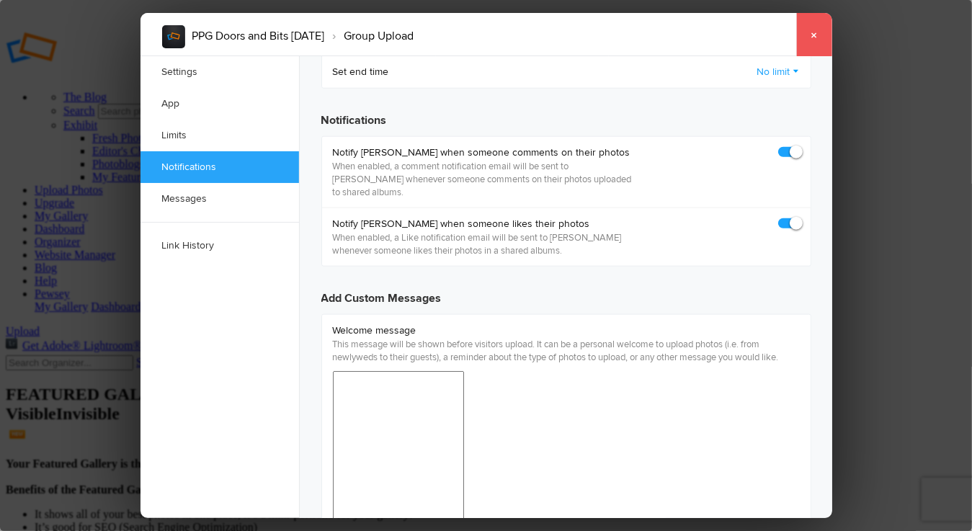
click at [817, 31] on link "×" at bounding box center [815, 34] width 36 height 43
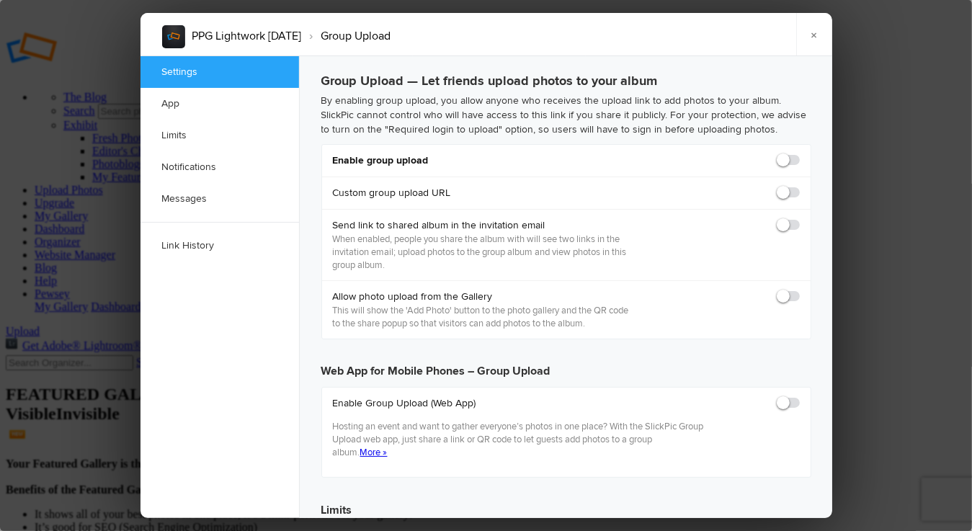
checkbox input "true"
click at [800, 154] on span at bounding box center [800, 154] width 0 height 0
click at [799, 154] on input "checkbox" at bounding box center [799, 153] width 1 height 1
checkbox input "true"
type input "https://slickpic.us/18337387MOzm"
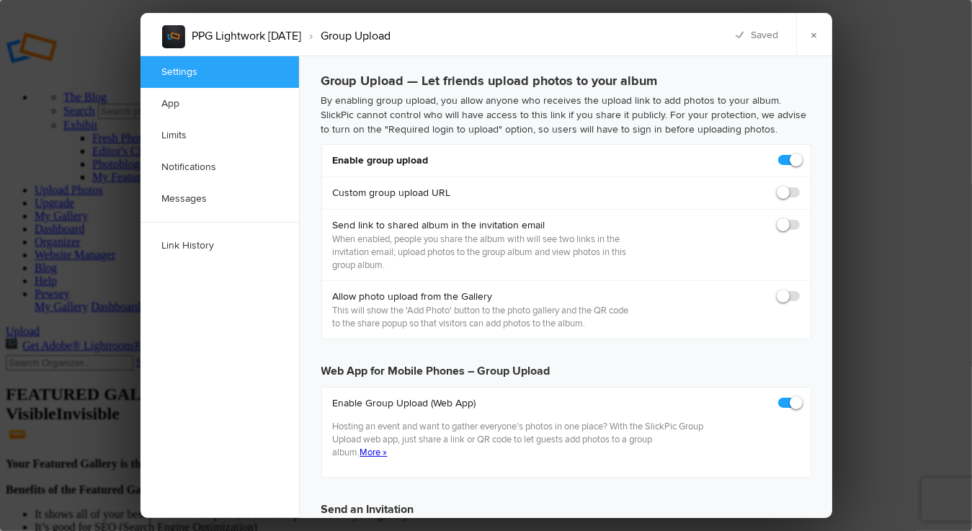
click at [792, 186] on label at bounding box center [790, 192] width 22 height 13
click at [799, 186] on input "checkbox" at bounding box center [799, 185] width 1 height 1
checkbox input "true"
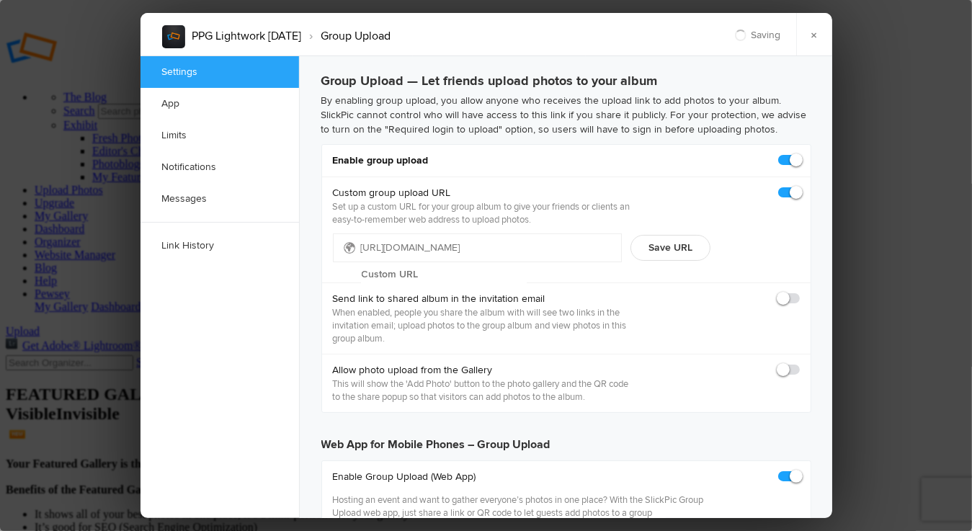
type input "https://slickpic.us/18337388YNzE"
click at [474, 264] on input "text" at bounding box center [444, 275] width 166 height 22
type input "lightwork"
click at [686, 252] on button "Save URL" at bounding box center [671, 248] width 80 height 26
type input "https://slickpic.us/lightwork"
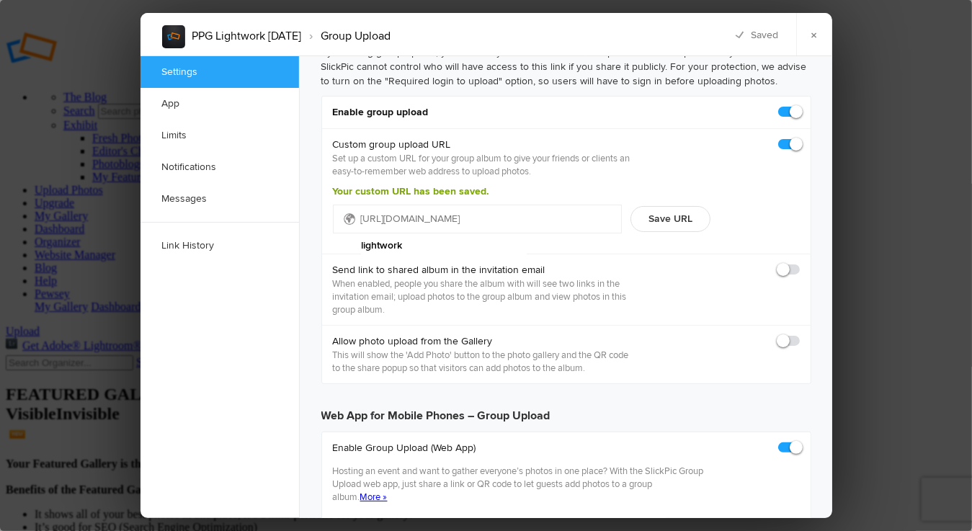
scroll to position [72, 0]
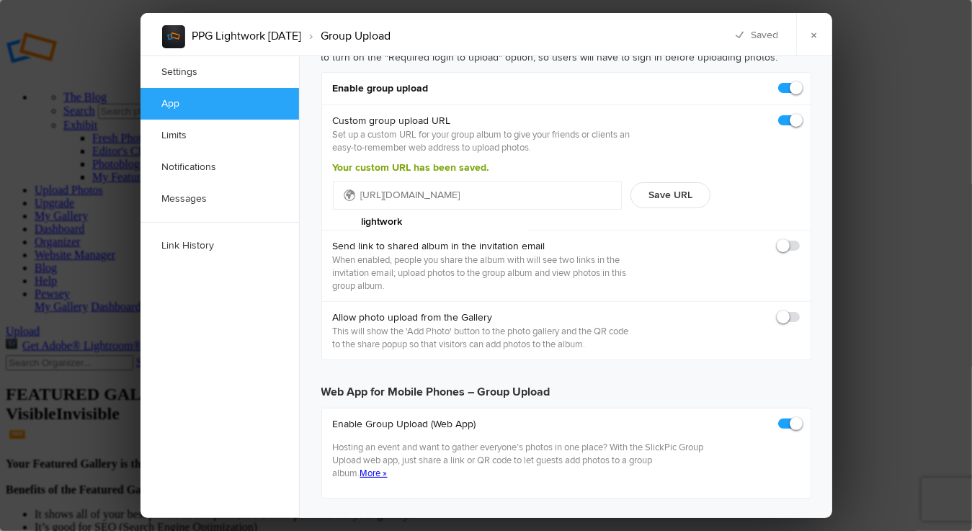
click at [800, 311] on span at bounding box center [800, 311] width 0 height 0
click at [799, 311] on input "checkbox" at bounding box center [799, 310] width 1 height 1
checkbox input "true"
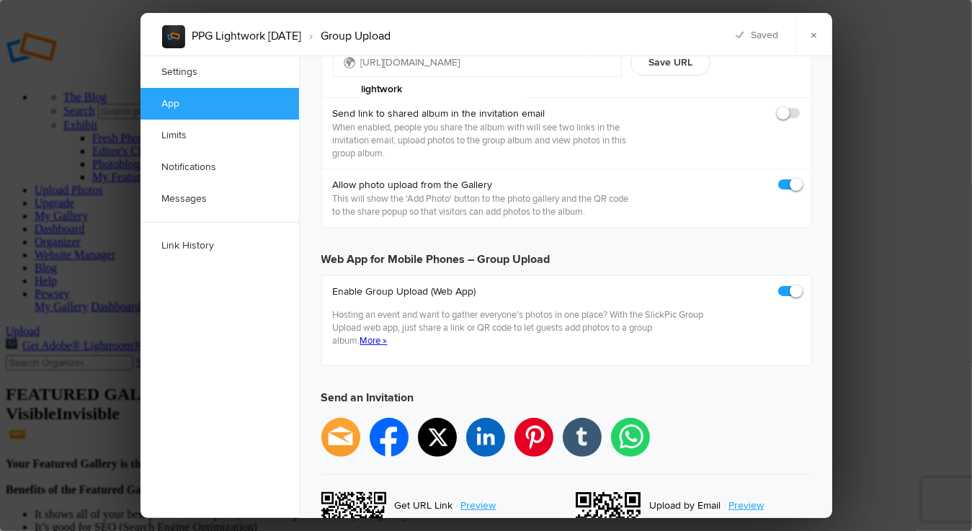
scroll to position [288, 0]
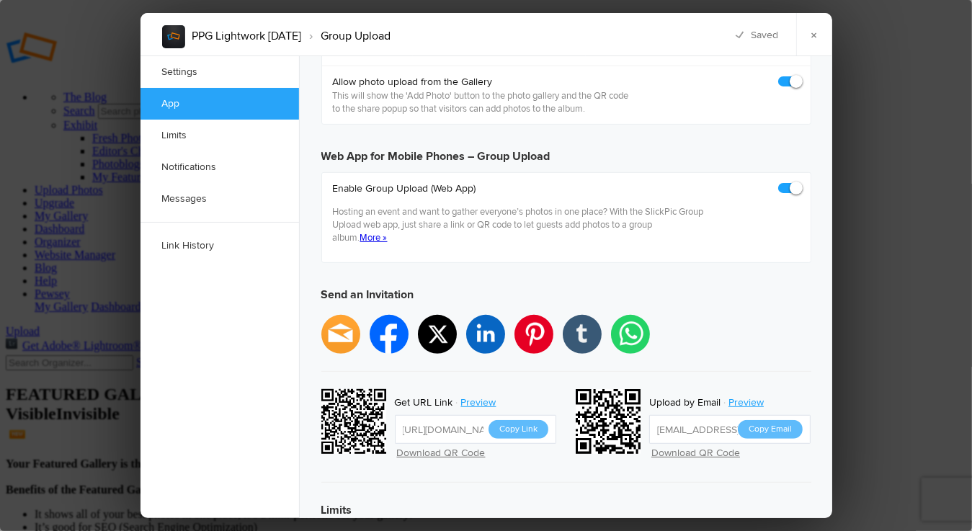
click at [523, 420] on button "Copy Link" at bounding box center [519, 429] width 60 height 19
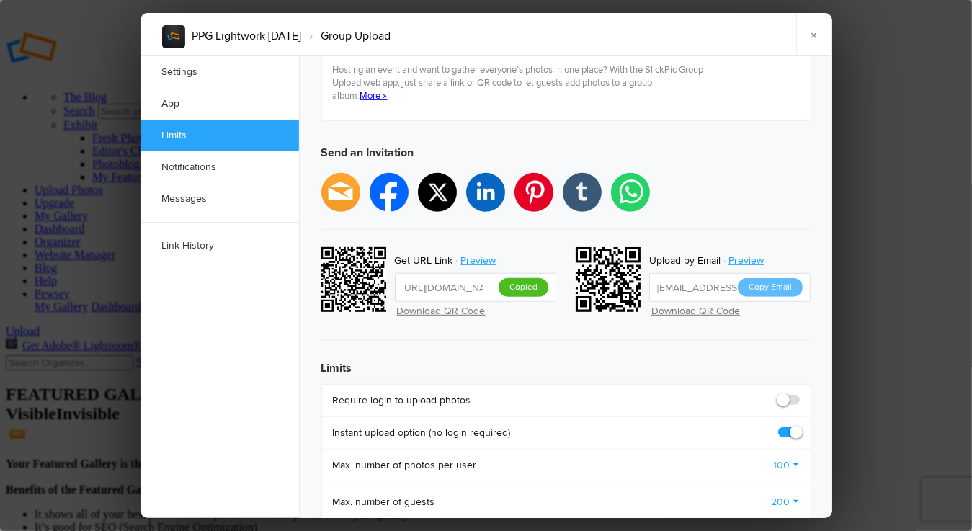
scroll to position [433, 0]
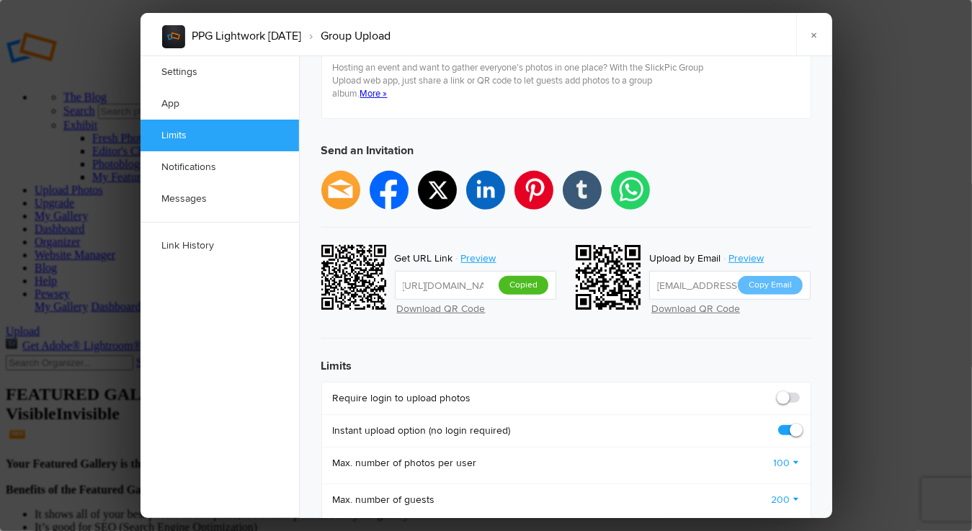
click at [800, 391] on span at bounding box center [800, 391] width 0 height 0
click at [799, 391] on input "checkbox" at bounding box center [799, 391] width 1 height 1
checkbox input "true"
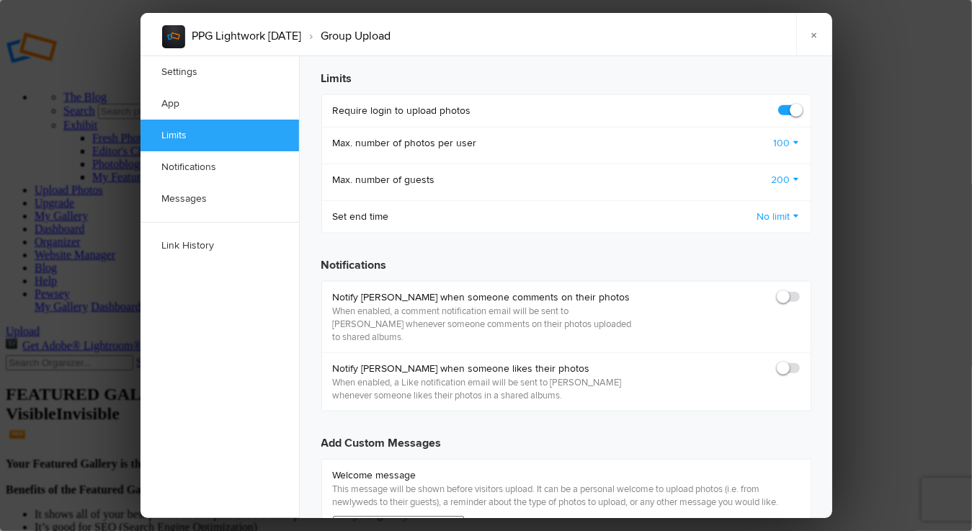
scroll to position [721, 0]
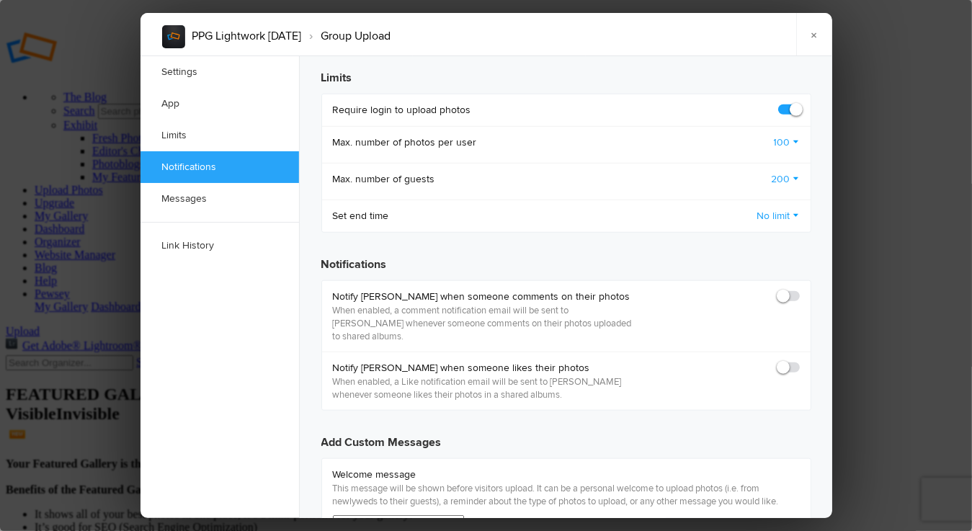
click at [800, 290] on span at bounding box center [800, 290] width 0 height 0
click at [799, 289] on input "checkbox" at bounding box center [799, 289] width 1 height 1
checkbox input "true"
click at [800, 361] on span at bounding box center [800, 361] width 0 height 0
click at [799, 360] on input "checkbox" at bounding box center [799, 360] width 1 height 1
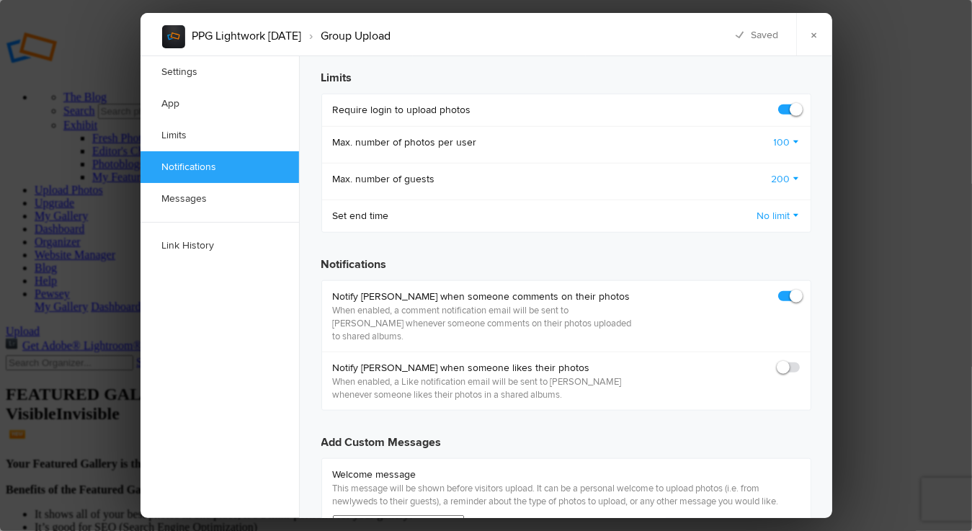
checkbox input "true"
click at [817, 32] on link "×" at bounding box center [815, 34] width 36 height 43
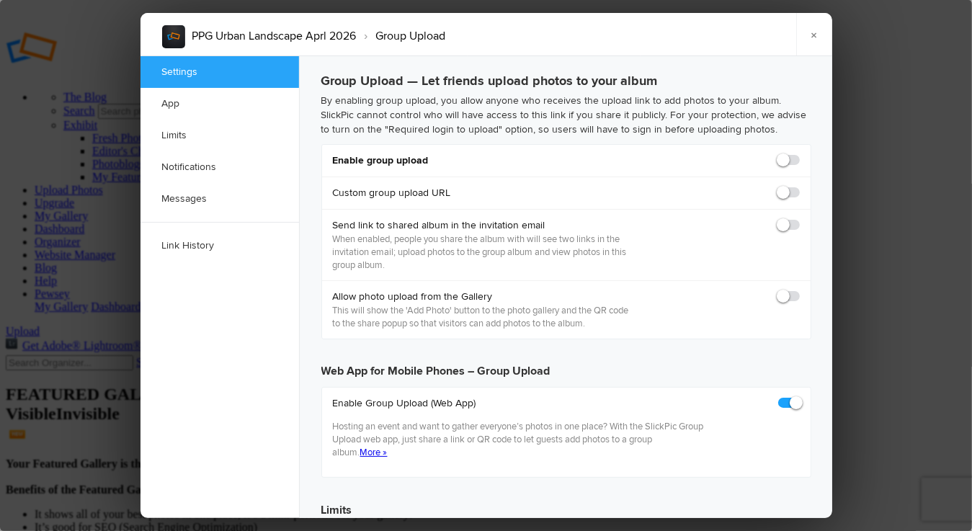
checkbox input "true"
click at [800, 154] on span at bounding box center [800, 154] width 0 height 0
click at [799, 154] on input "checkbox" at bounding box center [799, 153] width 1 height 1
checkbox input "true"
type input "[URL][DOMAIN_NAME]"
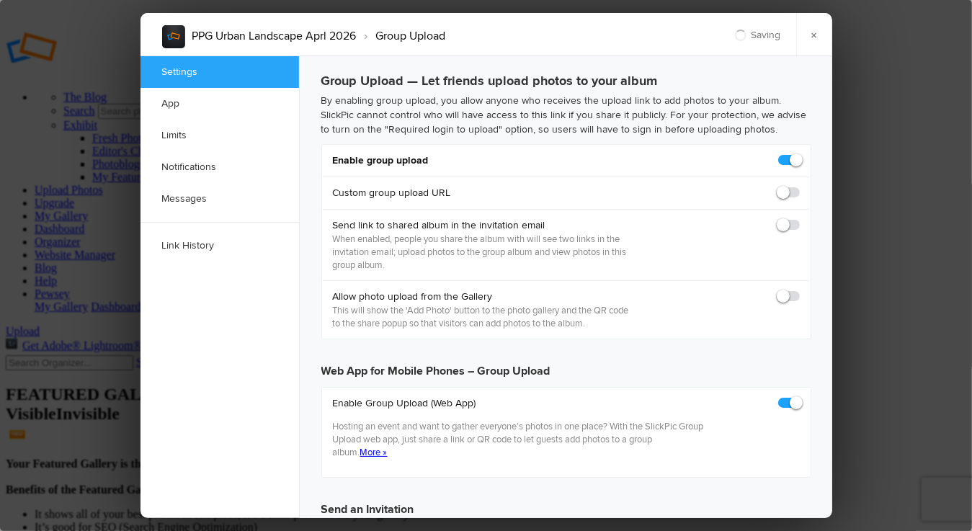
click at [800, 186] on span at bounding box center [800, 186] width 0 height 0
click at [799, 186] on input "checkbox" at bounding box center [799, 185] width 1 height 1
checkbox input "true"
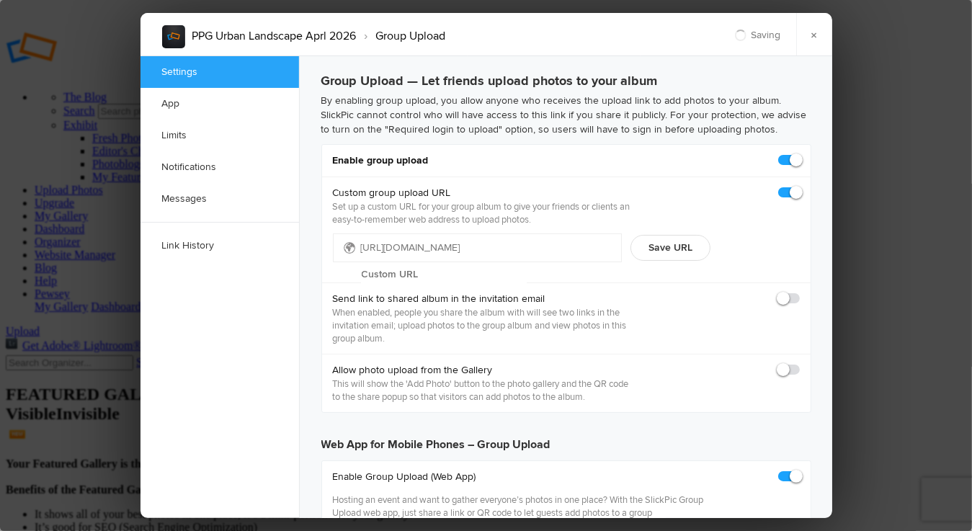
type input "[URL][DOMAIN_NAME]"
click at [474, 264] on input "text" at bounding box center [444, 275] width 166 height 22
type input "urbanland"
click at [663, 242] on button "Save URL" at bounding box center [671, 248] width 80 height 26
type input "[URL][DOMAIN_NAME]"
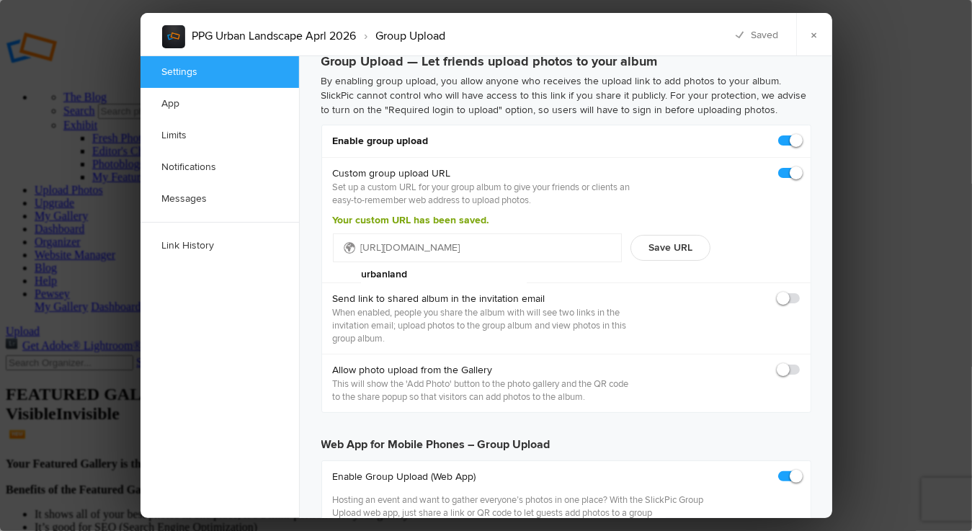
scroll to position [72, 0]
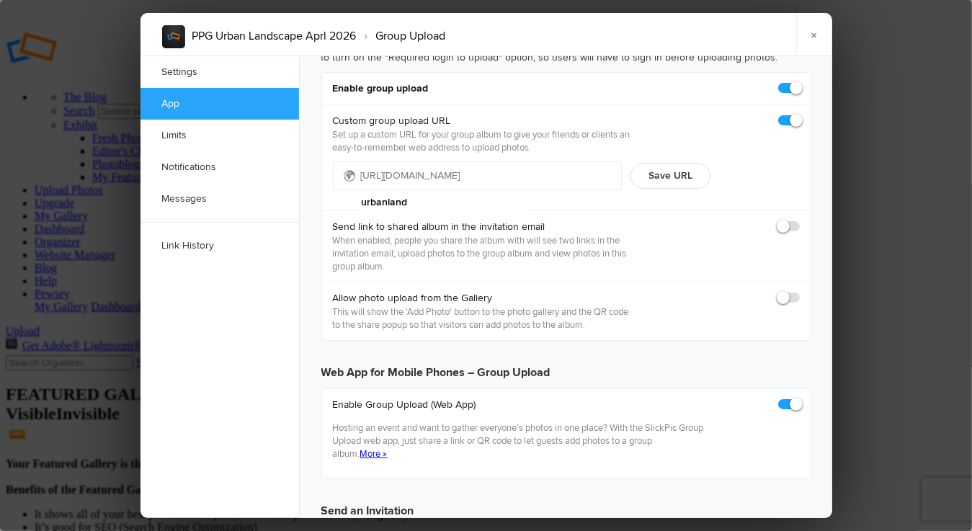
click at [800, 291] on span at bounding box center [800, 291] width 0 height 0
click at [799, 291] on input "checkbox" at bounding box center [799, 291] width 1 height 1
checkbox input "true"
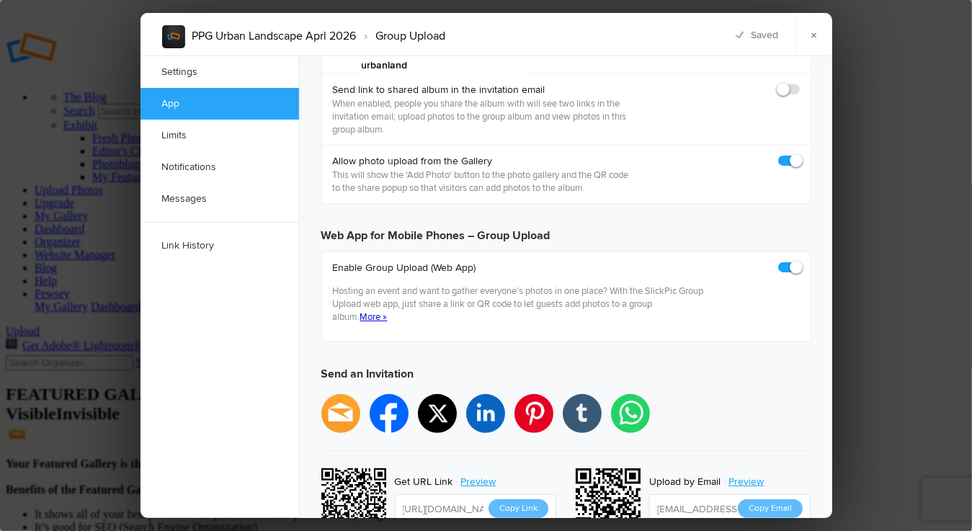
scroll to position [216, 0]
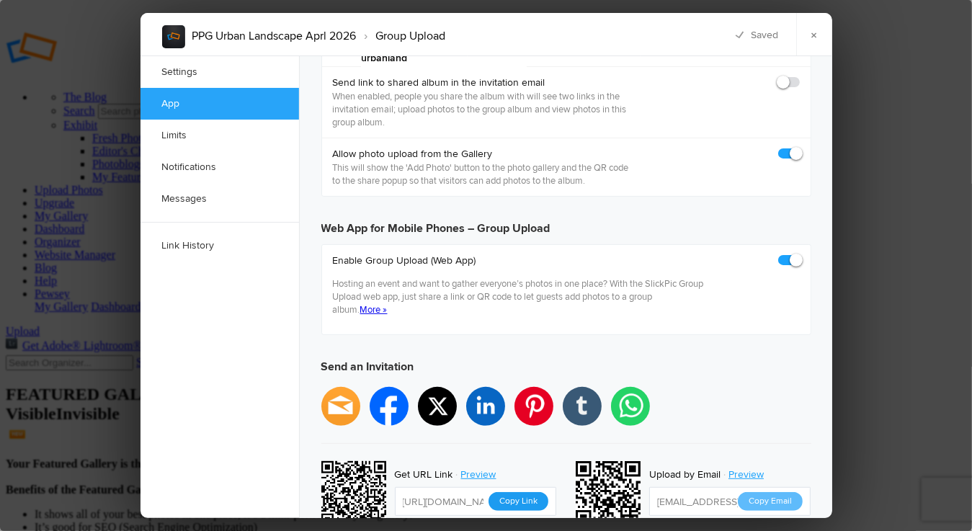
click at [523, 492] on button "Copy Link" at bounding box center [519, 501] width 60 height 19
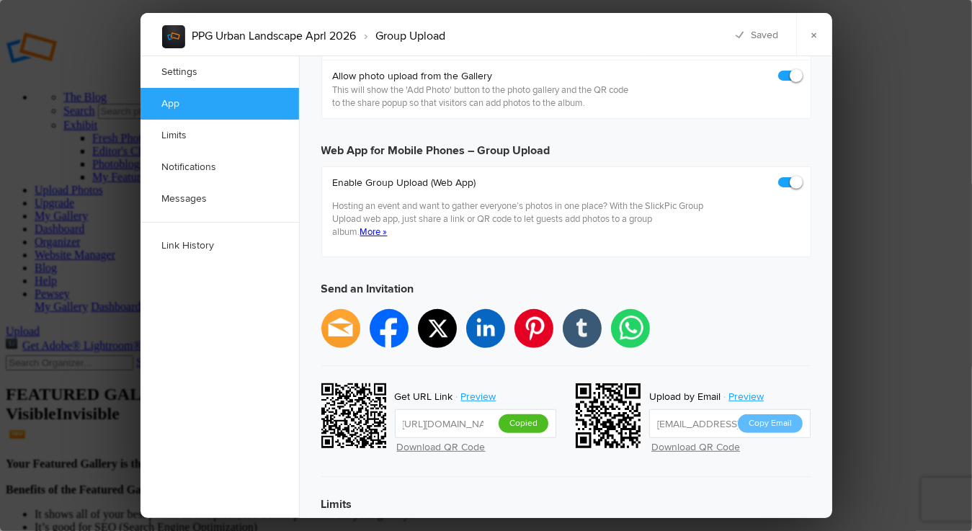
scroll to position [433, 0]
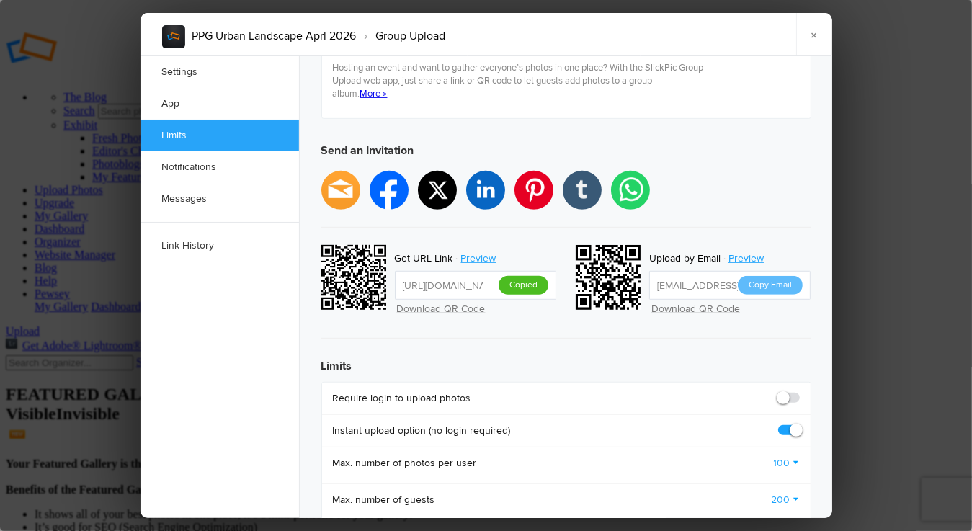
click at [800, 391] on span at bounding box center [800, 391] width 0 height 0
click at [799, 391] on input "checkbox" at bounding box center [799, 391] width 1 height 1
checkbox input "true"
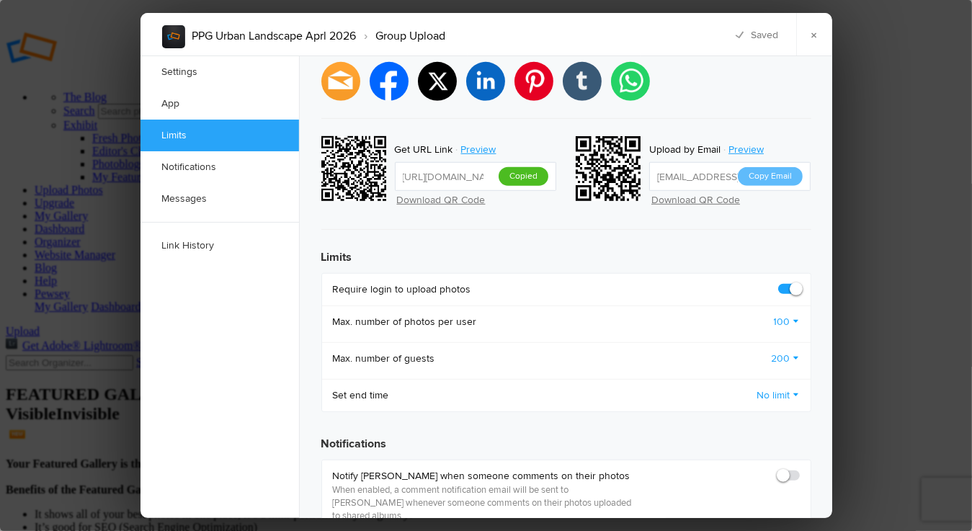
scroll to position [721, 0]
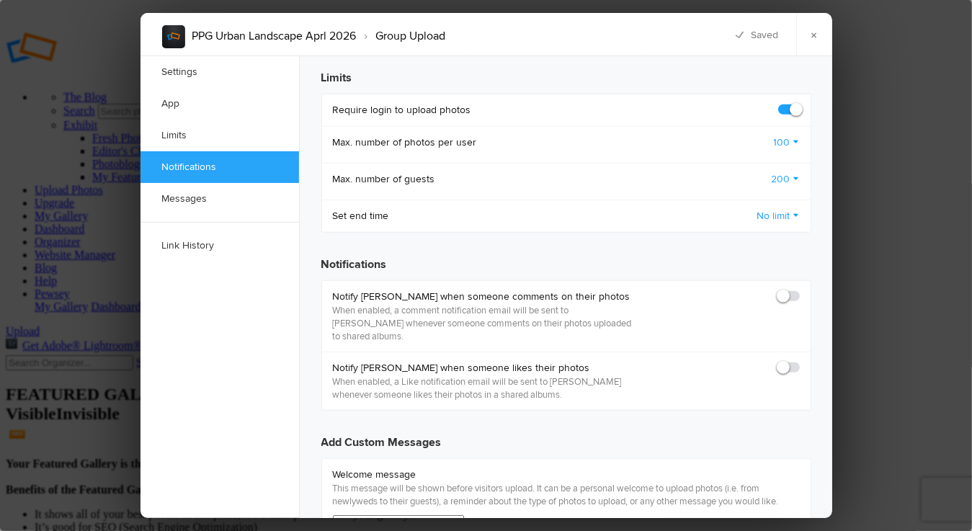
drag, startPoint x: 795, startPoint y: 270, endPoint x: 792, endPoint y: 294, distance: 24.0
click at [800, 290] on span at bounding box center [800, 290] width 0 height 0
click at [799, 289] on input "checkbox" at bounding box center [799, 289] width 1 height 1
checkbox input "true"
click at [800, 361] on span at bounding box center [800, 361] width 0 height 0
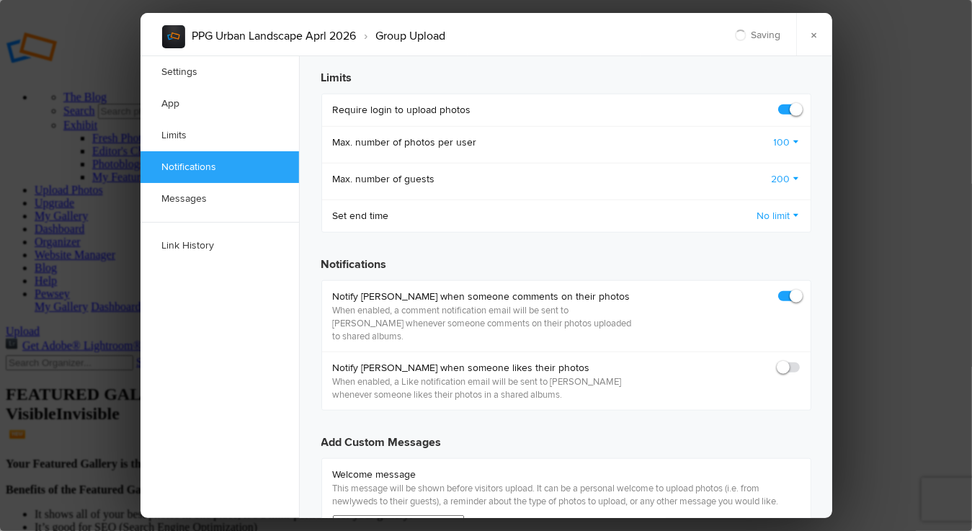
click at [799, 360] on input "checkbox" at bounding box center [799, 360] width 1 height 1
checkbox input "true"
click at [815, 36] on link "×" at bounding box center [815, 34] width 36 height 43
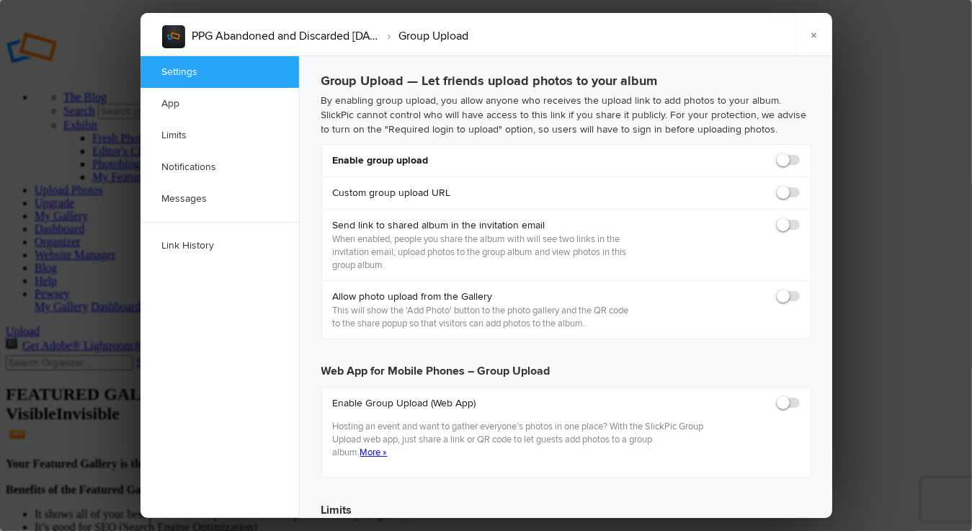
scroll to position [0, 0]
checkbox input "true"
click at [800, 154] on span at bounding box center [800, 154] width 0 height 0
click at [799, 154] on input "checkbox" at bounding box center [799, 153] width 1 height 1
checkbox input "true"
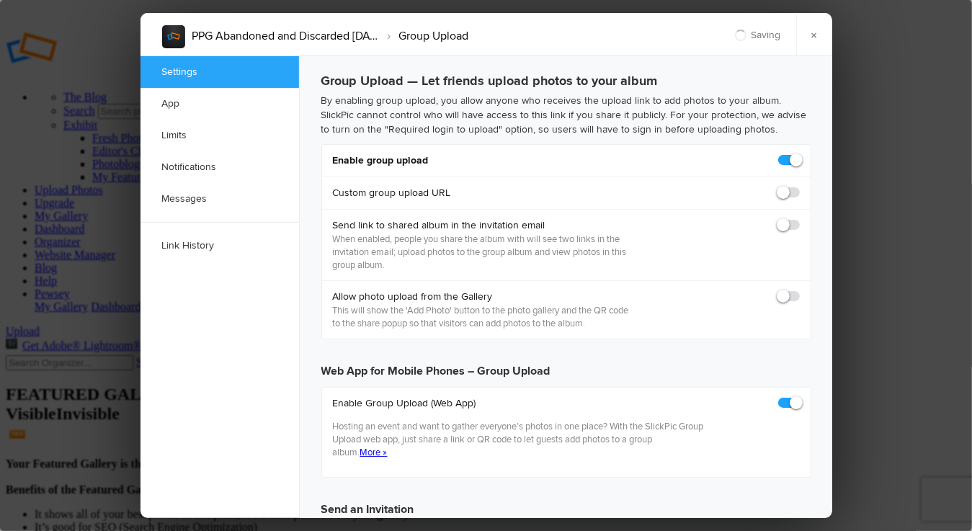
type input "https://slickpic.us/1833739802jj"
click at [800, 186] on span at bounding box center [800, 186] width 0 height 0
click at [799, 186] on input "checkbox" at bounding box center [799, 185] width 1 height 1
checkbox input "true"
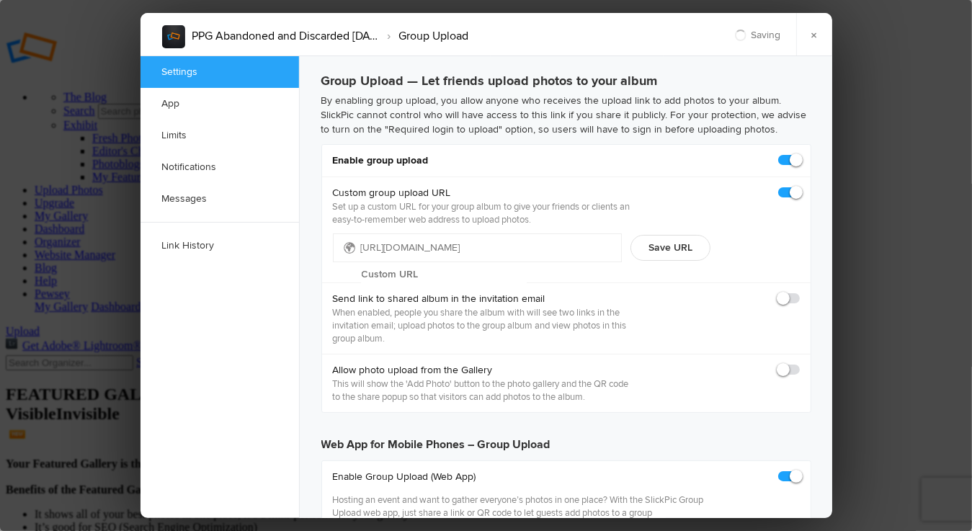
type input "https://slickpic.us/18337399MEUi"
click at [465, 264] on input "text" at bounding box center [444, 275] width 166 height 22
type input "discarded"
click at [671, 249] on button "Save URL" at bounding box center [671, 248] width 80 height 26
type input "https://slickpic.us/discarded"
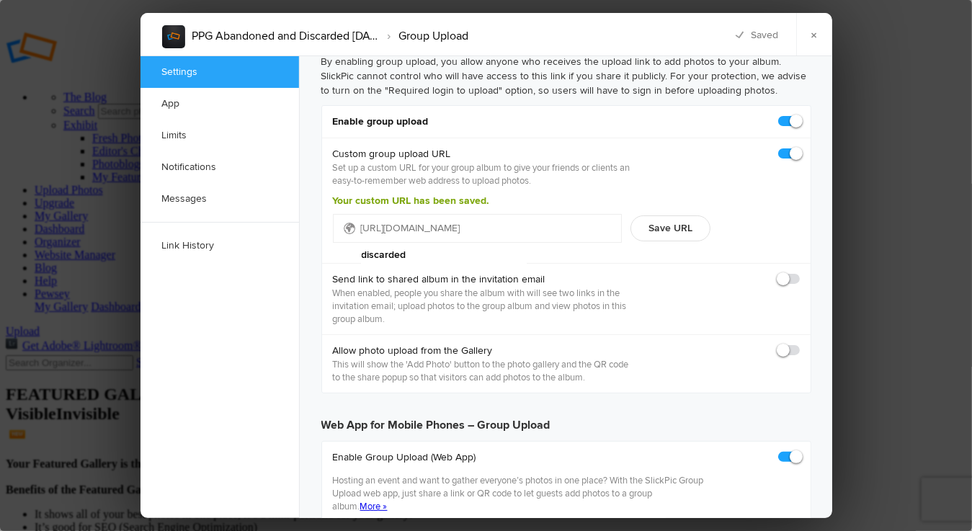
scroll to position [72, 0]
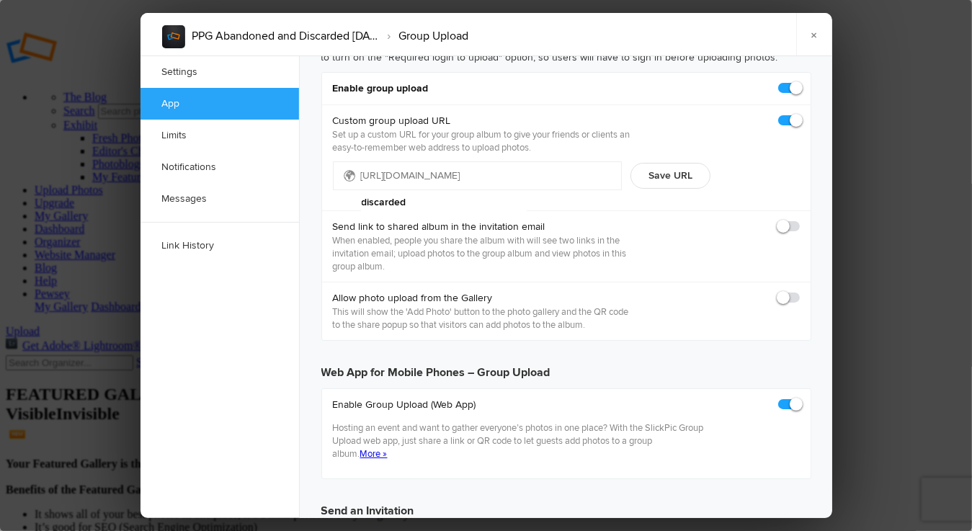
click at [798, 301] on label at bounding box center [790, 297] width 22 height 13
click at [799, 291] on input "checkbox" at bounding box center [799, 291] width 1 height 1
checkbox input "true"
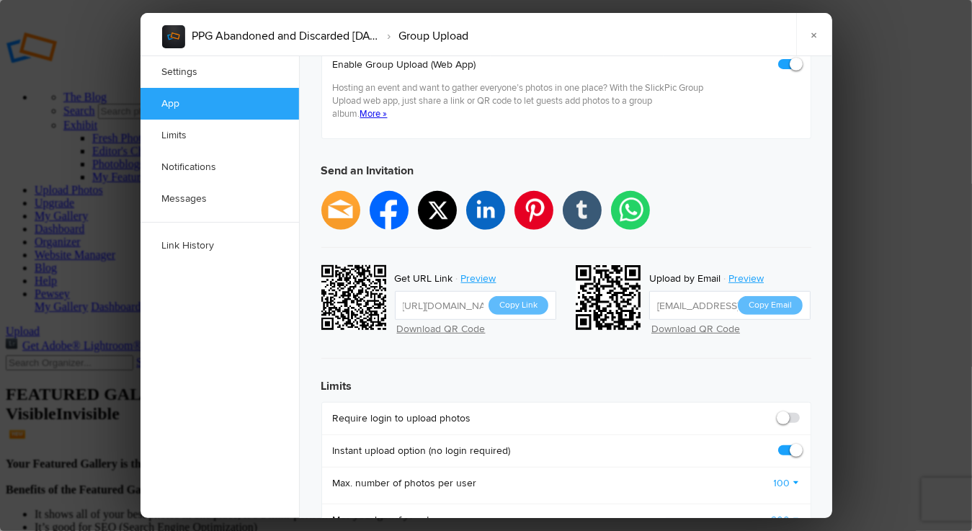
scroll to position [505, 0]
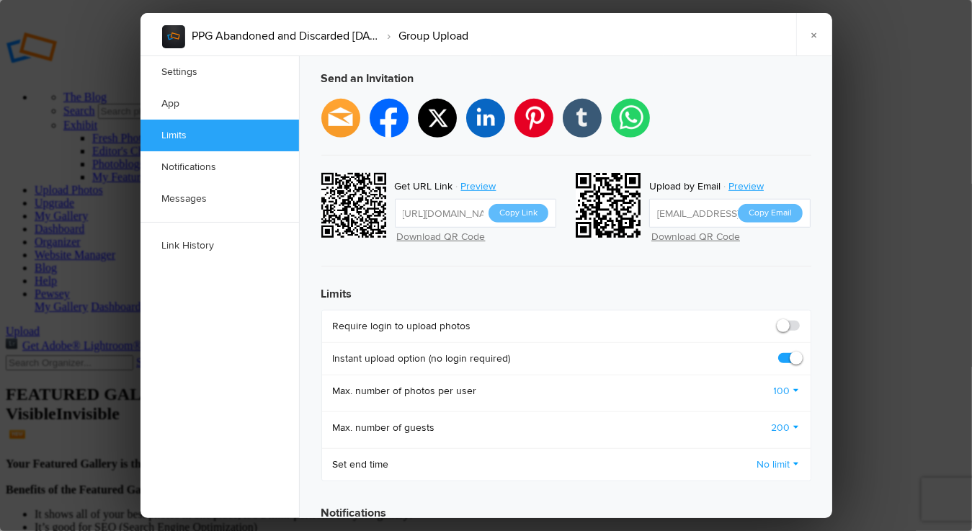
click at [524, 204] on button "Copy Link" at bounding box center [519, 213] width 60 height 19
click at [800, 319] on span at bounding box center [800, 319] width 0 height 0
click at [799, 319] on input "checkbox" at bounding box center [799, 319] width 1 height 1
checkbox input "true"
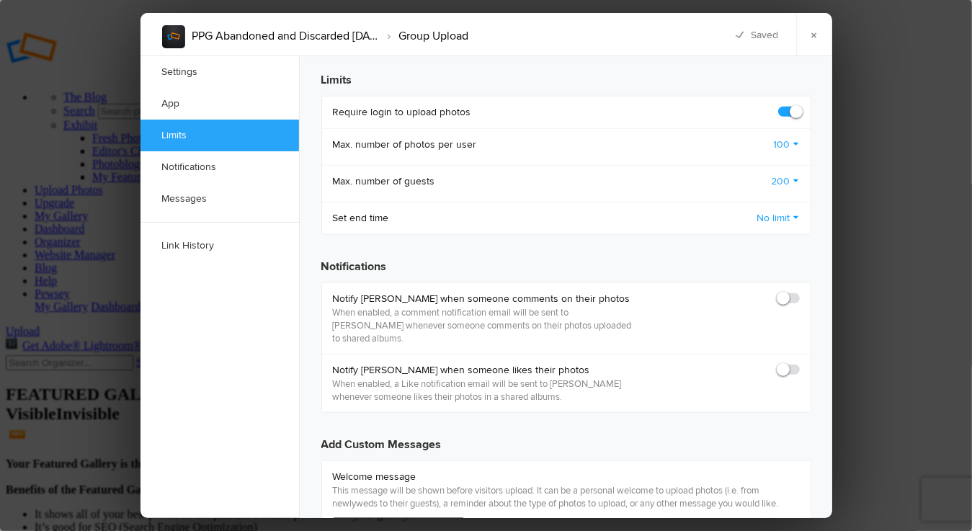
scroll to position [721, 0]
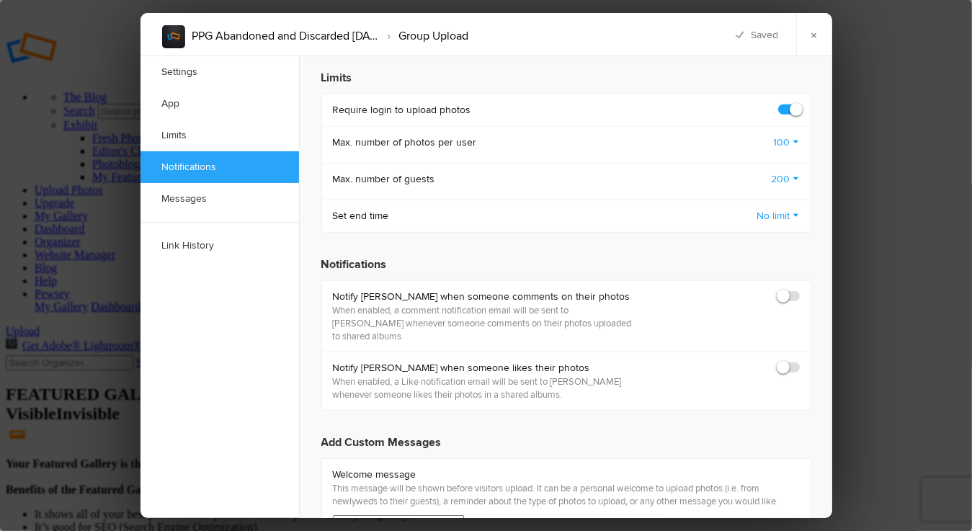
drag, startPoint x: 799, startPoint y: 268, endPoint x: 798, endPoint y: 307, distance: 38.9
click at [800, 290] on span at bounding box center [800, 290] width 0 height 0
click at [799, 289] on input "checkbox" at bounding box center [799, 289] width 1 height 1
checkbox input "true"
click at [800, 361] on span at bounding box center [800, 361] width 0 height 0
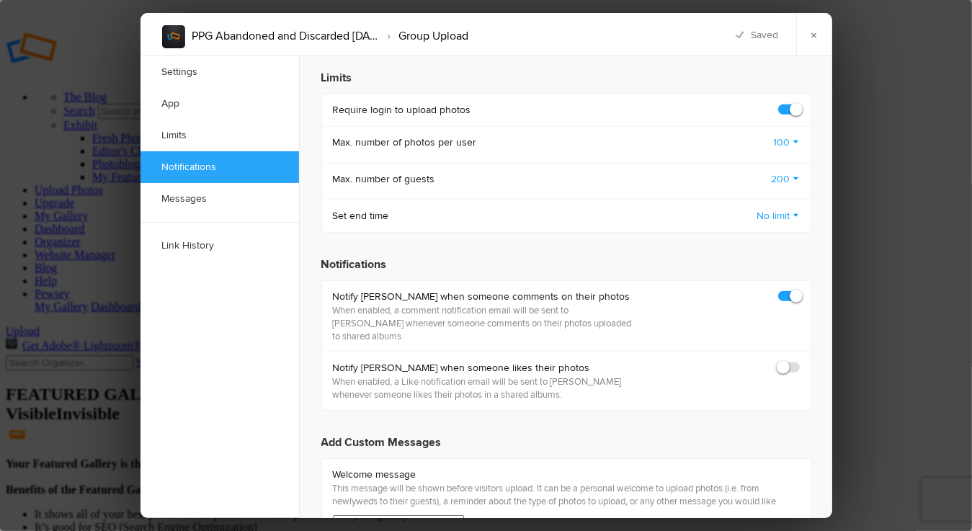
click at [799, 360] on input "checkbox" at bounding box center [799, 360] width 1 height 1
checkbox input "true"
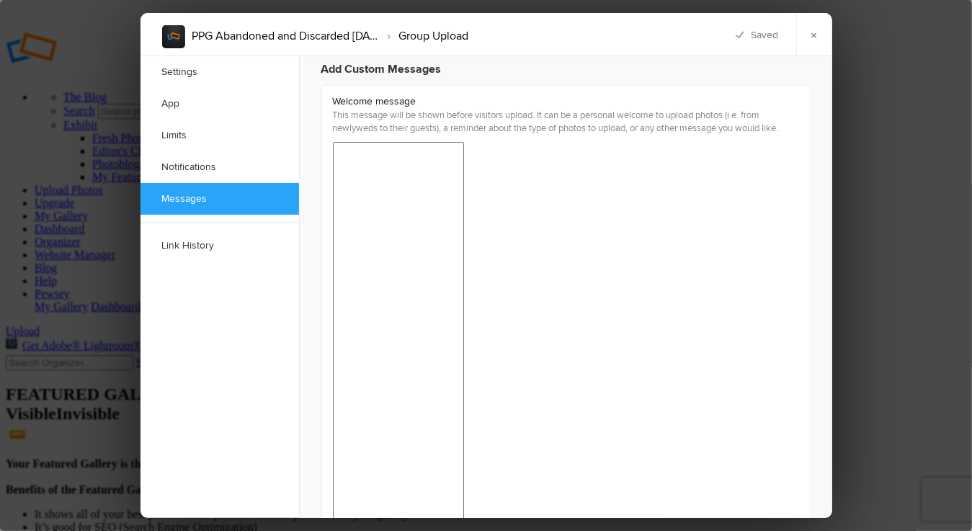
scroll to position [1100, 0]
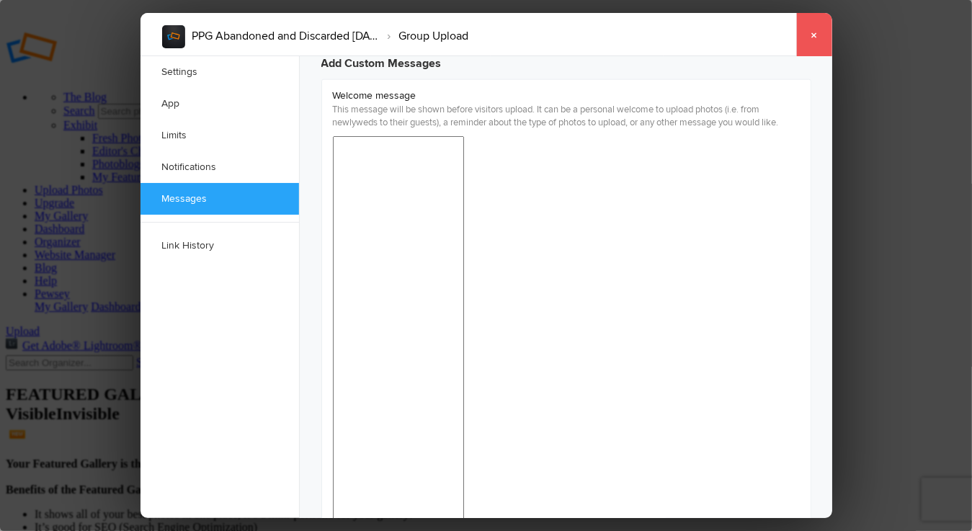
click at [815, 35] on link "×" at bounding box center [815, 34] width 36 height 43
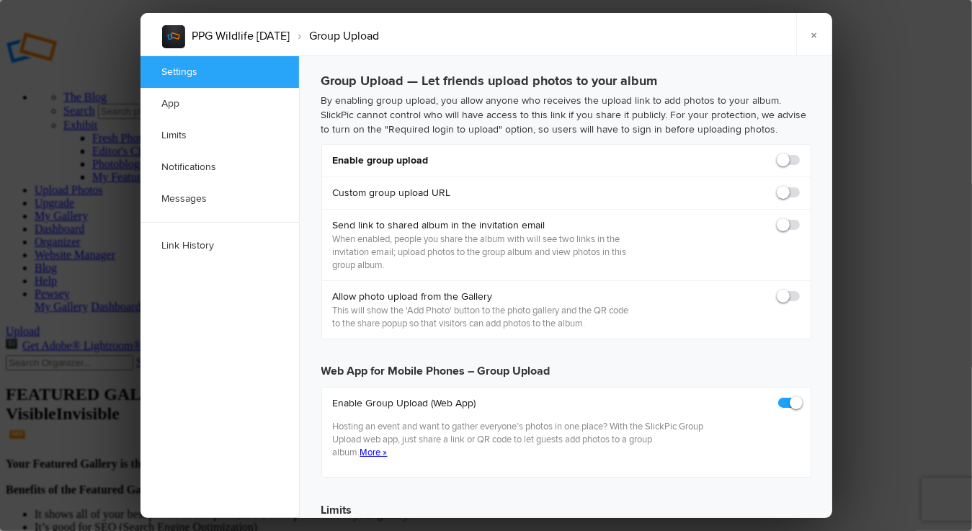
checkbox input "true"
click at [800, 154] on span at bounding box center [800, 154] width 0 height 0
click at [799, 154] on input "checkbox" at bounding box center [799, 153] width 1 height 1
checkbox input "true"
type input "[URL][DOMAIN_NAME]"
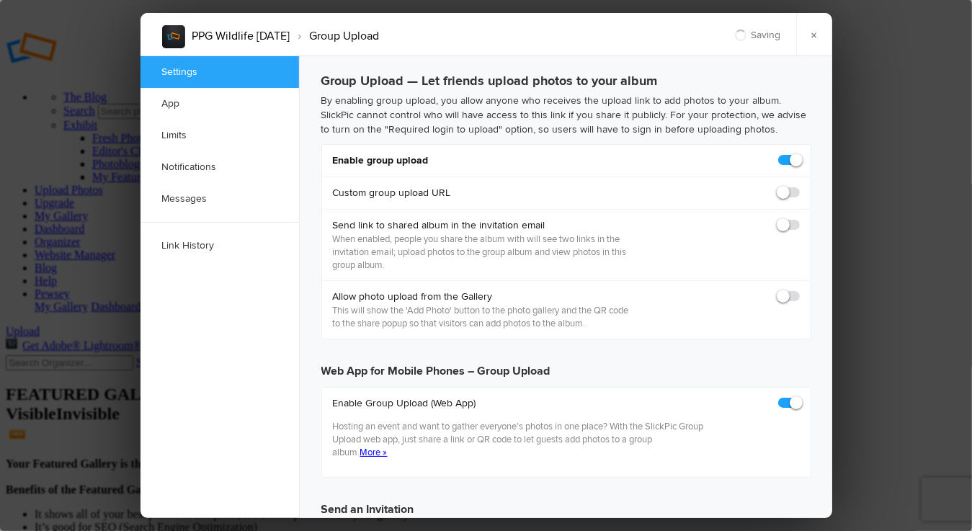
click at [800, 186] on span at bounding box center [800, 186] width 0 height 0
click at [799, 186] on input "checkbox" at bounding box center [799, 185] width 1 height 1
checkbox input "true"
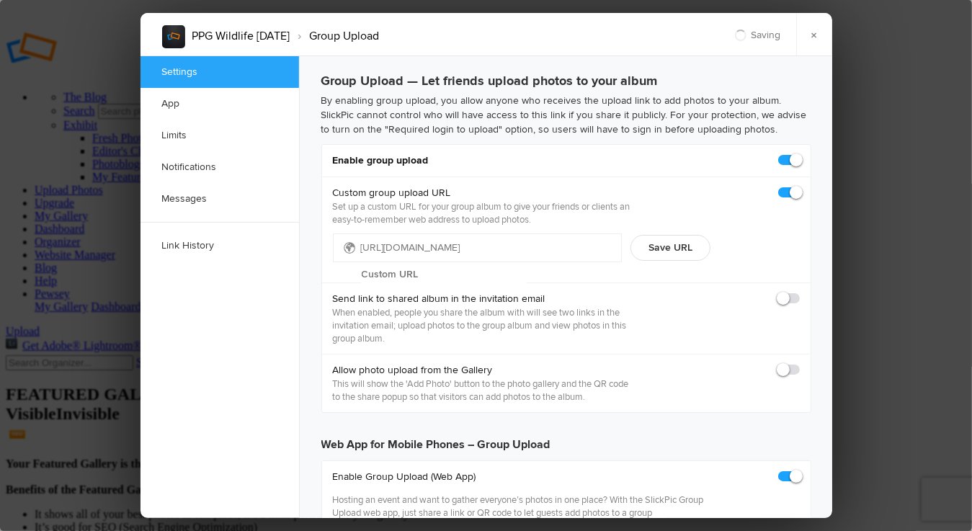
type input "[URL][DOMAIN_NAME]"
click at [477, 264] on input "text" at bounding box center [444, 275] width 166 height 22
click at [668, 243] on button "Save URL" at bounding box center [671, 248] width 80 height 26
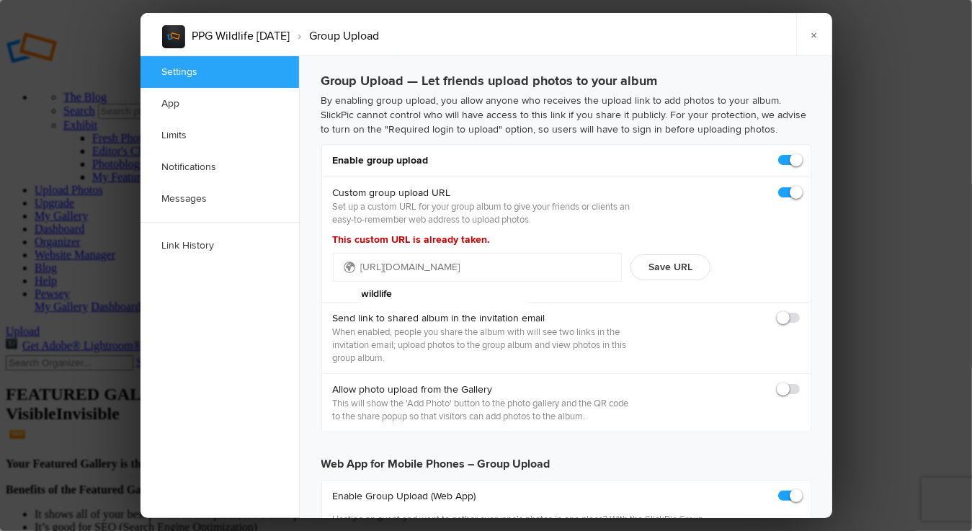
click at [487, 283] on input "wildlife" at bounding box center [444, 294] width 166 height 22
type input "wildlife2"
click at [685, 266] on button "Save URL" at bounding box center [671, 267] width 80 height 26
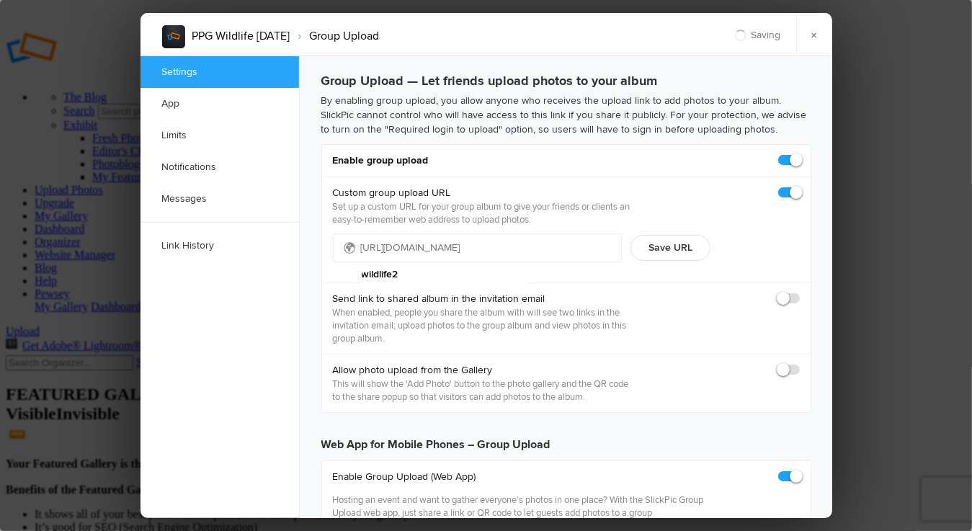
type input "[URL][DOMAIN_NAME]"
click at [668, 249] on button "Save URL" at bounding box center [671, 248] width 80 height 26
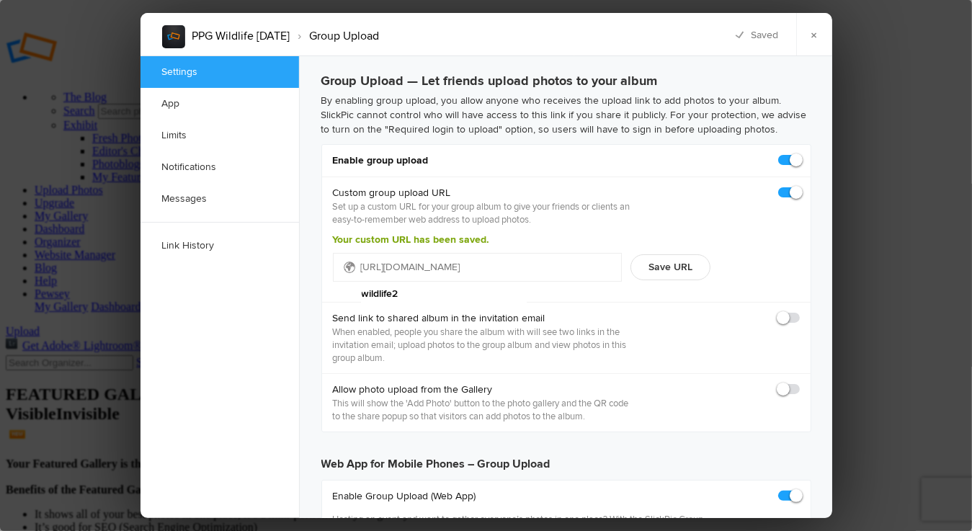
click at [800, 311] on span at bounding box center [800, 311] width 0 height 0
click at [799, 311] on input "checkbox" at bounding box center [799, 311] width 1 height 1
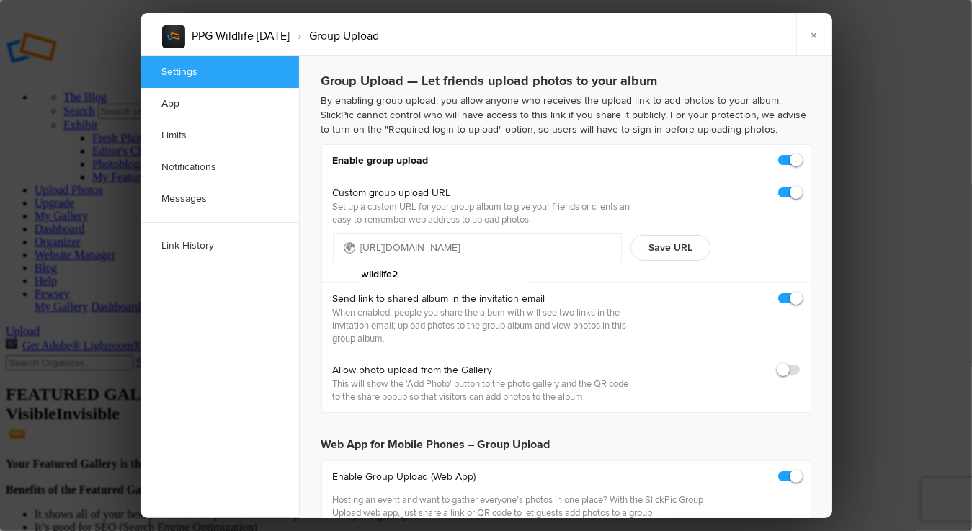
click at [800, 292] on span at bounding box center [800, 292] width 0 height 0
click at [799, 292] on input "checkbox" at bounding box center [799, 291] width 1 height 1
checkbox input "false"
click at [800, 363] on span at bounding box center [800, 363] width 0 height 0
click at [799, 363] on input "checkbox" at bounding box center [799, 363] width 1 height 1
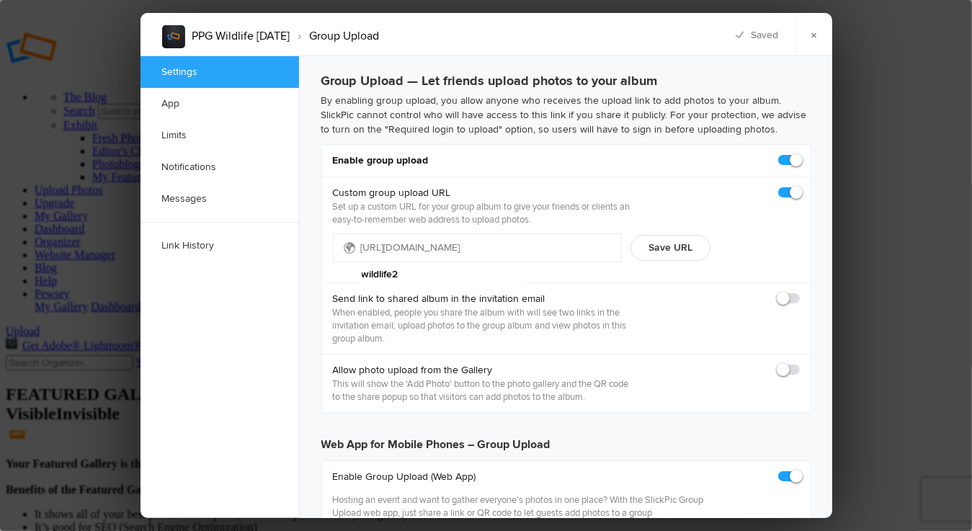
checkbox input "true"
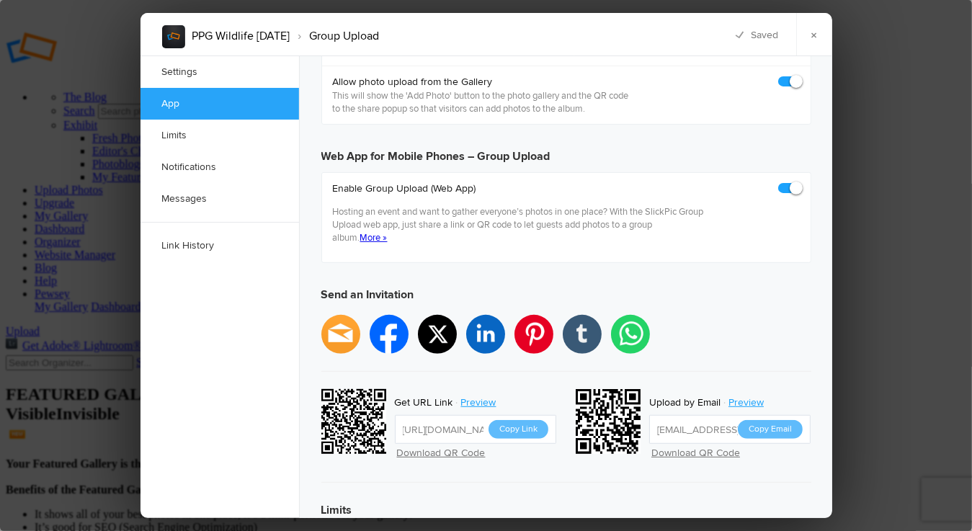
click at [520, 420] on button "Copy Link" at bounding box center [519, 429] width 60 height 19
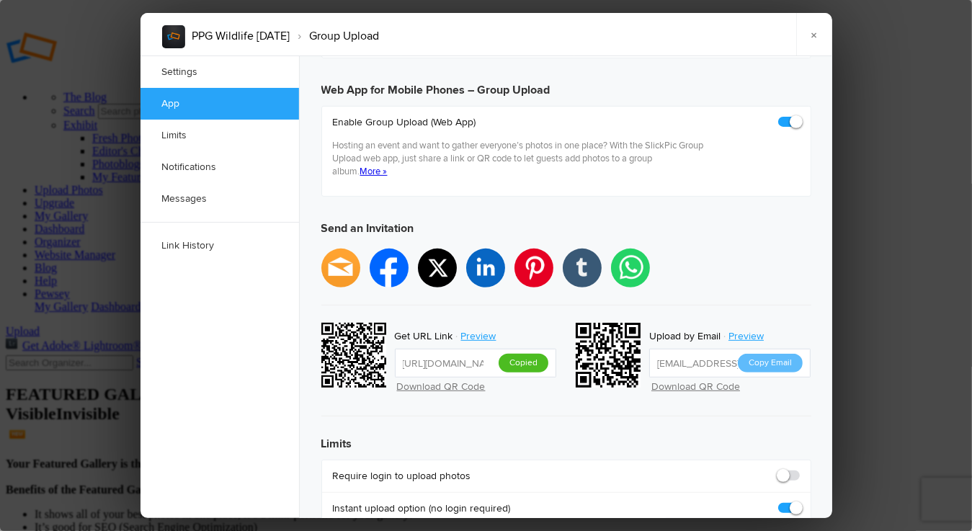
scroll to position [505, 0]
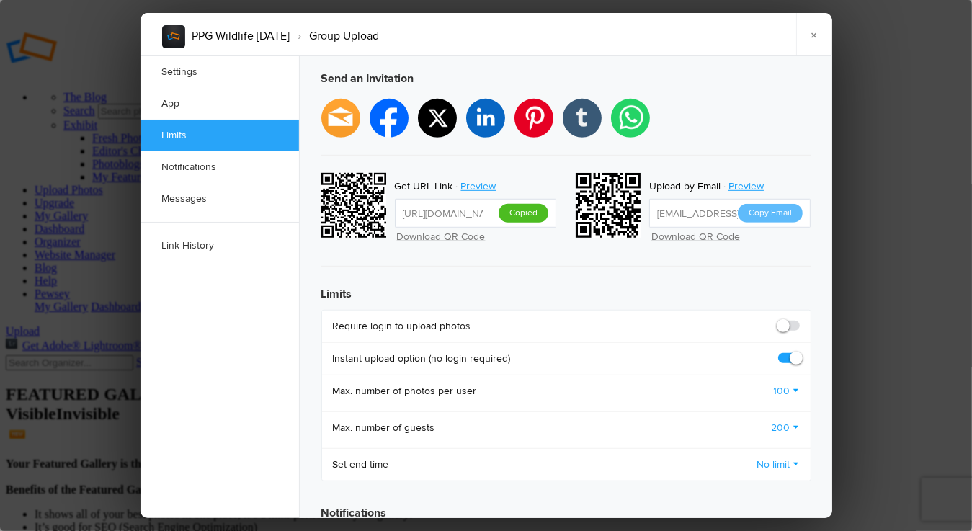
click at [800, 319] on span at bounding box center [800, 319] width 0 height 0
click at [799, 319] on input "checkbox" at bounding box center [799, 319] width 1 height 1
checkbox input "true"
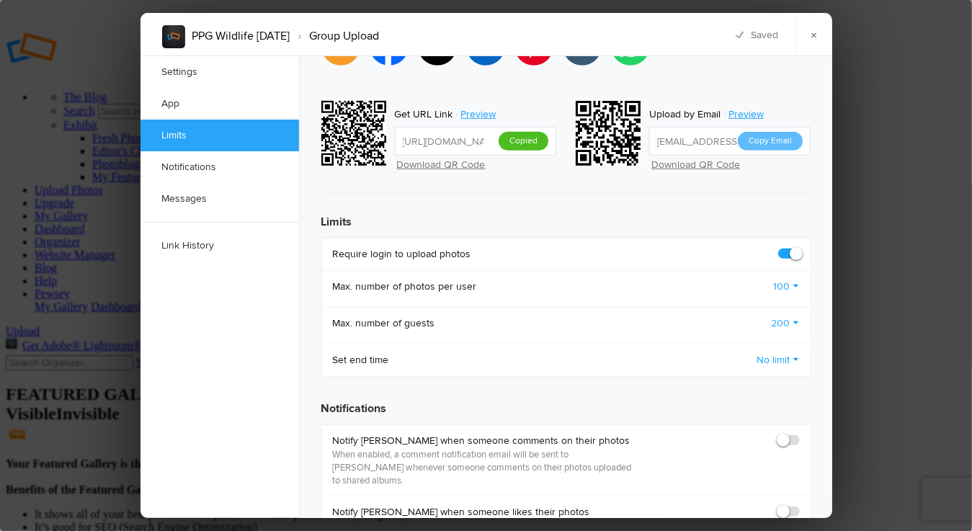
scroll to position [649, 0]
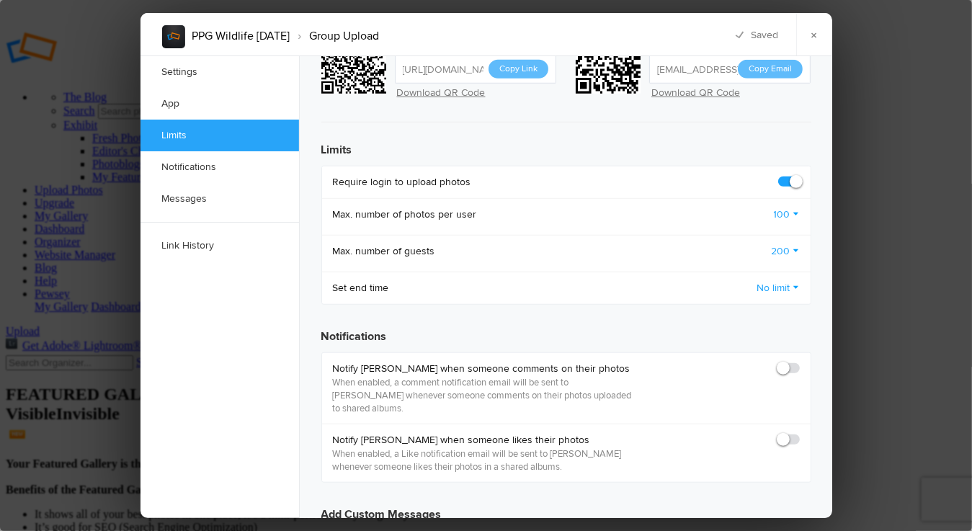
click at [800, 362] on span at bounding box center [800, 362] width 0 height 0
click at [799, 361] on input "checkbox" at bounding box center [799, 361] width 1 height 1
checkbox input "true"
click at [800, 433] on span at bounding box center [800, 433] width 0 height 0
click at [799, 433] on input "checkbox" at bounding box center [799, 433] width 1 height 1
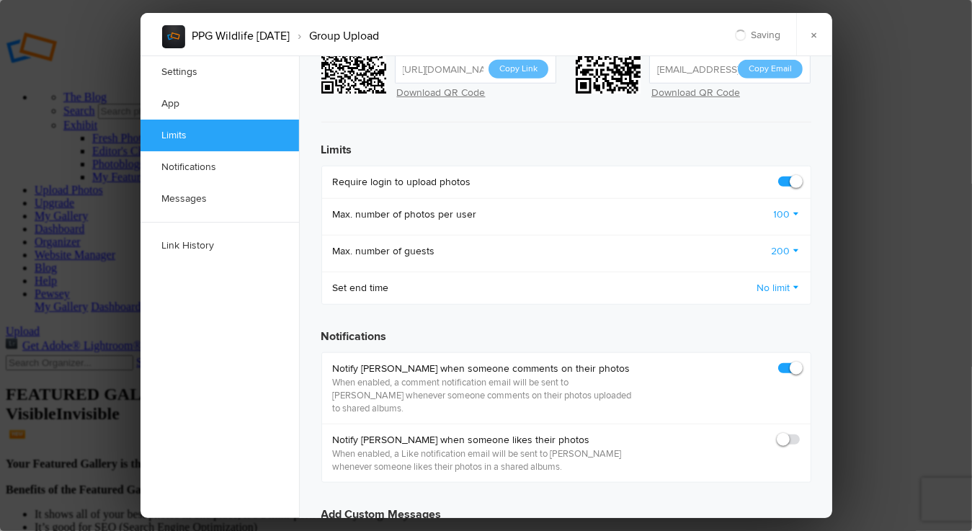
checkbox input "true"
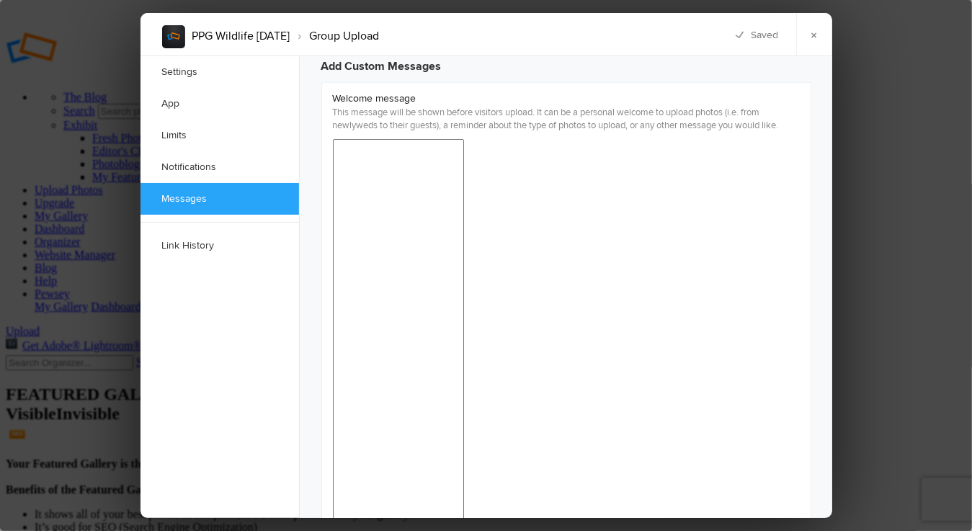
scroll to position [1100, 0]
click at [814, 35] on link "×" at bounding box center [815, 34] width 36 height 43
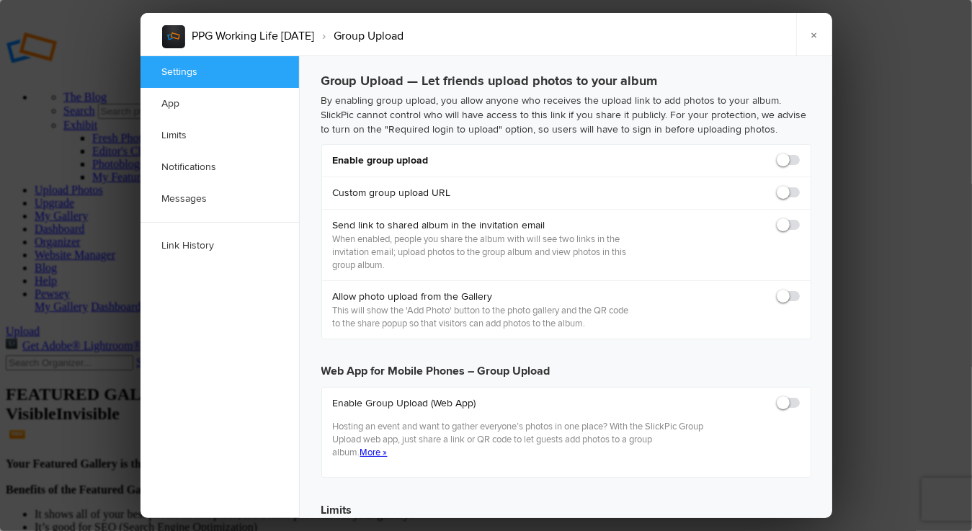
scroll to position [0, 0]
checkbox input "true"
click at [800, 154] on span at bounding box center [800, 154] width 0 height 0
click at [799, 154] on input "checkbox" at bounding box center [799, 153] width 1 height 1
checkbox input "true"
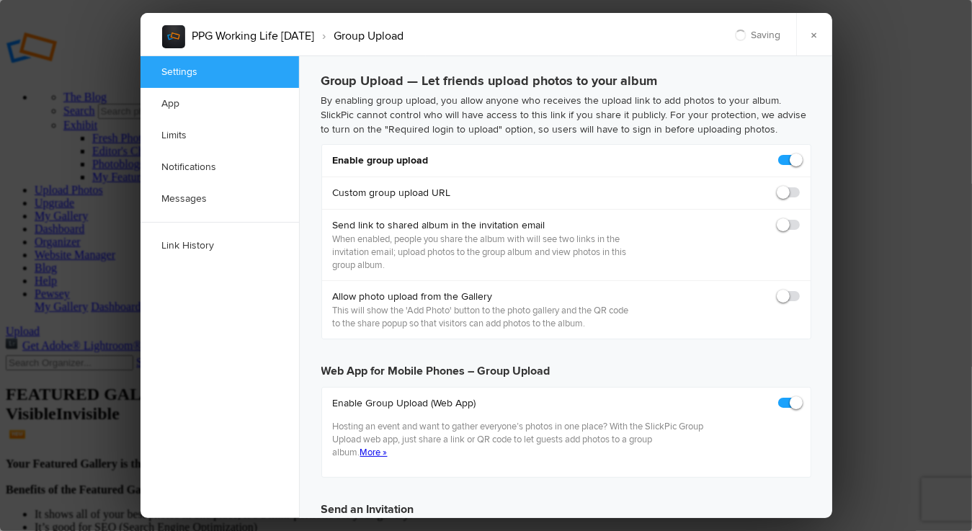
type input "https://slickpic.us/183374183MMM"
click at [800, 186] on span at bounding box center [800, 186] width 0 height 0
click at [799, 186] on input "checkbox" at bounding box center [799, 185] width 1 height 1
checkbox input "true"
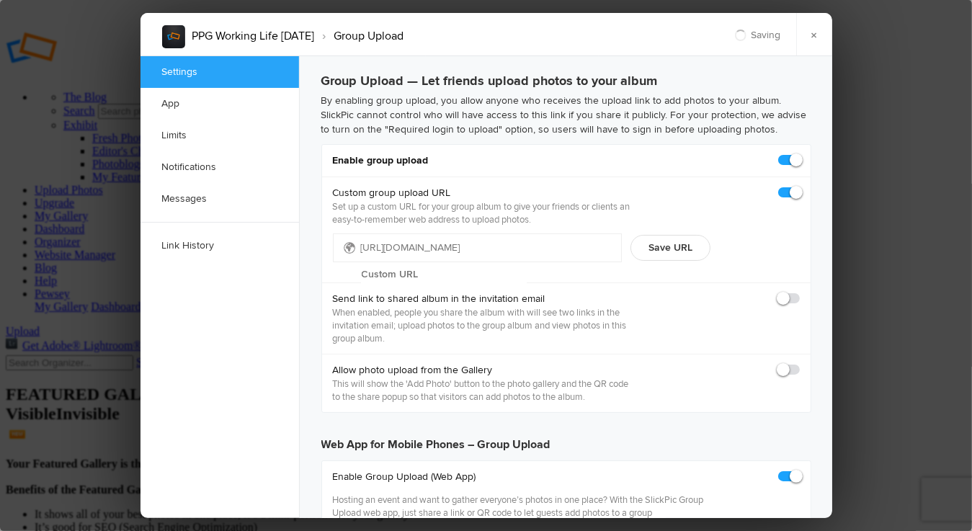
type input "https://slickpic.us/18337419DUUY"
click at [450, 264] on input "text" at bounding box center [444, 275] width 166 height 22
type input "working"
click at [680, 246] on button "Save URL" at bounding box center [671, 248] width 80 height 26
type input "https://slickpic.us/working"
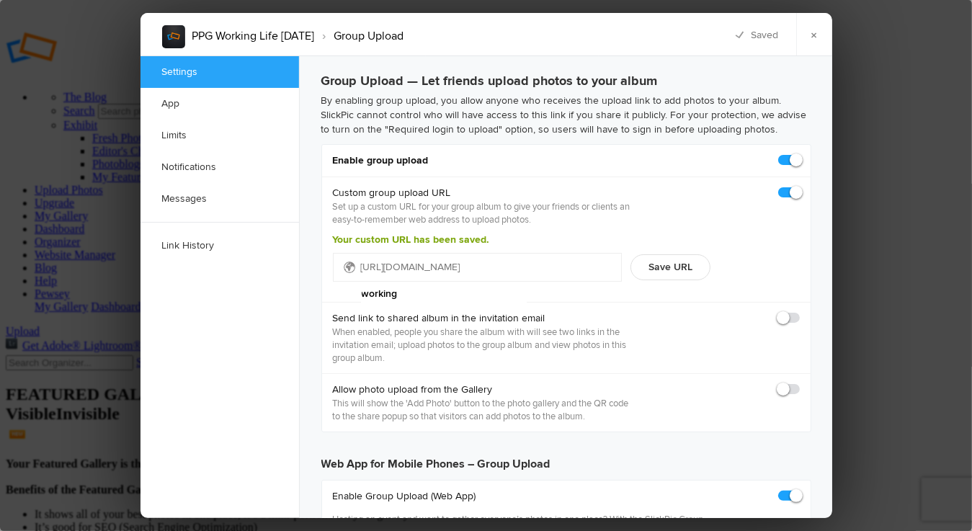
click at [800, 311] on span at bounding box center [800, 311] width 0 height 0
click at [799, 311] on input "checkbox" at bounding box center [799, 311] width 1 height 1
checkbox input "true"
click at [800, 383] on span at bounding box center [800, 383] width 0 height 0
click at [799, 383] on input "checkbox" at bounding box center [799, 382] width 1 height 1
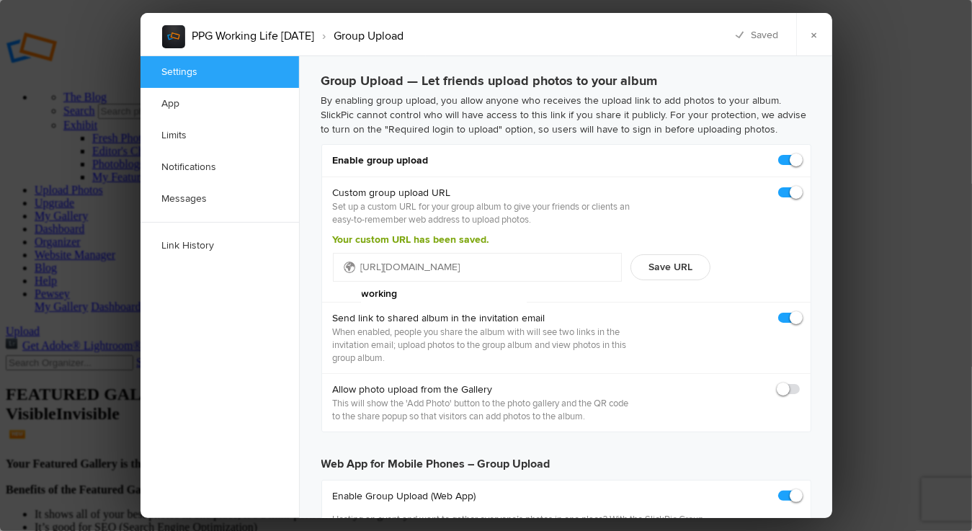
checkbox input "true"
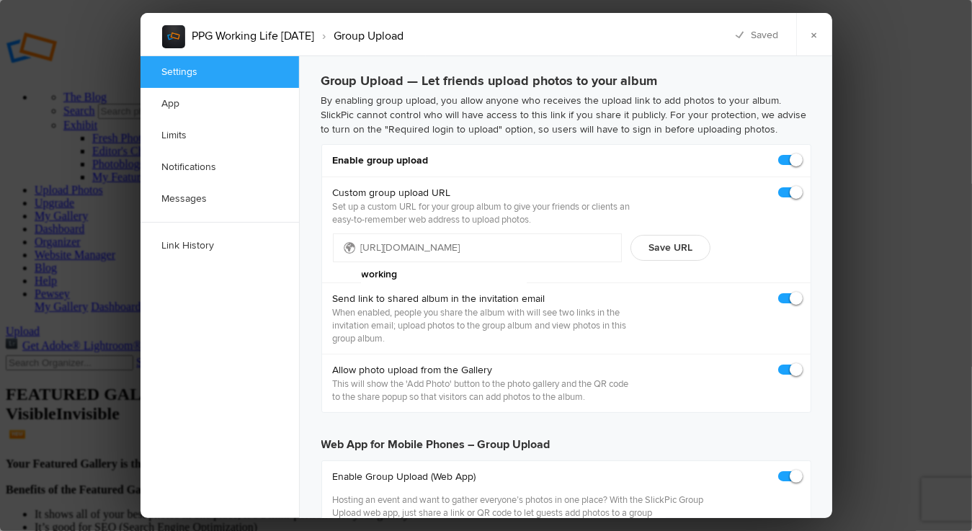
click at [800, 292] on span at bounding box center [800, 292] width 0 height 0
click at [799, 292] on input "checkbox" at bounding box center [799, 291] width 1 height 1
checkbox input "false"
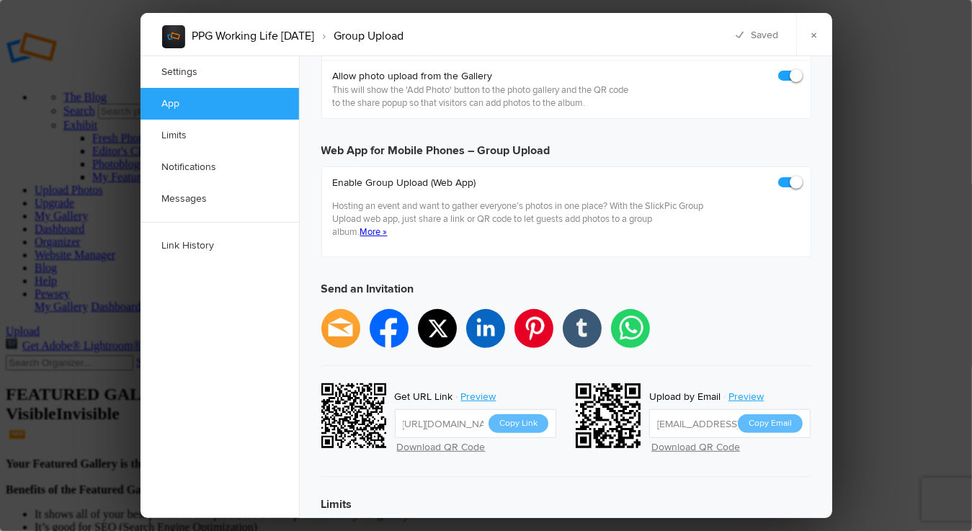
scroll to position [433, 0]
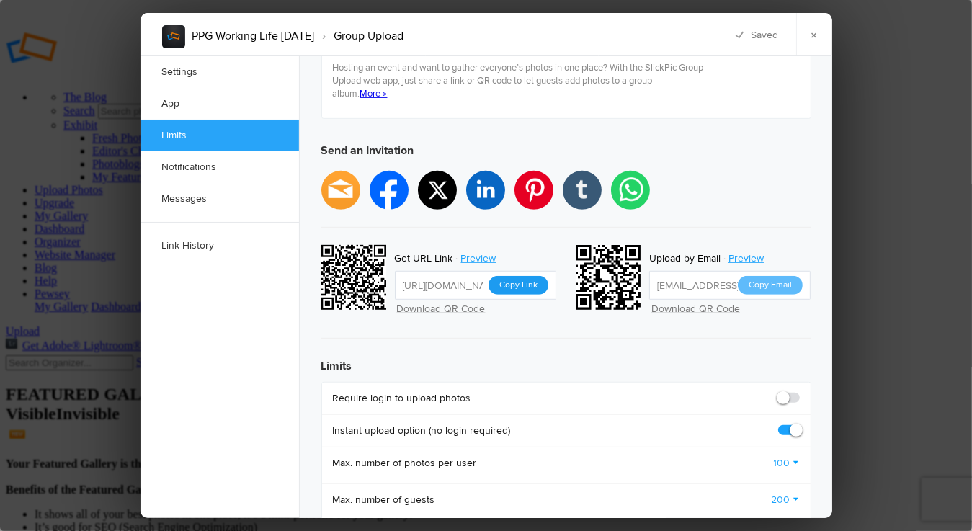
click at [523, 276] on button "Copy Link" at bounding box center [519, 285] width 60 height 19
click at [800, 391] on span at bounding box center [800, 391] width 0 height 0
click at [799, 391] on input "checkbox" at bounding box center [799, 391] width 1 height 1
checkbox input "true"
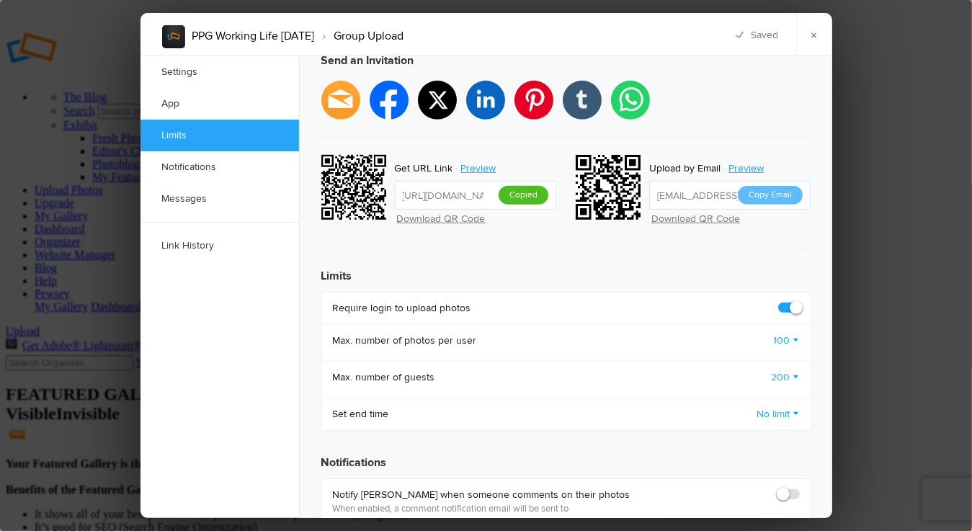
scroll to position [649, 0]
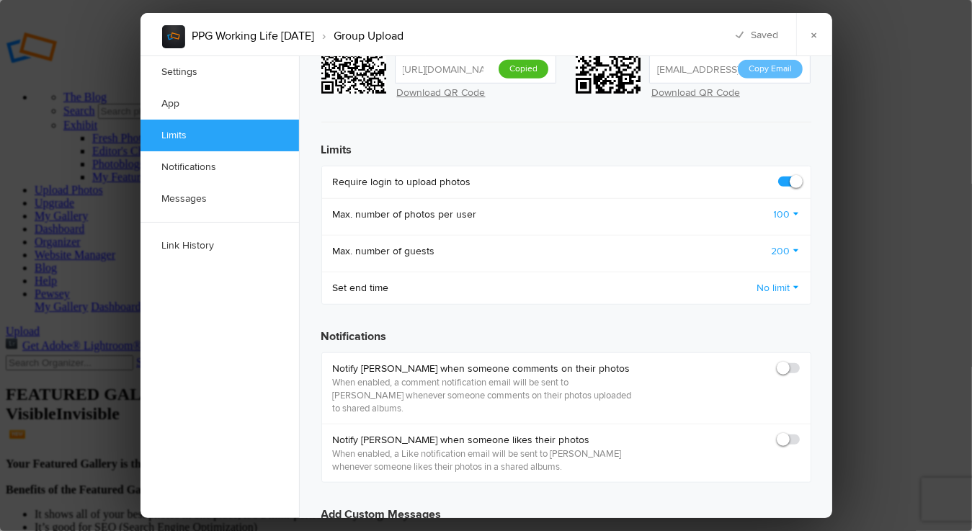
click at [800, 362] on span at bounding box center [800, 362] width 0 height 0
click at [799, 361] on input "checkbox" at bounding box center [799, 361] width 1 height 1
checkbox input "true"
click at [800, 433] on span at bounding box center [800, 433] width 0 height 0
click at [799, 433] on input "checkbox" at bounding box center [799, 433] width 1 height 1
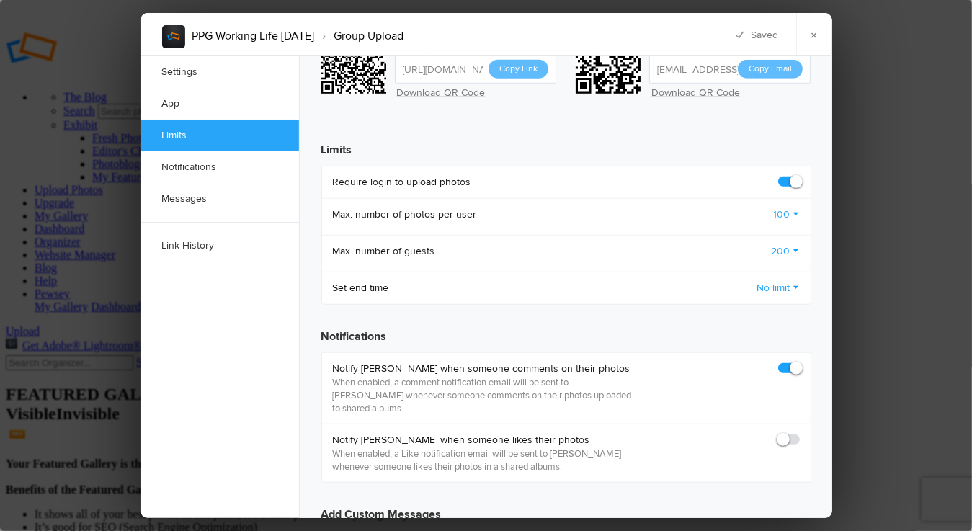
checkbox input "true"
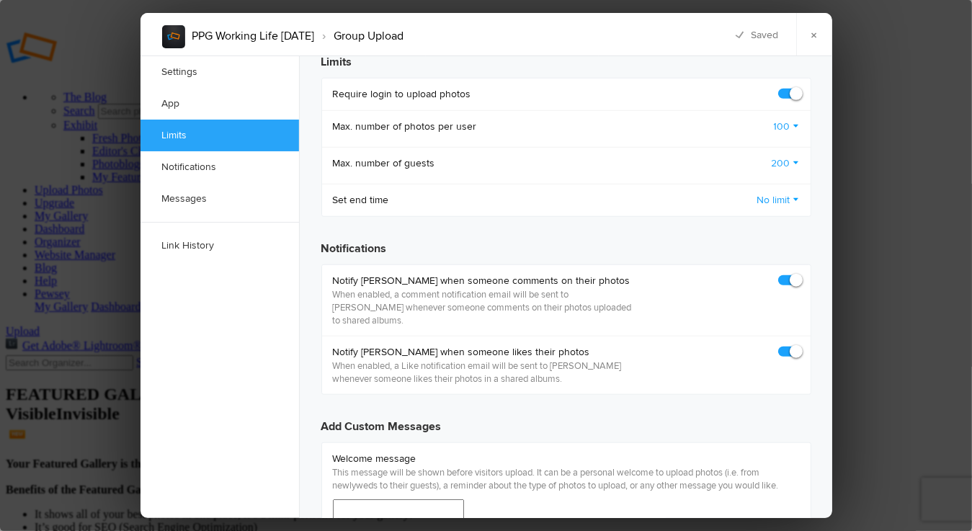
scroll to position [865, 0]
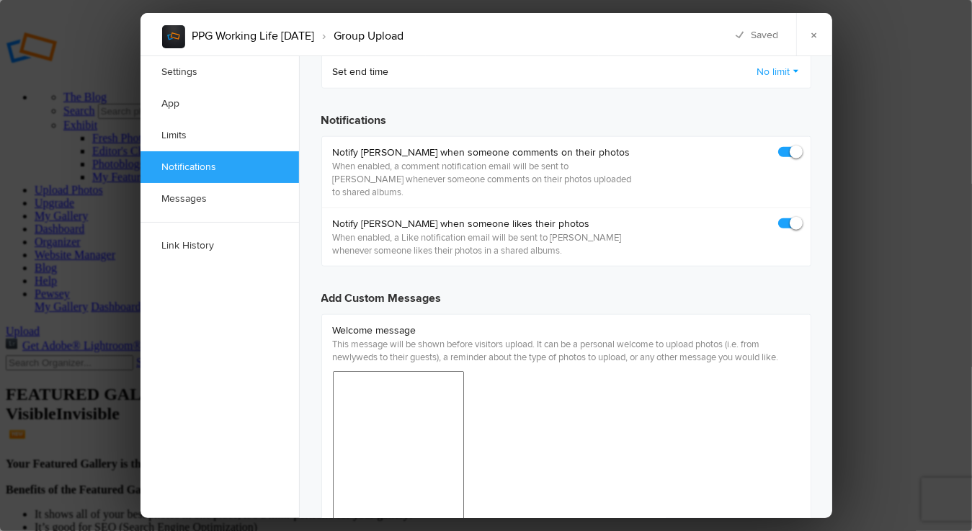
click at [819, 27] on link "×" at bounding box center [815, 34] width 36 height 43
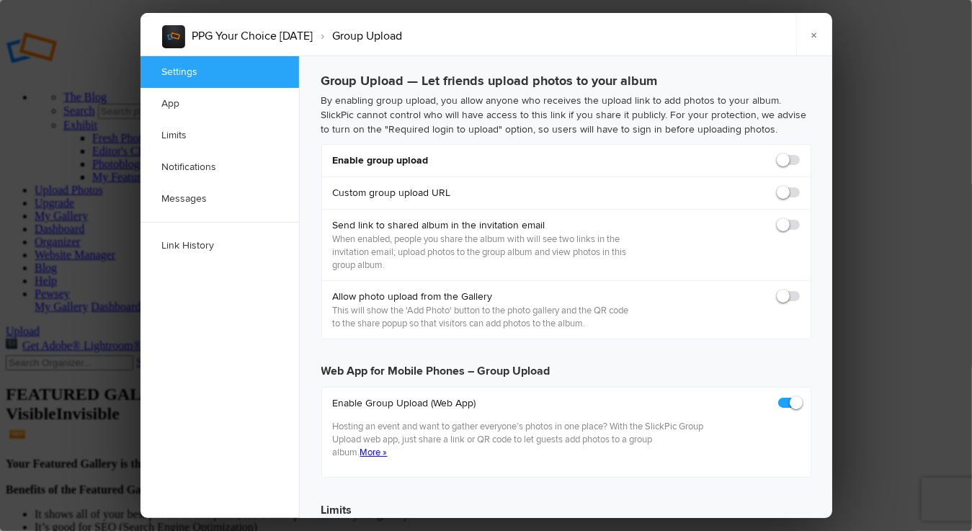
checkbox input "true"
click at [800, 154] on span at bounding box center [800, 154] width 0 height 0
click at [799, 154] on input "checkbox" at bounding box center [799, 153] width 1 height 1
checkbox input "true"
type input "[URL][DOMAIN_NAME]"
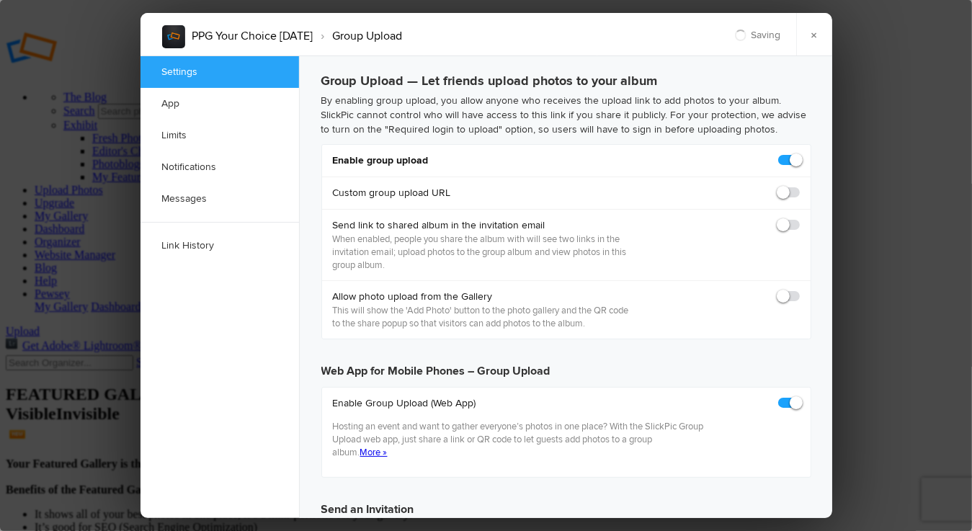
click at [800, 186] on span at bounding box center [800, 186] width 0 height 0
click at [799, 186] on input "checkbox" at bounding box center [799, 185] width 1 height 1
checkbox input "true"
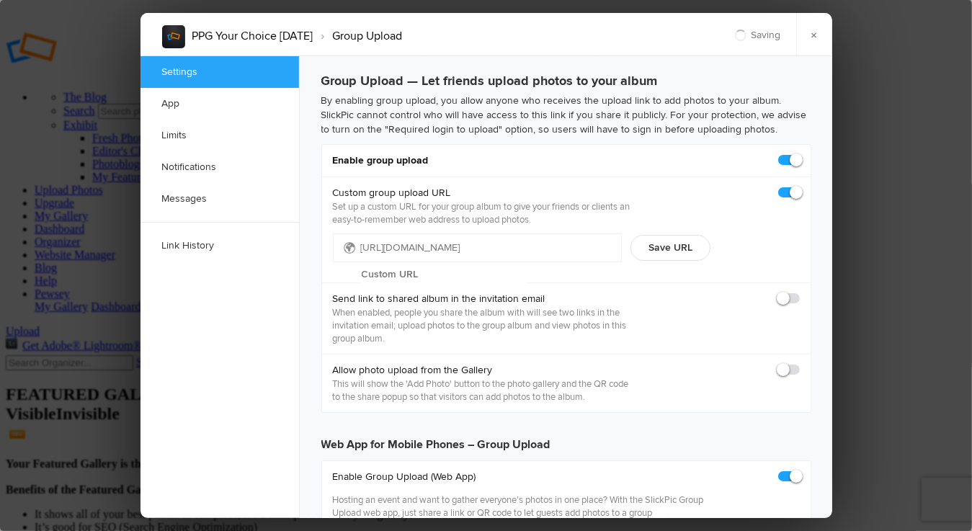
type input "[URL][DOMAIN_NAME]"
click at [474, 264] on input "text" at bounding box center [444, 275] width 166 height 22
type input "yourchoice"
click at [678, 246] on button "Save URL" at bounding box center [671, 248] width 80 height 26
type input "[URL][DOMAIN_NAME]"
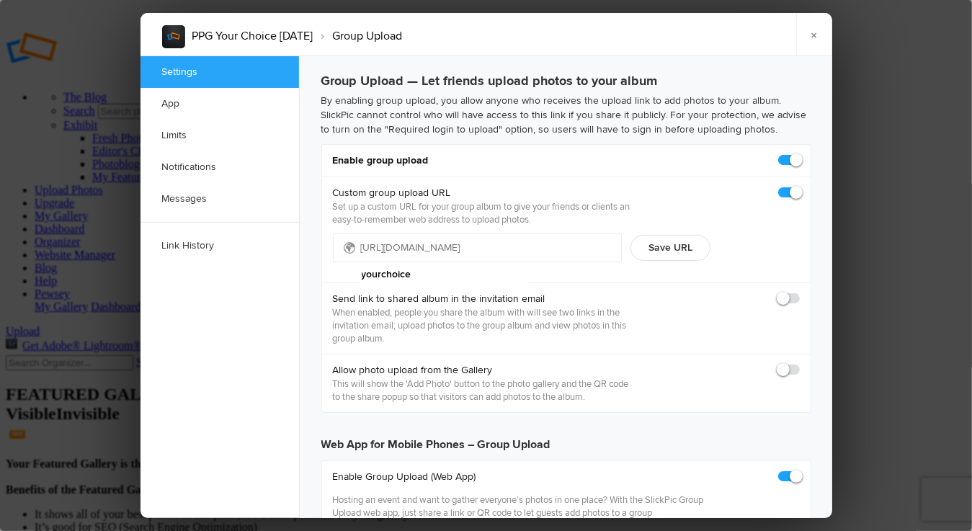
click at [800, 363] on span at bounding box center [800, 363] width 0 height 0
click at [799, 363] on input "checkbox" at bounding box center [799, 363] width 1 height 1
checkbox input "true"
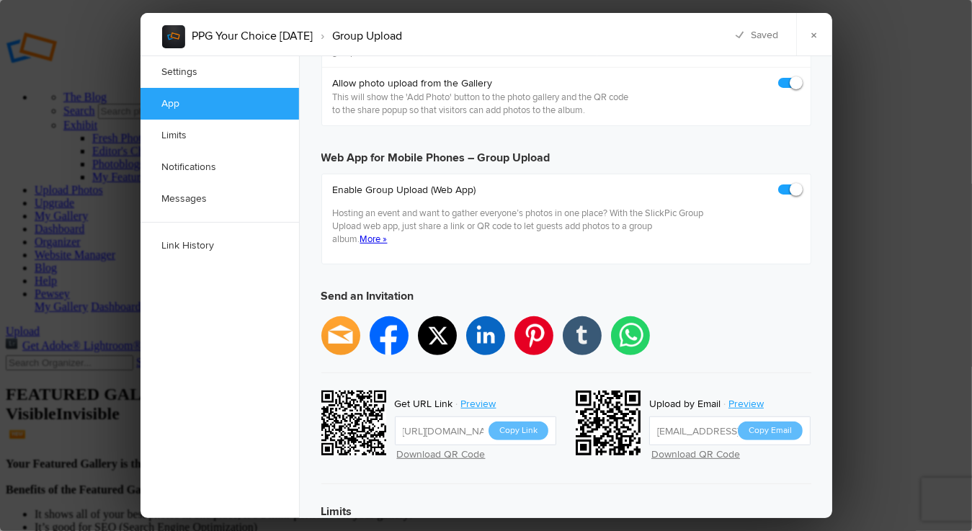
scroll to position [288, 0]
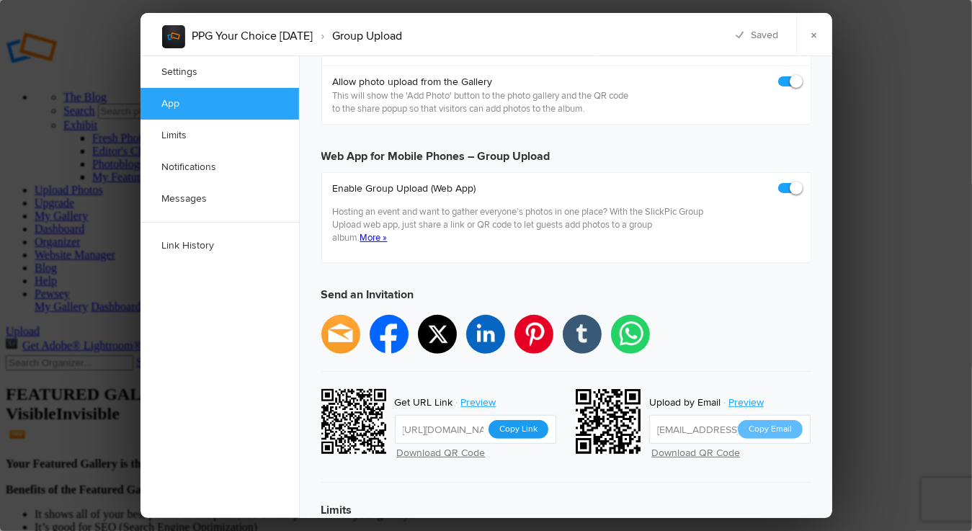
click at [528, 420] on button "Copy Link" at bounding box center [519, 429] width 60 height 19
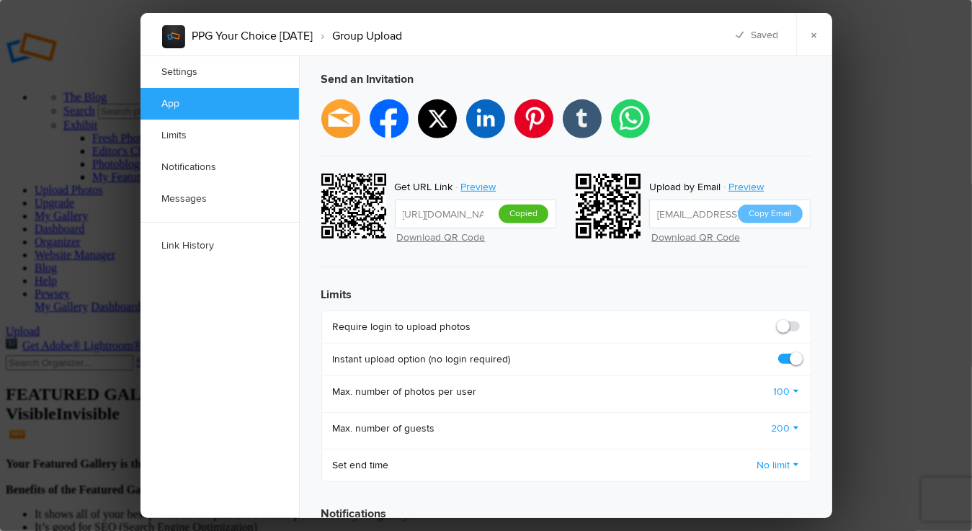
scroll to position [505, 0]
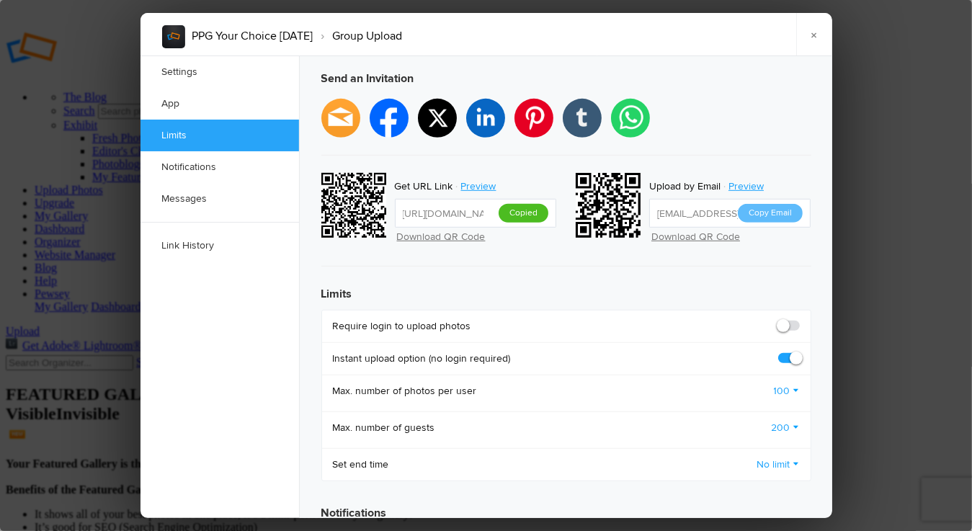
click at [800, 319] on span at bounding box center [800, 319] width 0 height 0
click at [799, 319] on input "checkbox" at bounding box center [799, 319] width 1 height 1
checkbox input "true"
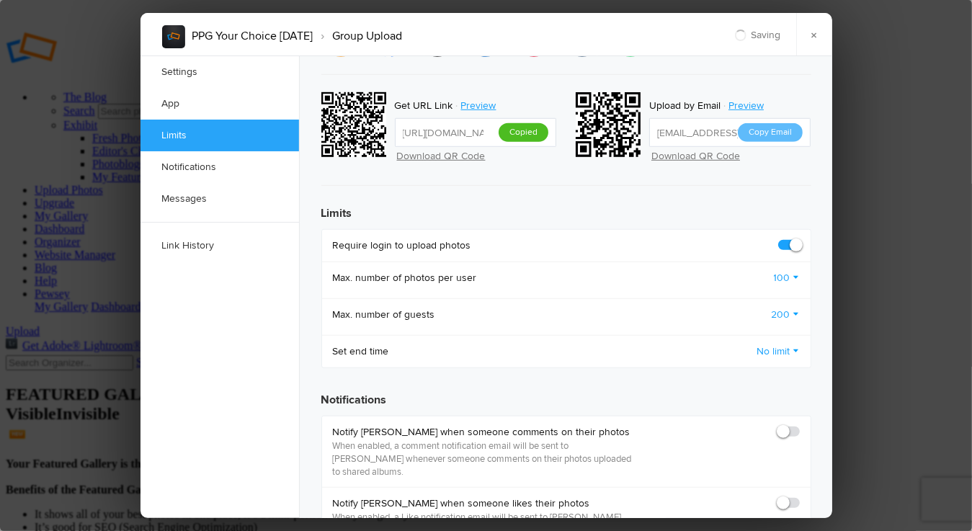
scroll to position [721, 0]
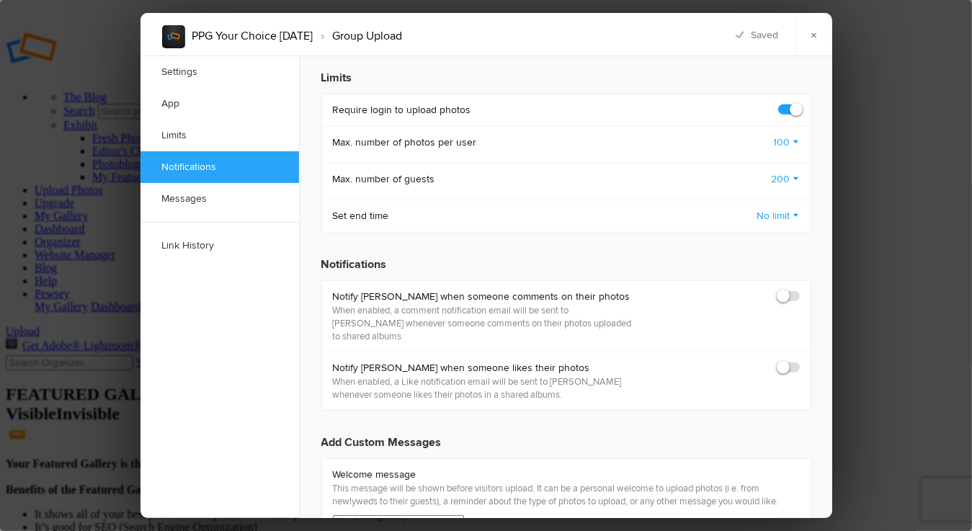
click at [800, 290] on span at bounding box center [800, 290] width 0 height 0
click at [799, 289] on input "checkbox" at bounding box center [799, 289] width 1 height 1
checkbox input "true"
click at [800, 361] on span at bounding box center [800, 361] width 0 height 0
click at [799, 360] on input "checkbox" at bounding box center [799, 360] width 1 height 1
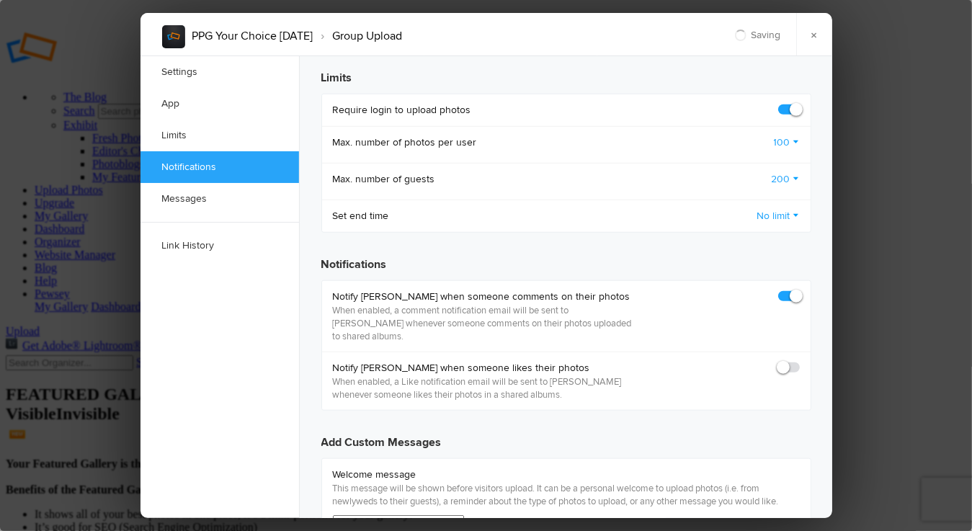
checkbox input "true"
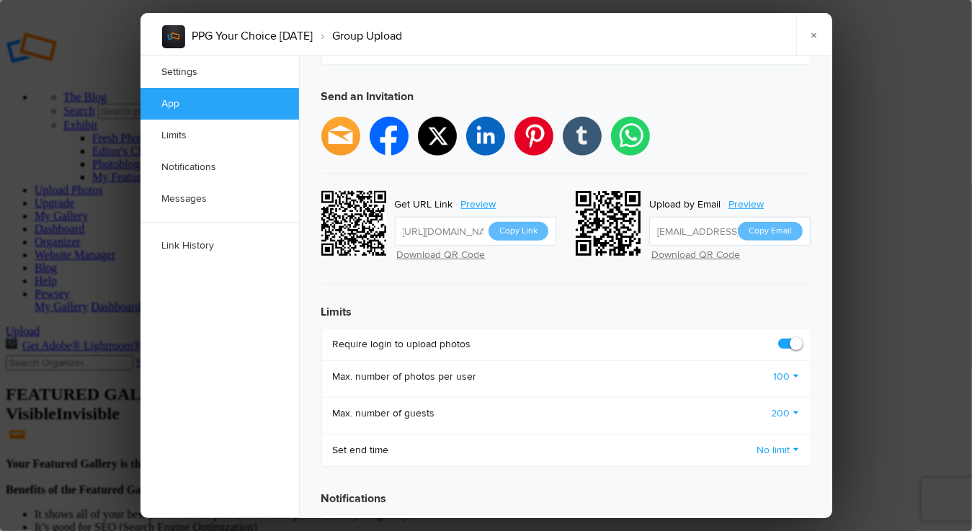
scroll to position [649, 0]
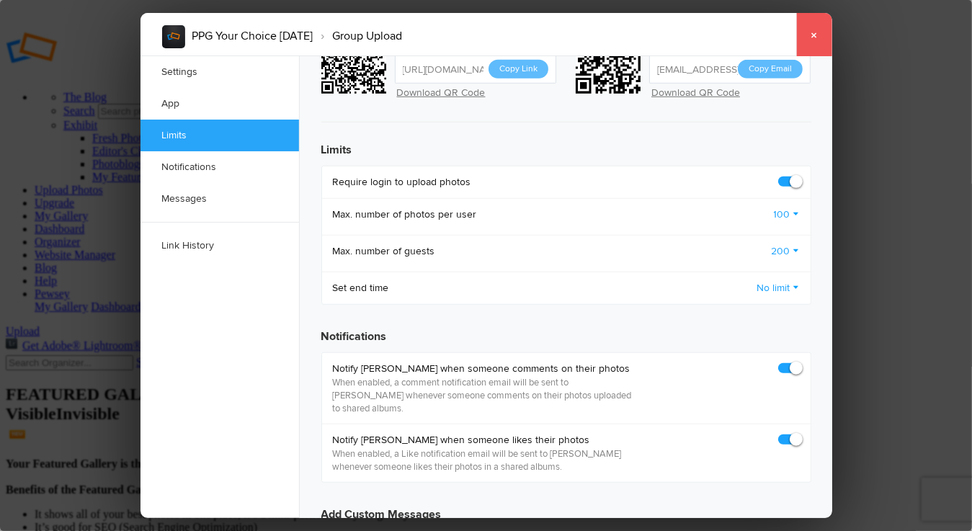
click at [813, 31] on link "×" at bounding box center [815, 34] width 36 height 43
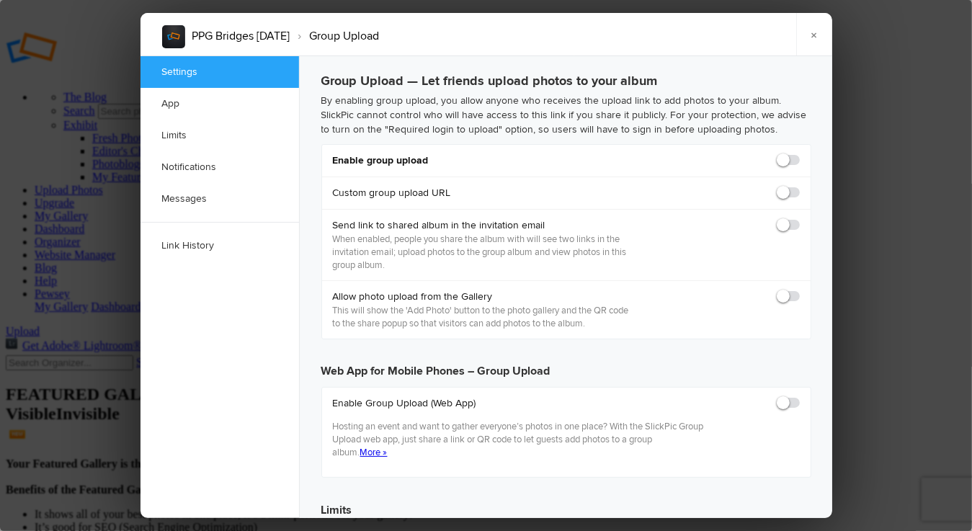
scroll to position [0, 0]
checkbox input "true"
click at [800, 154] on span at bounding box center [800, 154] width 0 height 0
click at [799, 154] on input "checkbox" at bounding box center [799, 153] width 1 height 1
checkbox input "true"
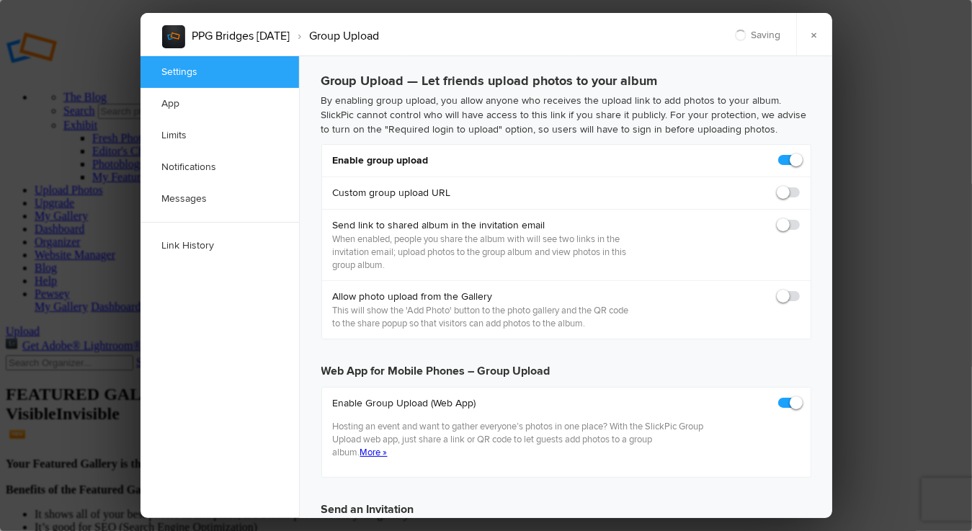
type input "https://slickpic.us/18337435DDj3"
click at [800, 186] on span at bounding box center [800, 186] width 0 height 0
click at [799, 186] on input "checkbox" at bounding box center [799, 185] width 1 height 1
checkbox input "true"
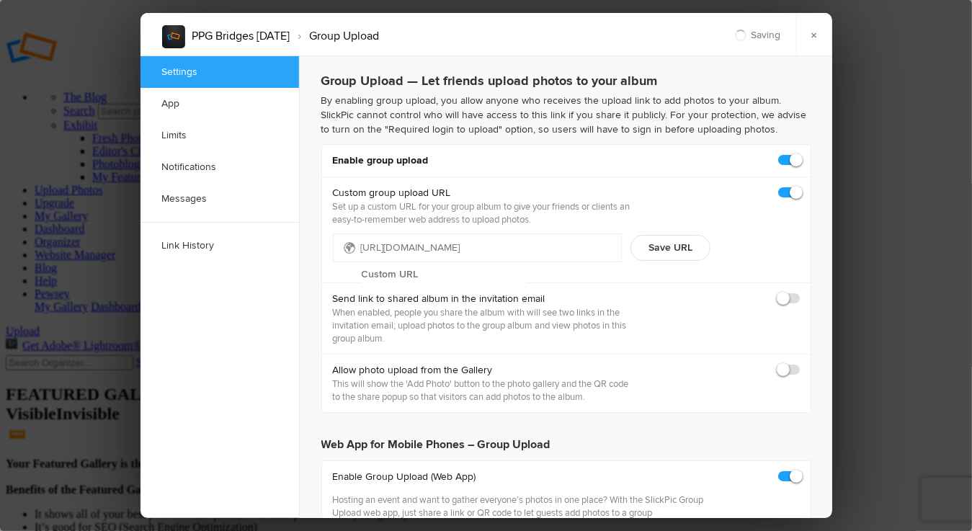
type input "https://slickpic.us/18337436YY2Y"
click at [487, 264] on input "text" at bounding box center [444, 275] width 166 height 22
click at [527, 264] on input "bridges" at bounding box center [444, 275] width 166 height 22
type input "bridges"
click at [678, 249] on button "Save URL" at bounding box center [671, 248] width 80 height 26
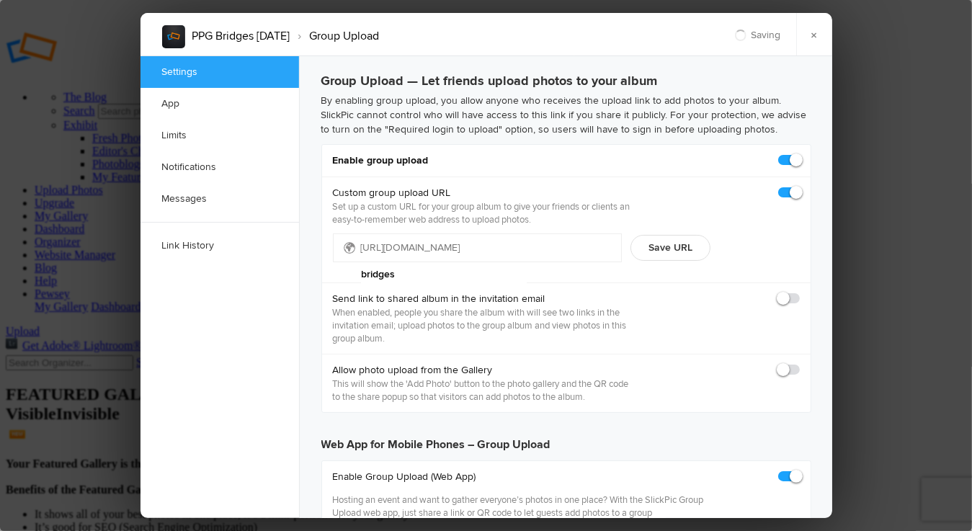
type input "https://slickpic.us/bridges"
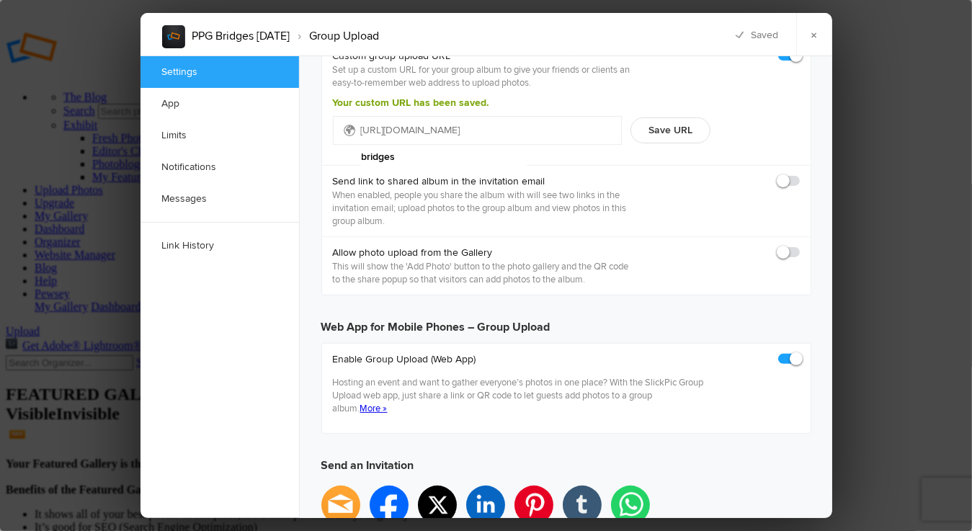
scroll to position [144, 0]
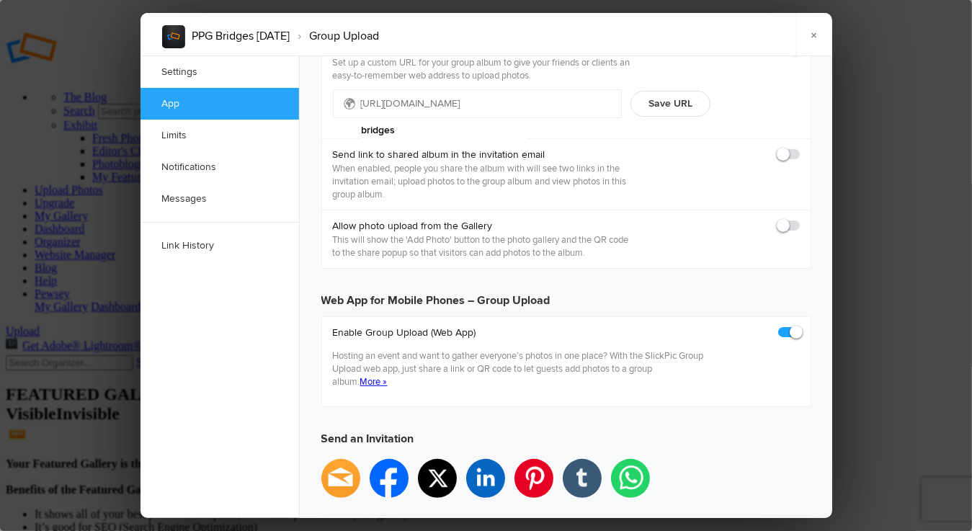
click at [800, 219] on span at bounding box center [800, 219] width 0 height 0
click at [799, 219] on input "checkbox" at bounding box center [799, 218] width 1 height 1
checkbox input "true"
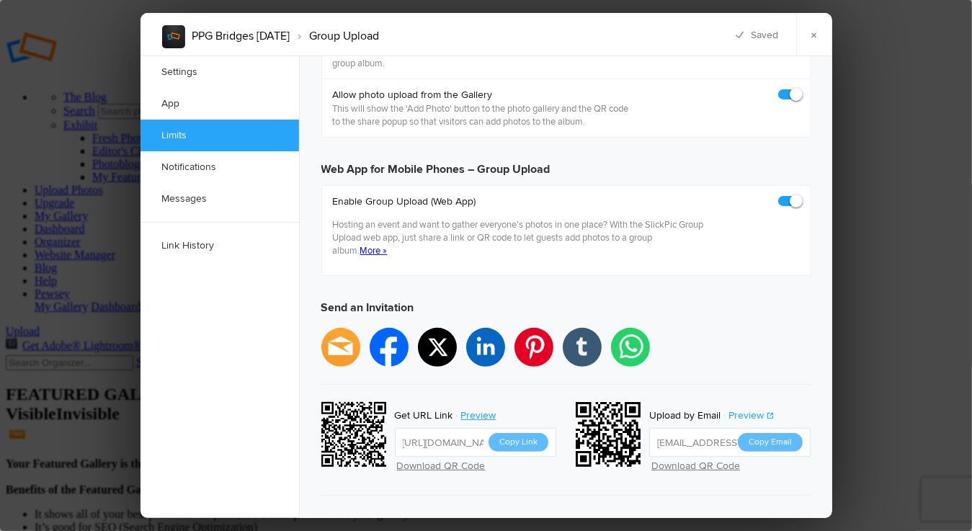
scroll to position [433, 0]
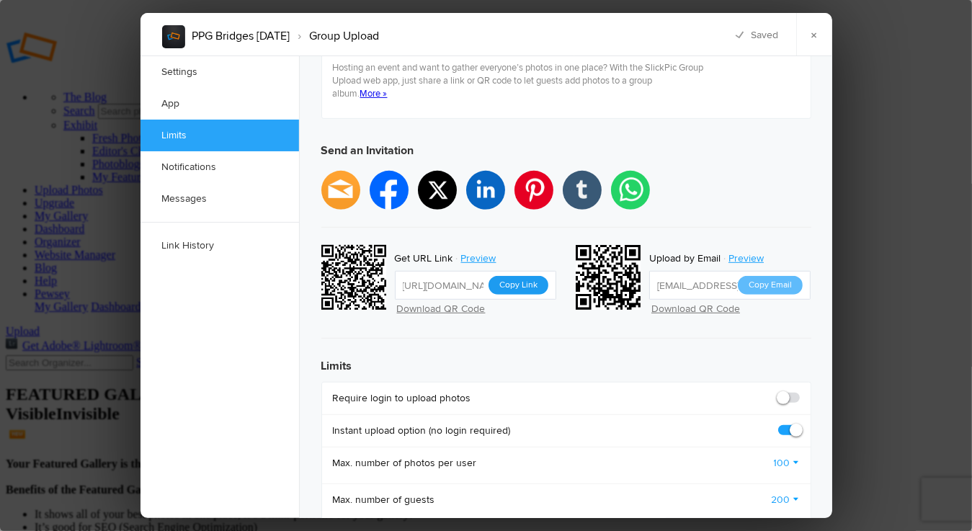
click at [520, 276] on button "Copy Link" at bounding box center [519, 285] width 60 height 19
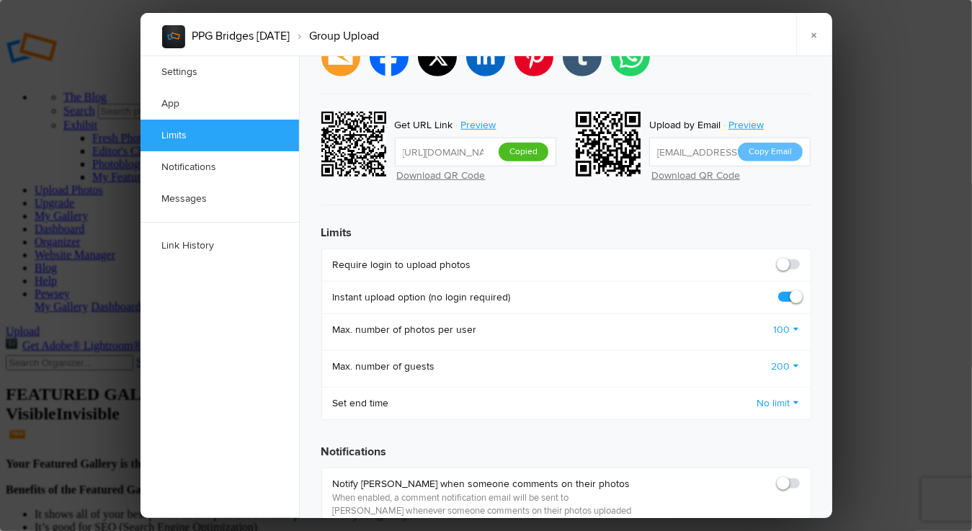
scroll to position [577, 0]
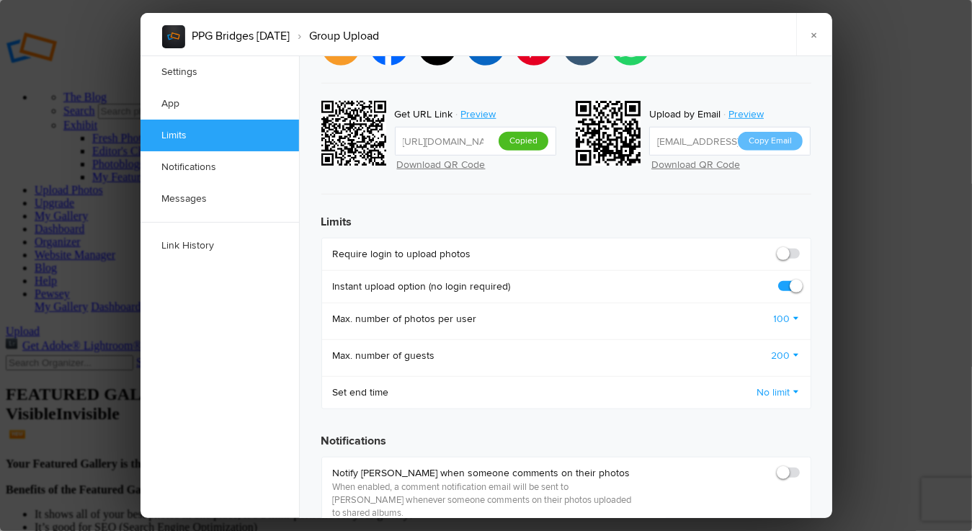
click at [800, 247] on span at bounding box center [800, 247] width 0 height 0
click at [799, 247] on input "checkbox" at bounding box center [799, 247] width 1 height 1
checkbox input "true"
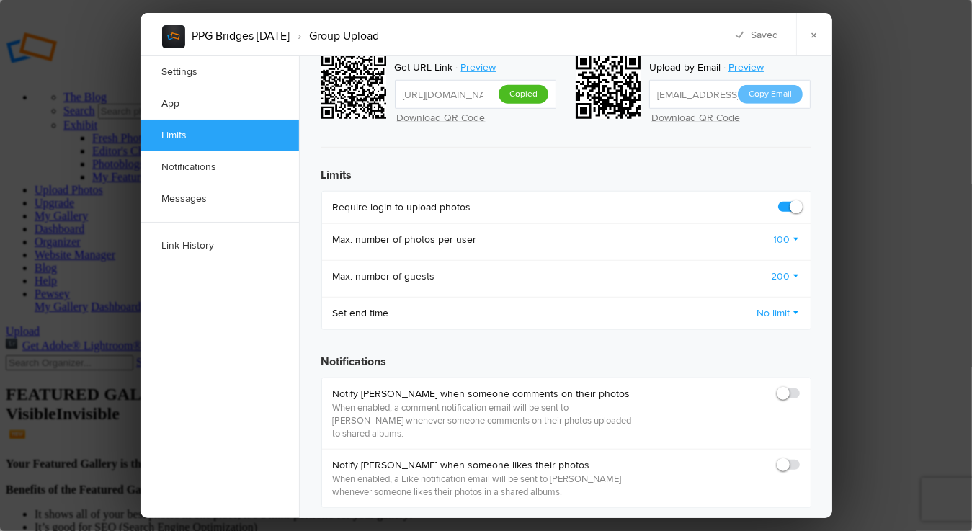
scroll to position [793, 0]
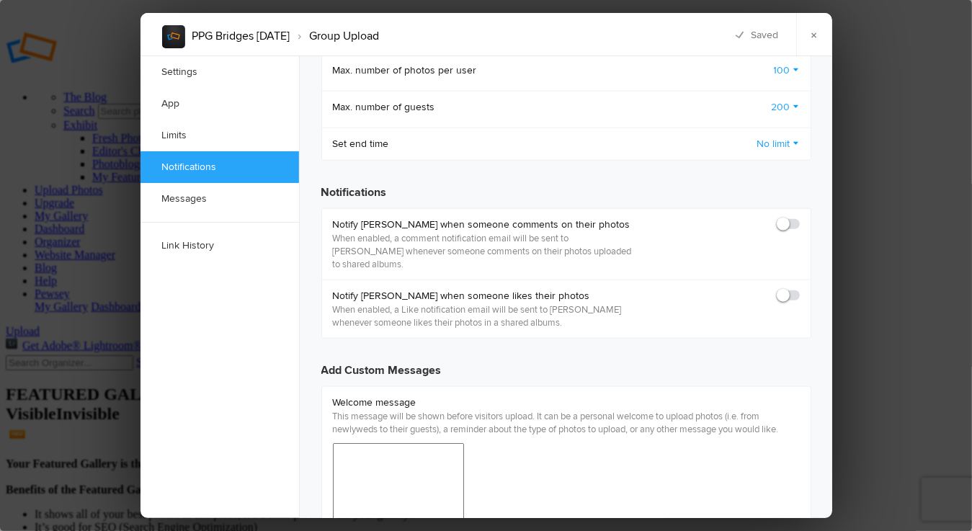
click at [800, 218] on span at bounding box center [800, 218] width 0 height 0
click at [799, 217] on input "checkbox" at bounding box center [799, 217] width 1 height 1
checkbox input "true"
click at [800, 289] on span at bounding box center [800, 289] width 0 height 0
click at [799, 288] on input "checkbox" at bounding box center [799, 288] width 1 height 1
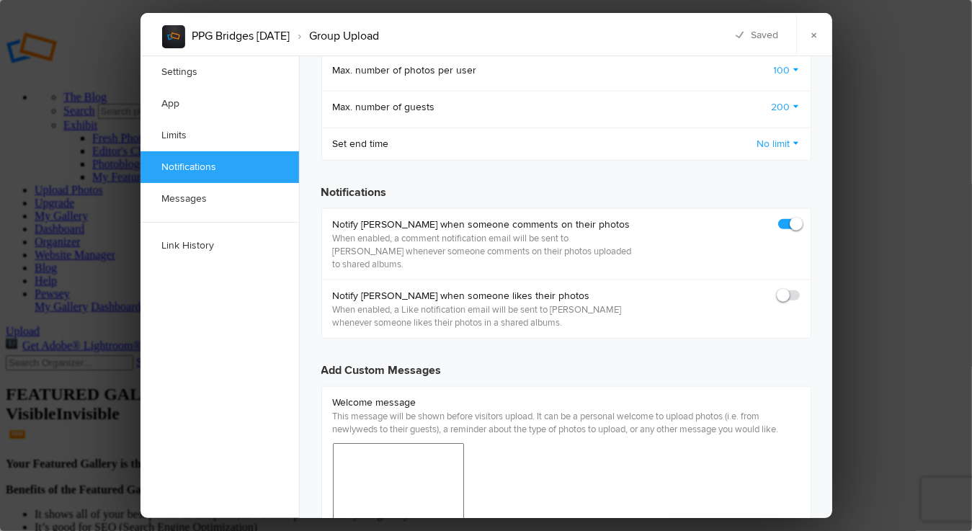
checkbox input "true"
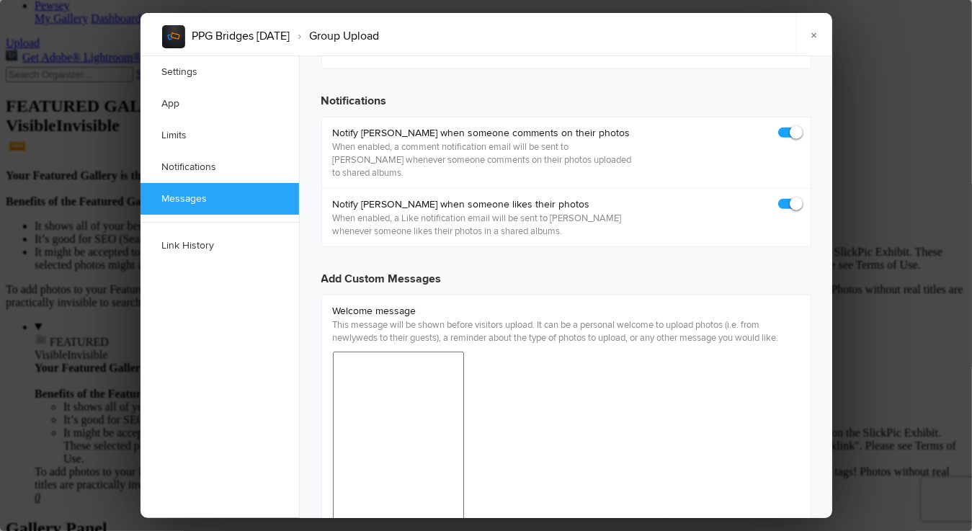
scroll to position [884, 0]
click at [817, 35] on link "×" at bounding box center [815, 34] width 36 height 43
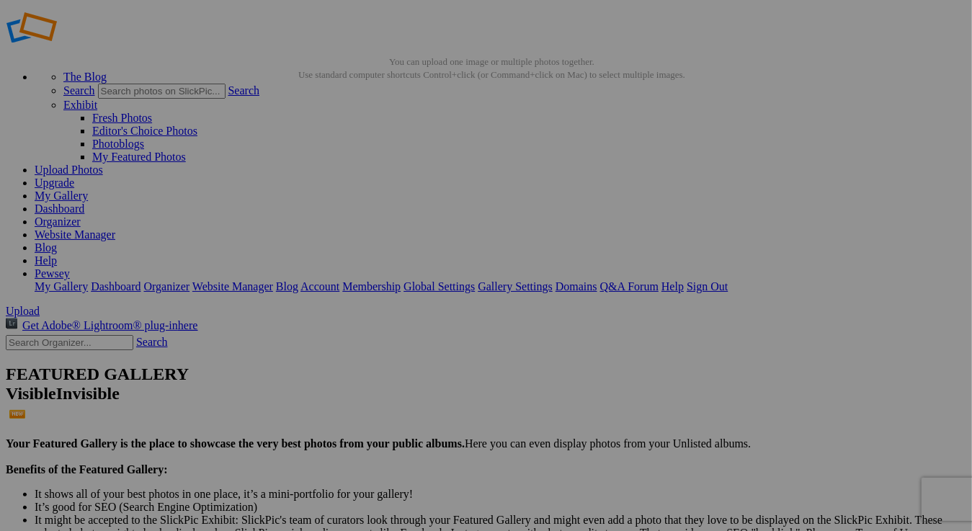
scroll to position [0, 0]
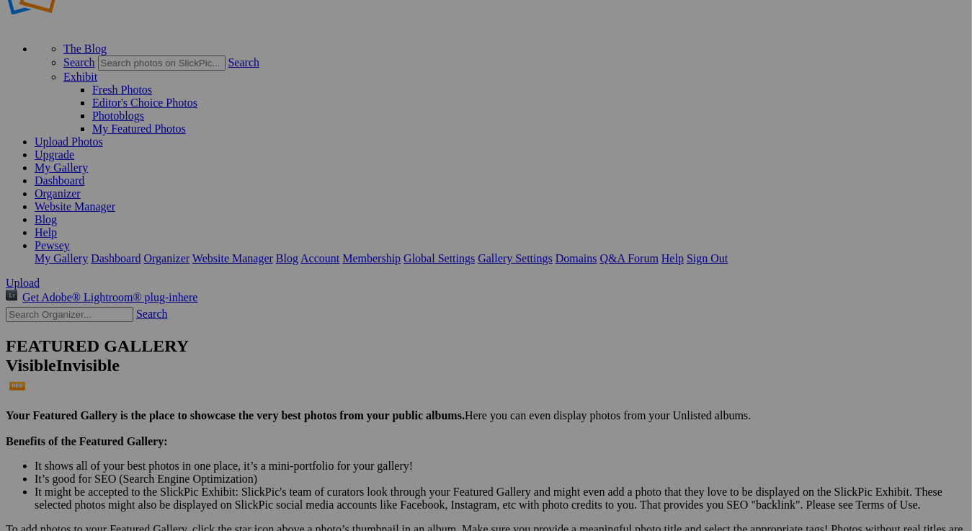
scroll to position [72, 0]
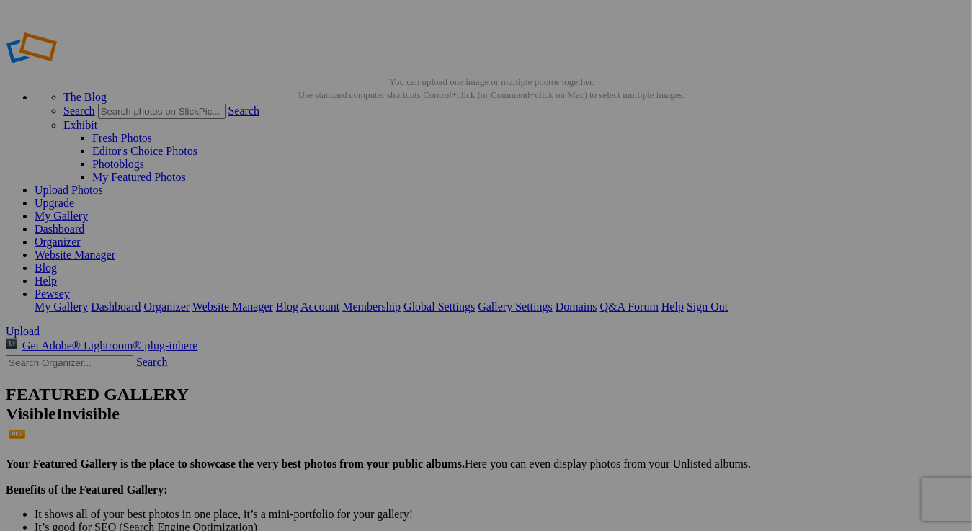
type input "CHINES [GEOGRAPHIC_DATA] [DATE]"
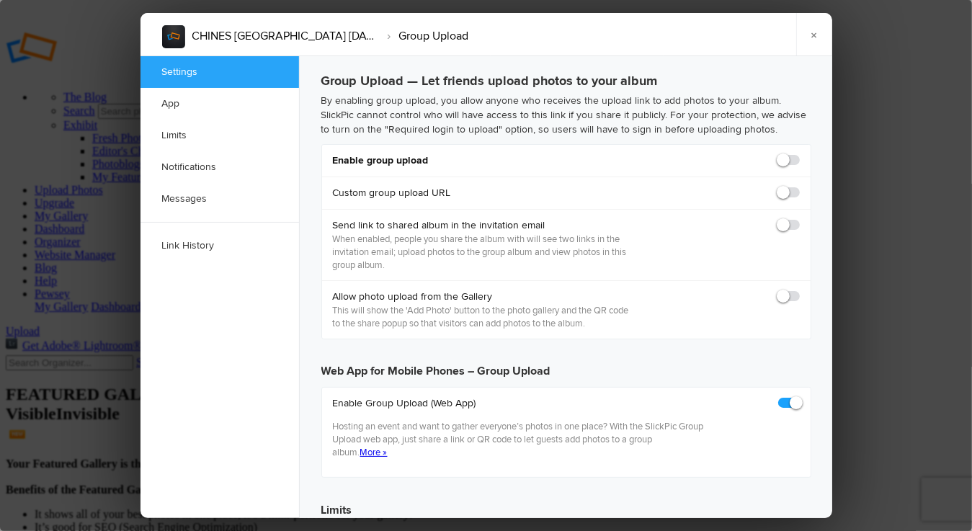
checkbox input "true"
click at [800, 154] on span at bounding box center [800, 154] width 0 height 0
click at [799, 154] on input "checkbox" at bounding box center [799, 153] width 1 height 1
checkbox input "true"
type input "https://slickpic.us/183374433uDk"
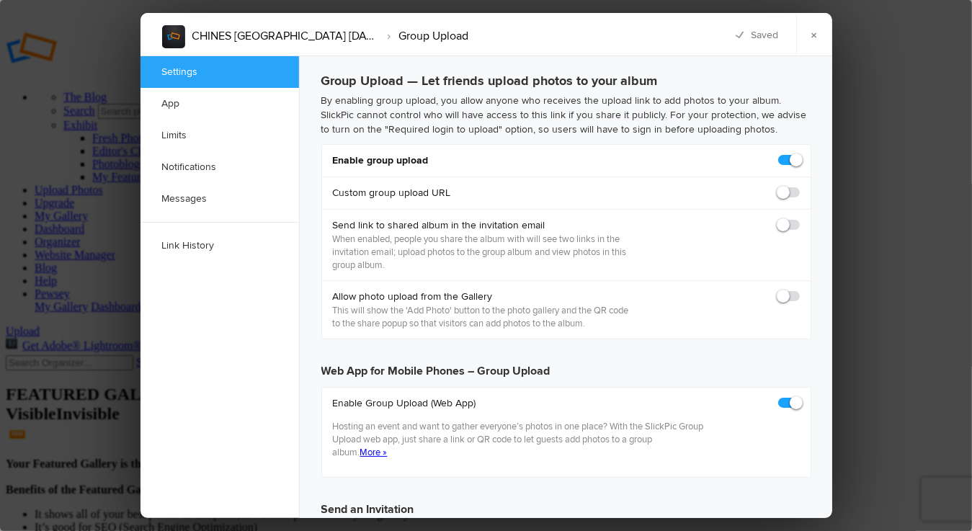
click at [800, 186] on span at bounding box center [800, 186] width 0 height 0
click at [799, 186] on input "checkbox" at bounding box center [799, 185] width 1 height 1
checkbox input "true"
type input "https://slickpic.us/183374444MYN"
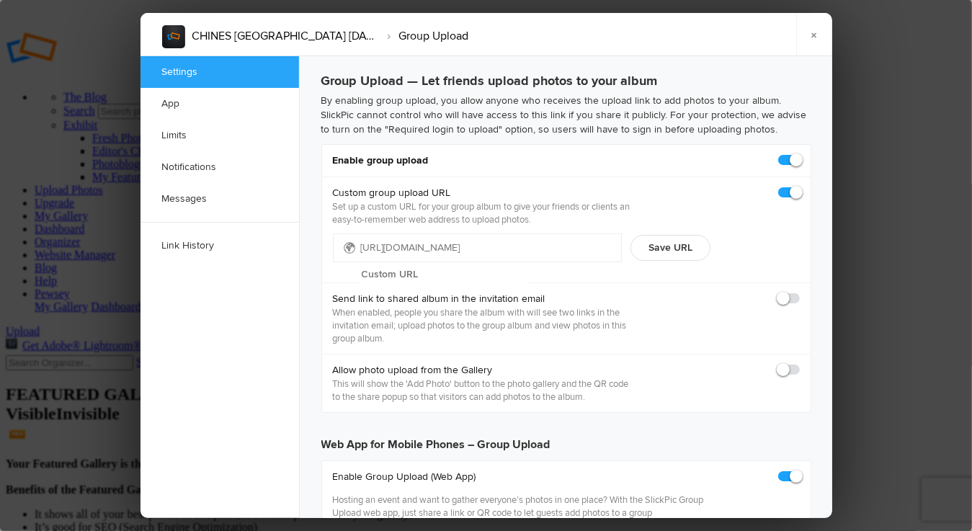
click at [467, 264] on input "text" at bounding box center [444, 275] width 166 height 22
type input "malmsbury"
click at [670, 245] on button "Save URL" at bounding box center [671, 248] width 80 height 26
type input "https://slickpic.us/malmsbury"
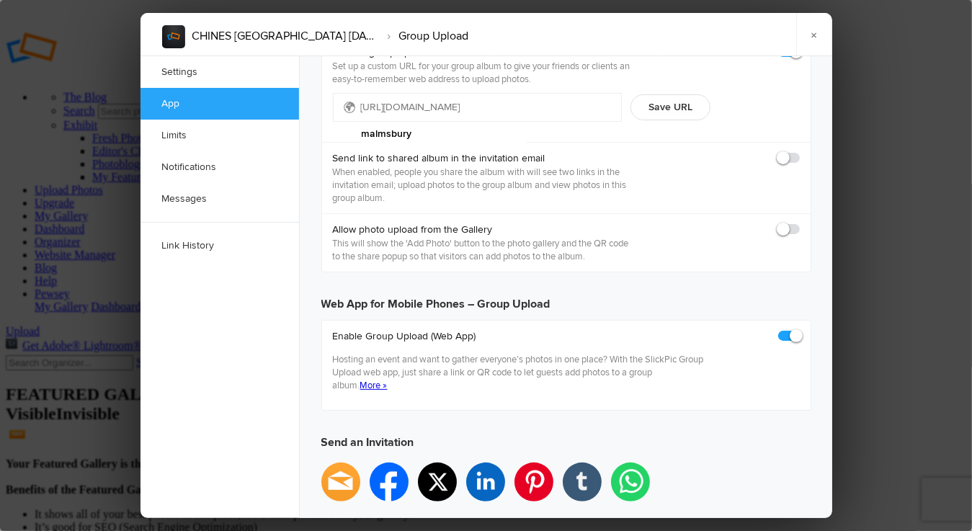
scroll to position [144, 0]
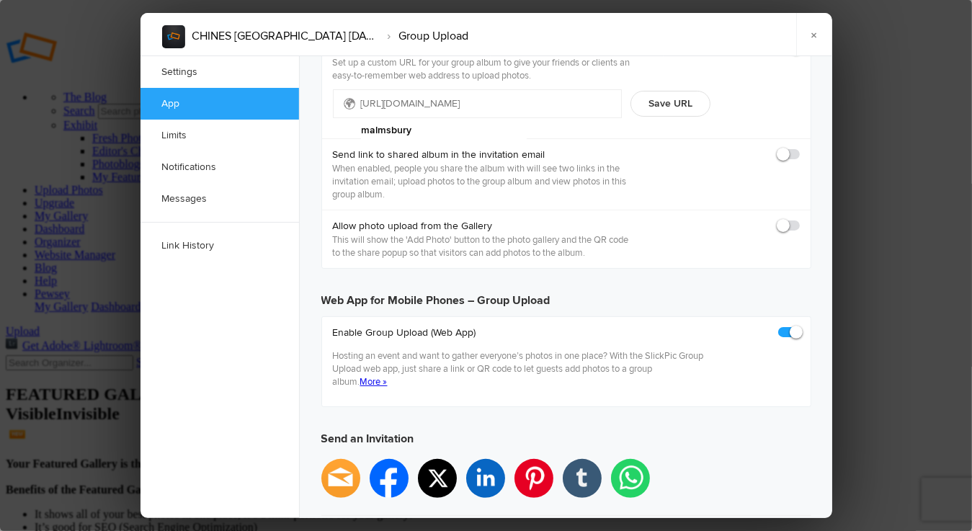
click at [799, 229] on label at bounding box center [790, 225] width 22 height 13
click at [799, 219] on input "checkbox" at bounding box center [799, 218] width 1 height 1
checkbox input "true"
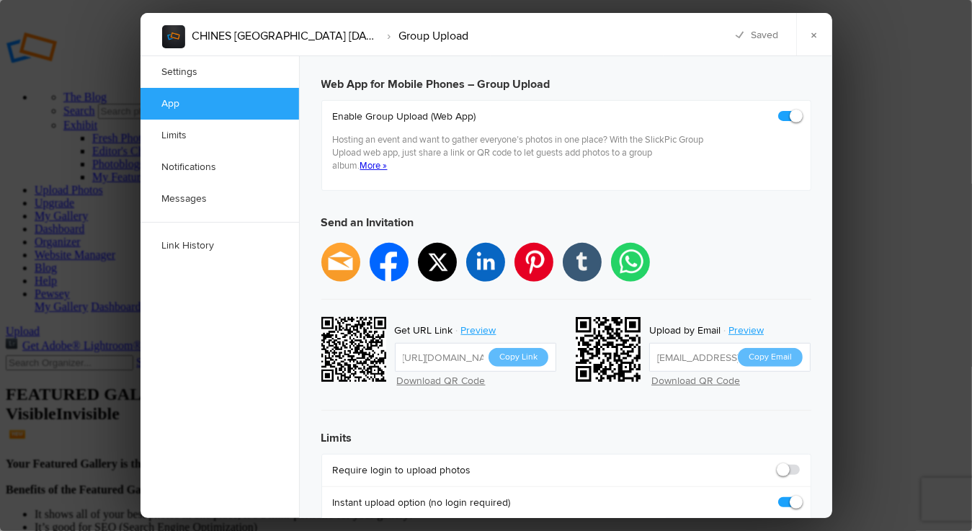
scroll to position [505, 0]
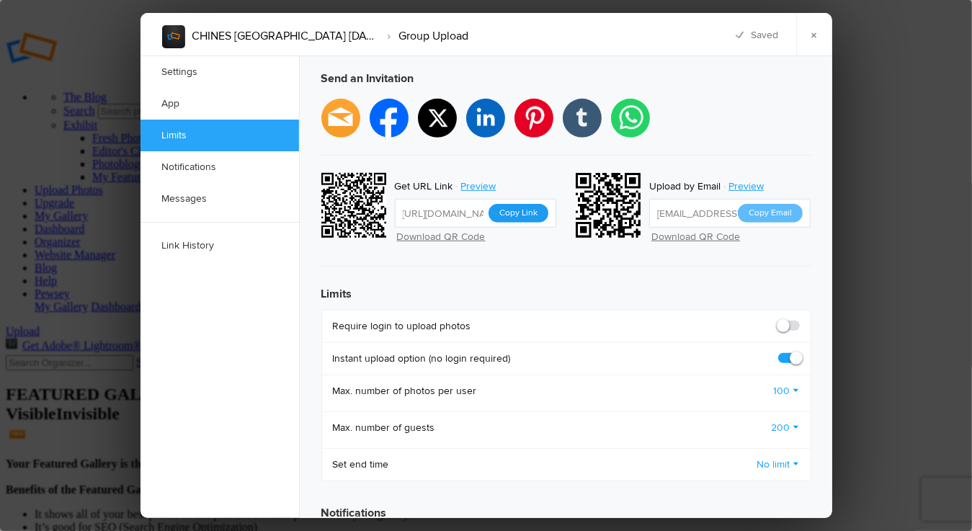
click at [520, 204] on button "Copy Link" at bounding box center [519, 213] width 60 height 19
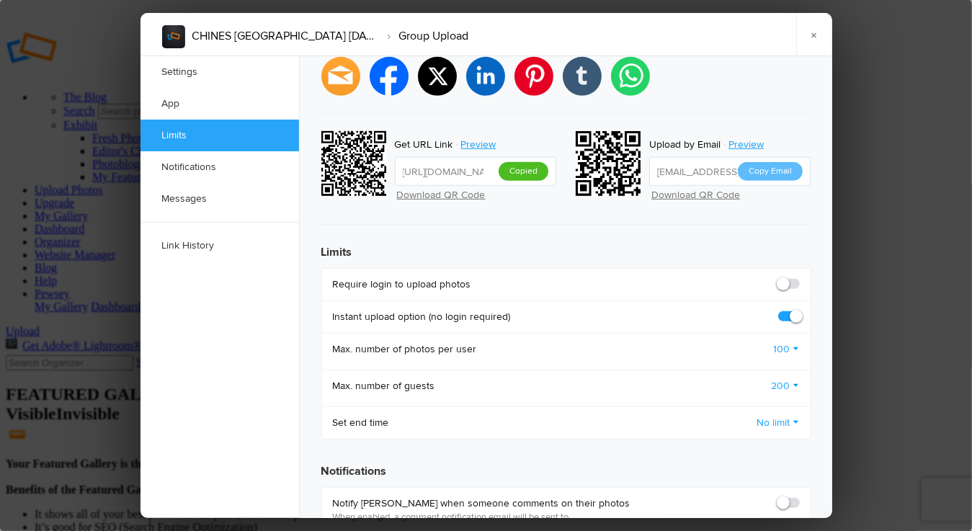
scroll to position [577, 0]
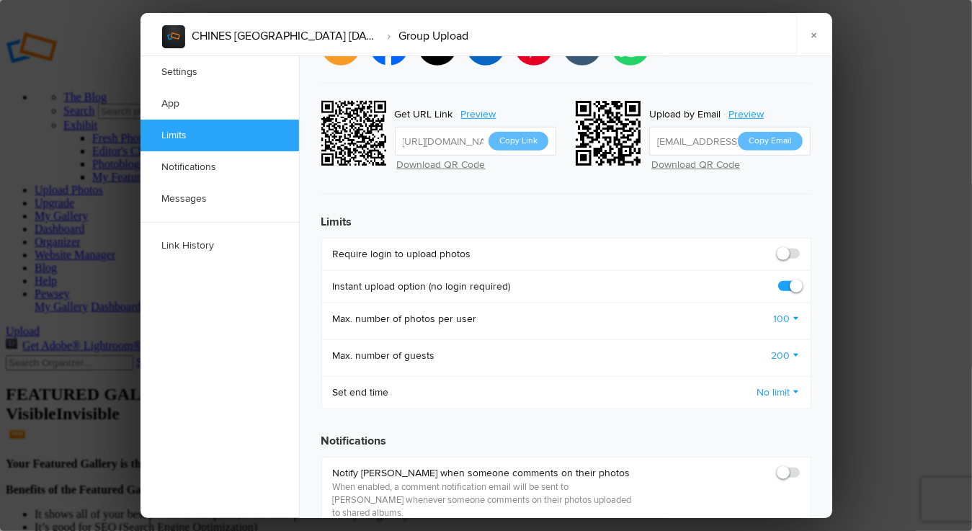
click at [800, 247] on span at bounding box center [800, 247] width 0 height 0
click at [799, 247] on input "checkbox" at bounding box center [799, 247] width 1 height 1
checkbox input "true"
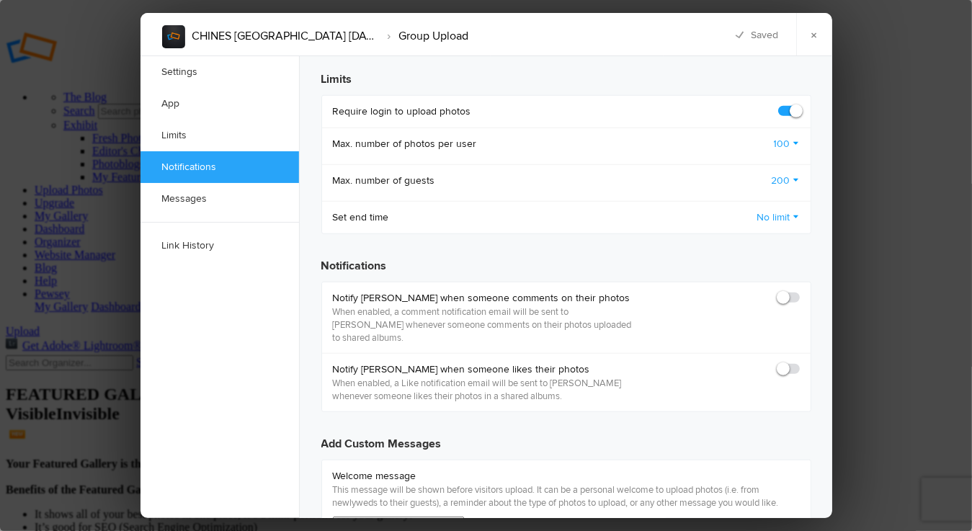
scroll to position [721, 0]
click at [800, 290] on span at bounding box center [800, 290] width 0 height 0
click at [799, 289] on input "checkbox" at bounding box center [799, 289] width 1 height 1
checkbox input "true"
click at [800, 361] on span at bounding box center [800, 361] width 0 height 0
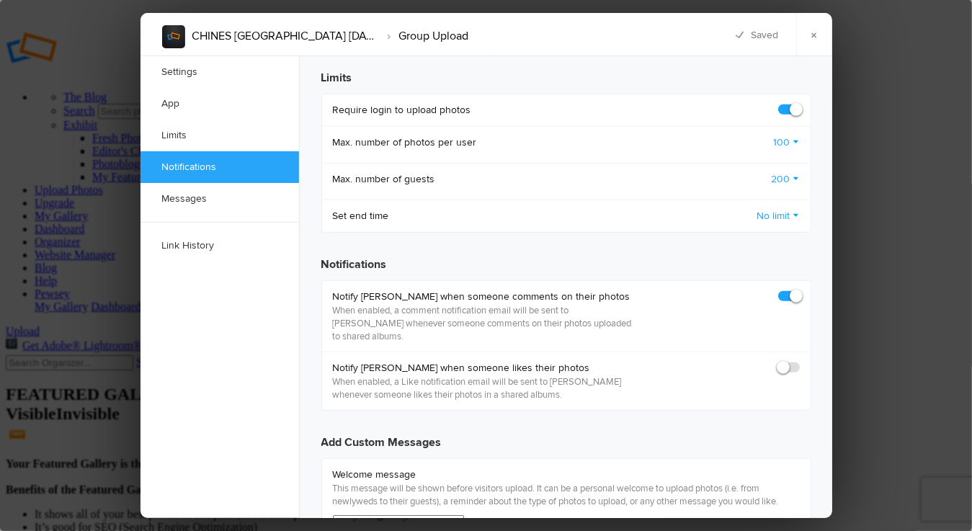
click at [799, 360] on input "checkbox" at bounding box center [799, 360] width 1 height 1
checkbox input "true"
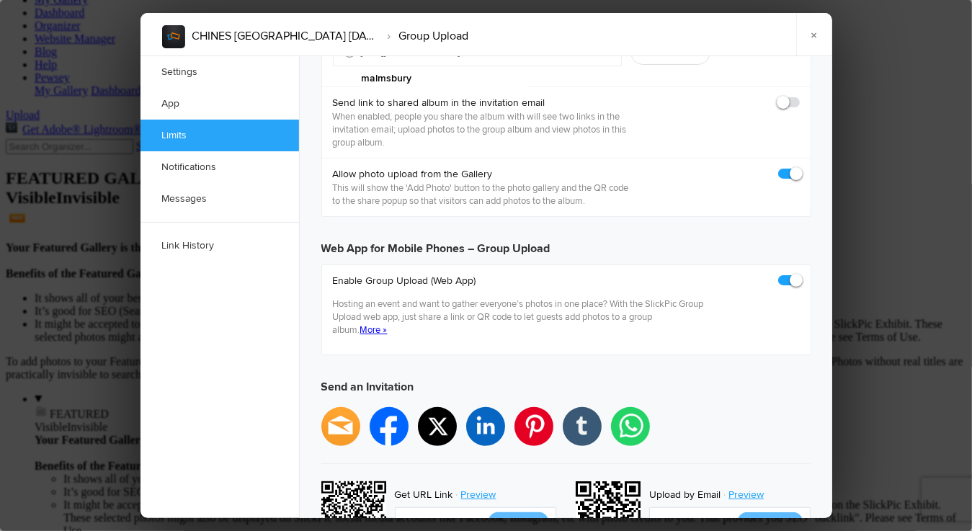
scroll to position [19, 0]
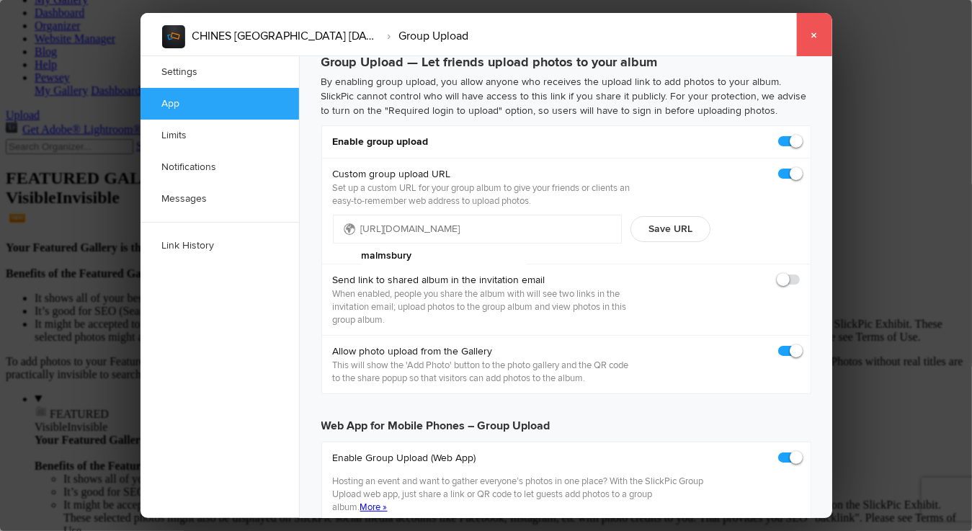
click at [810, 30] on link "×" at bounding box center [815, 34] width 36 height 43
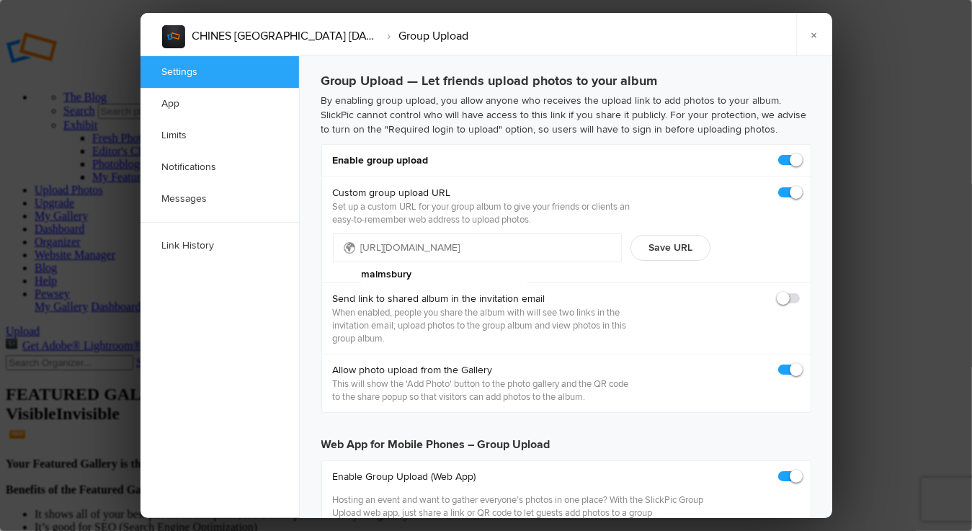
checkbox input "true"
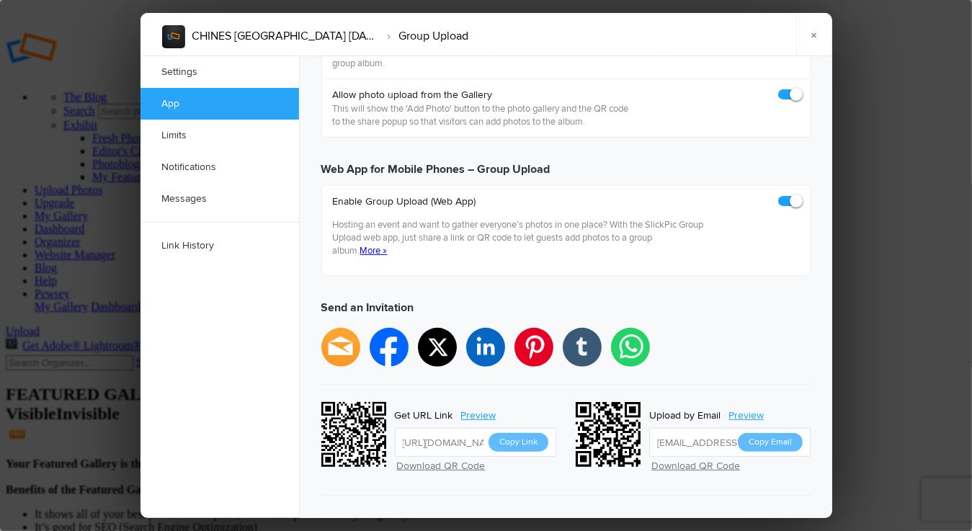
scroll to position [433, 0]
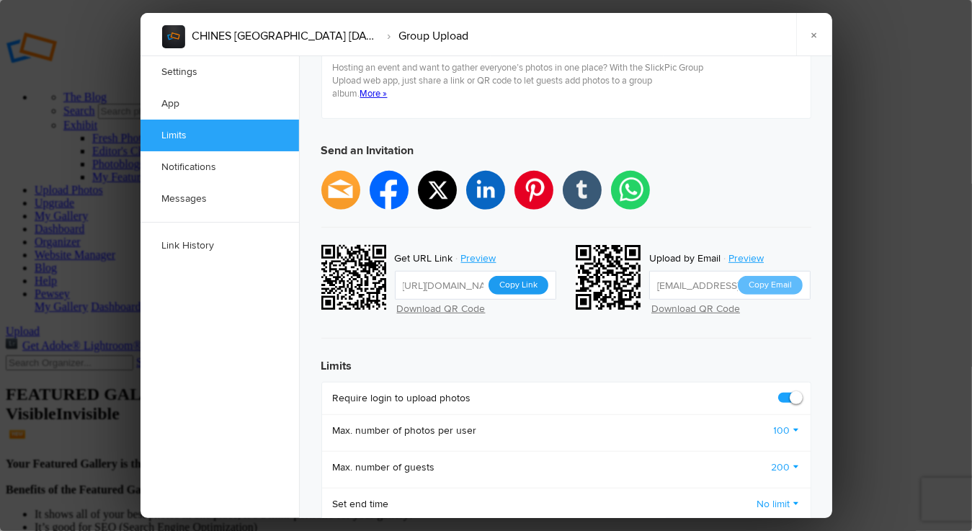
click at [511, 276] on button "Copy Link" at bounding box center [519, 285] width 60 height 19
click at [813, 33] on link "×" at bounding box center [815, 34] width 36 height 43
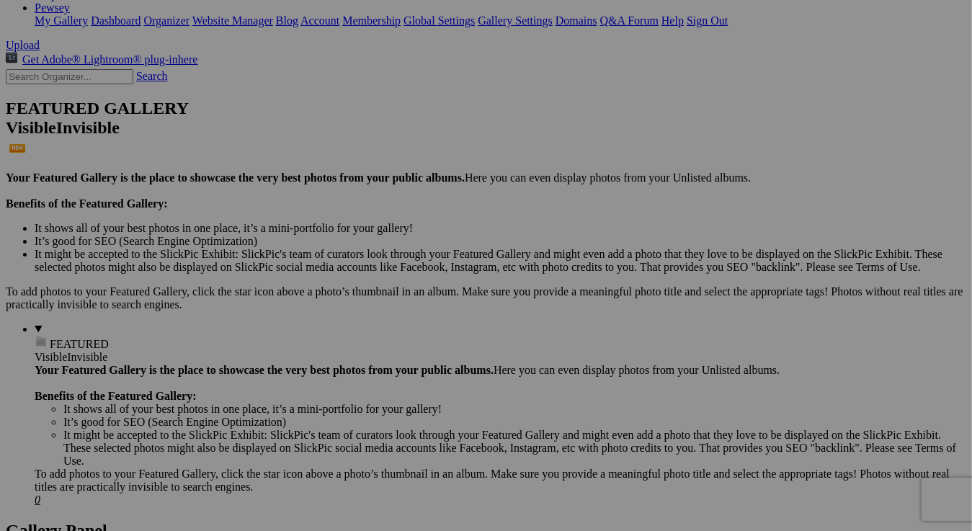
scroll to position [288, 0]
